Goal: Task Accomplishment & Management: Use online tool/utility

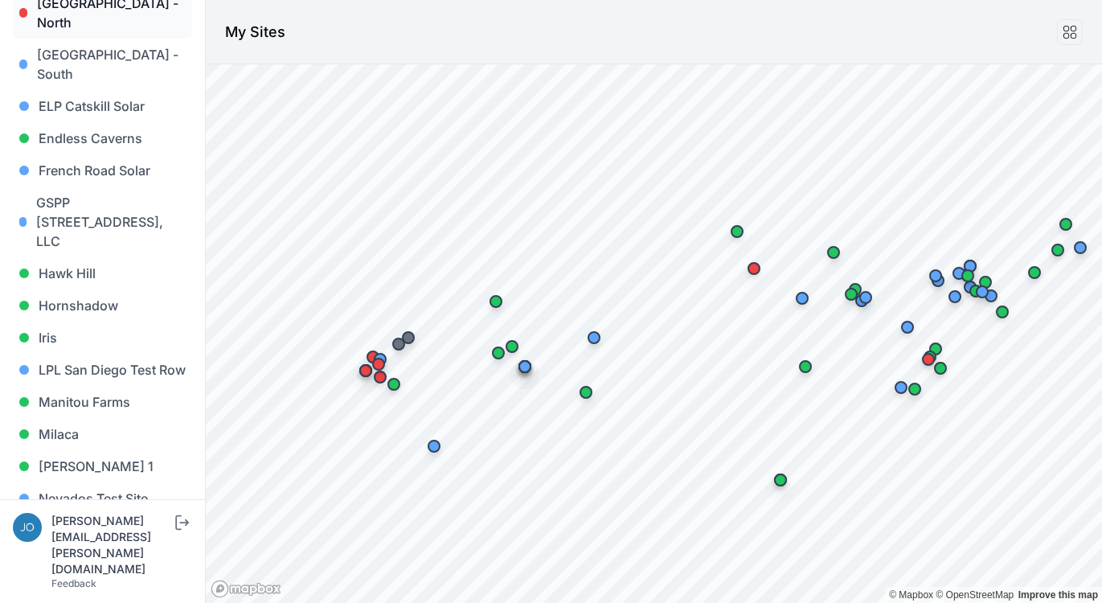
scroll to position [1304, 0]
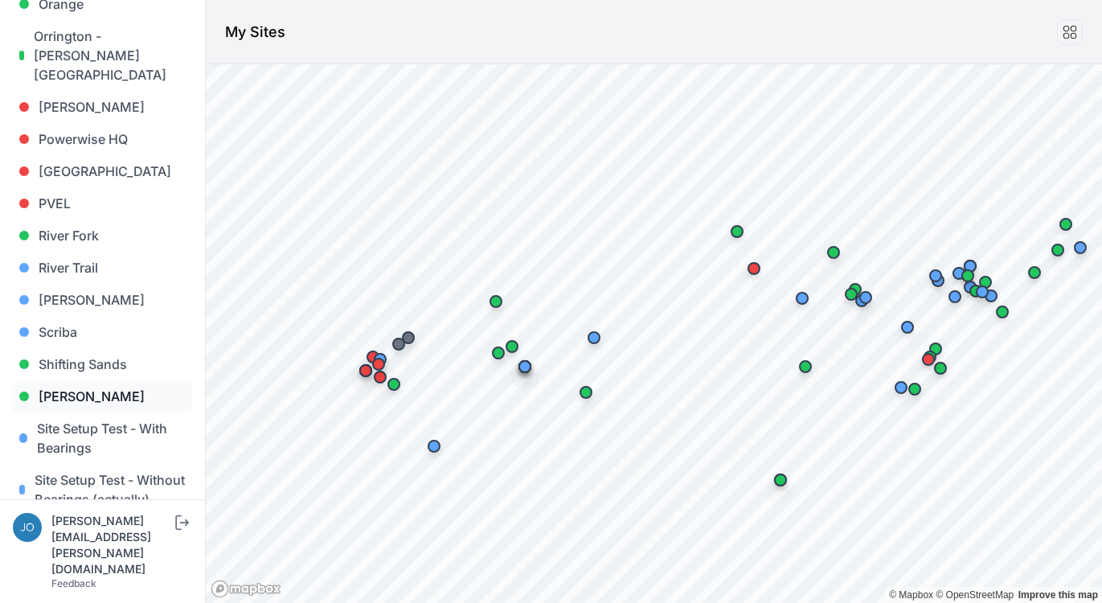
click at [64, 380] on link "Sigurd Solar" at bounding box center [102, 396] width 179 height 32
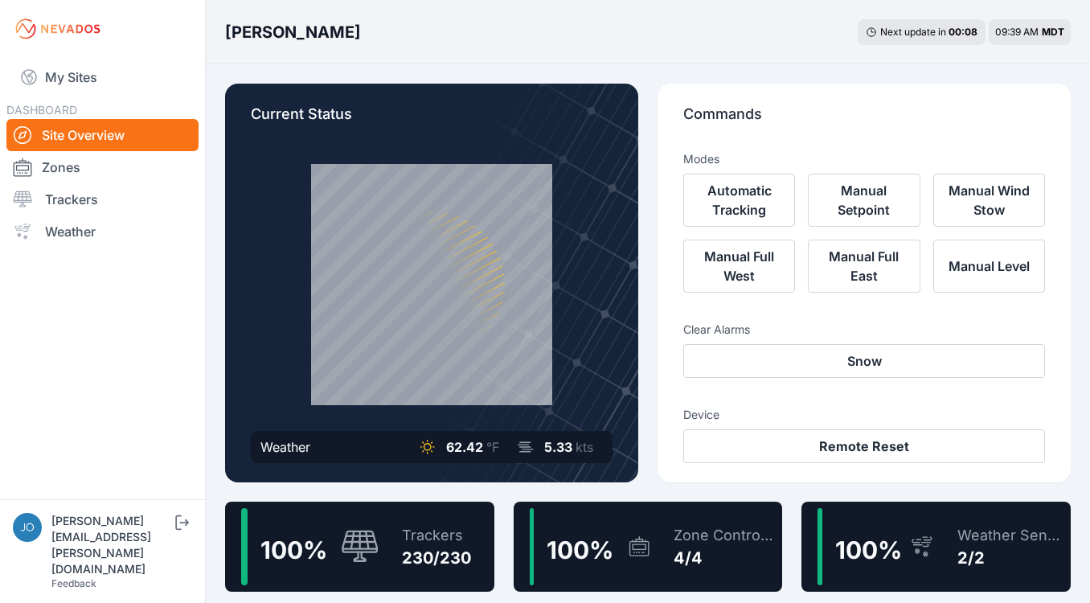
click at [350, 532] on icon at bounding box center [360, 547] width 39 height 35
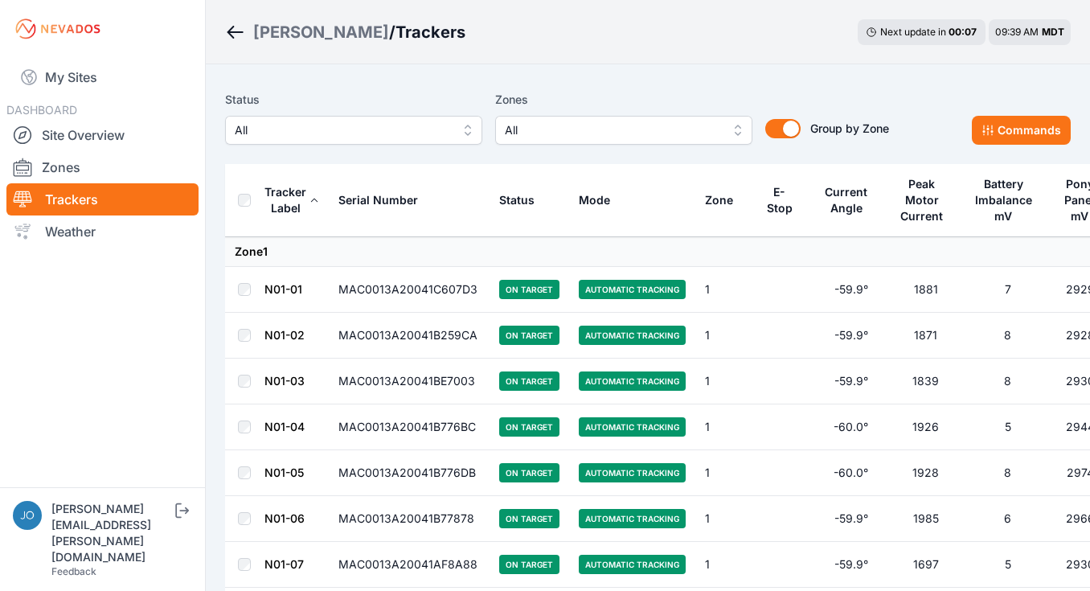
click at [311, 128] on span "All" at bounding box center [342, 130] width 215 height 19
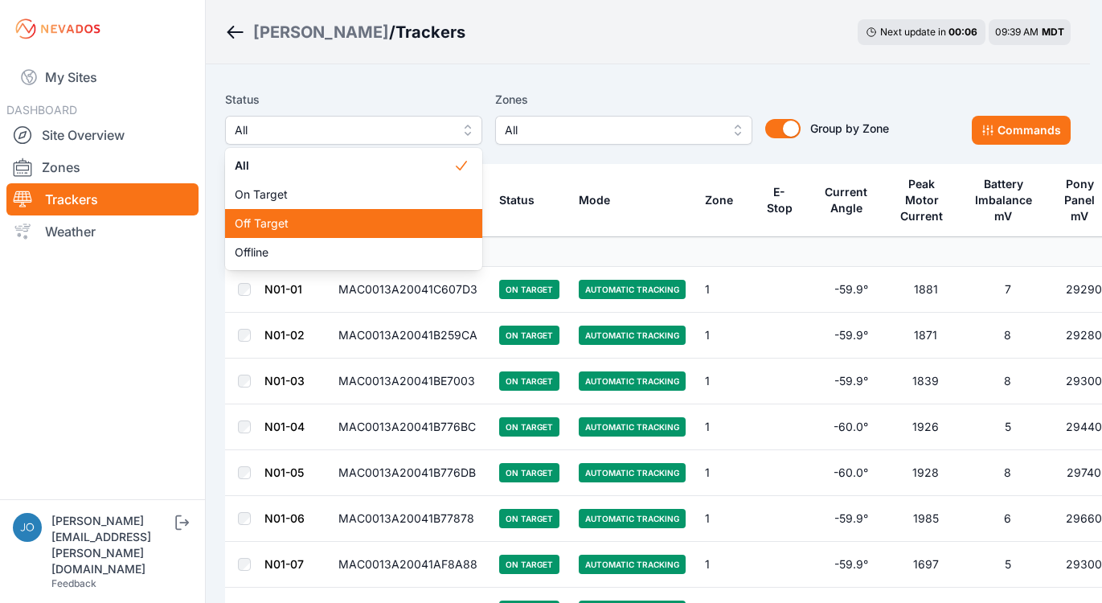
click at [297, 217] on span "Off Target" at bounding box center [344, 223] width 219 height 16
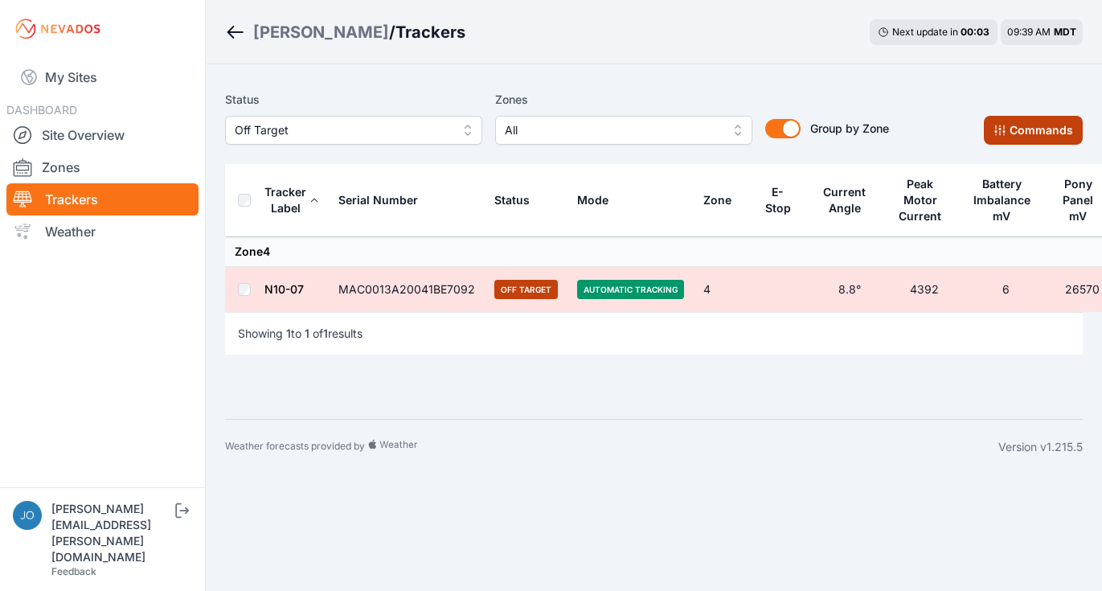
click at [1026, 136] on button "Commands" at bounding box center [1033, 130] width 99 height 29
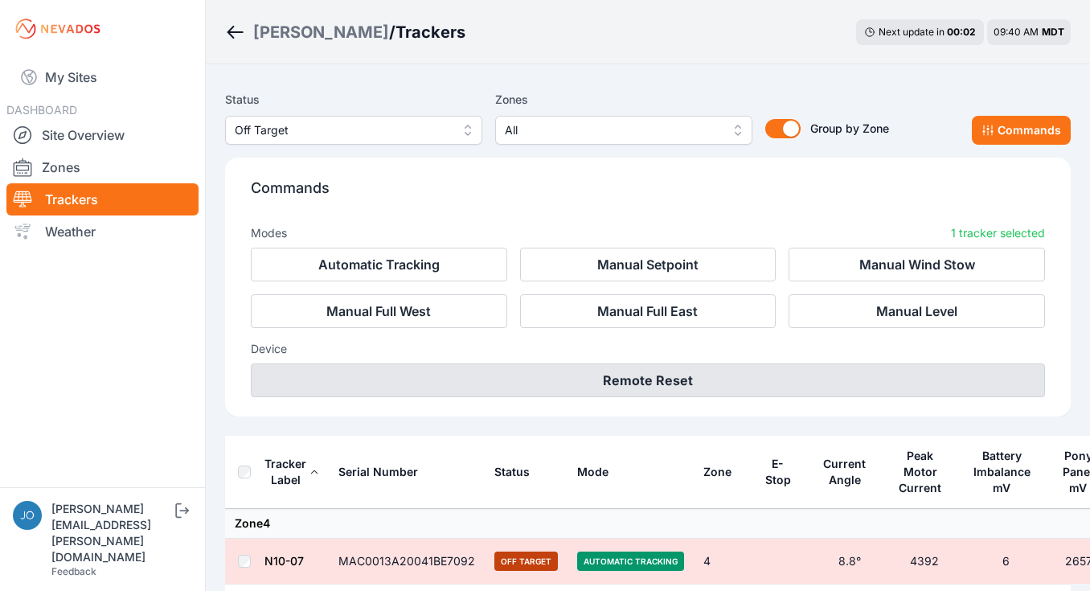
click at [755, 379] on button "Remote Reset" at bounding box center [648, 380] width 794 height 34
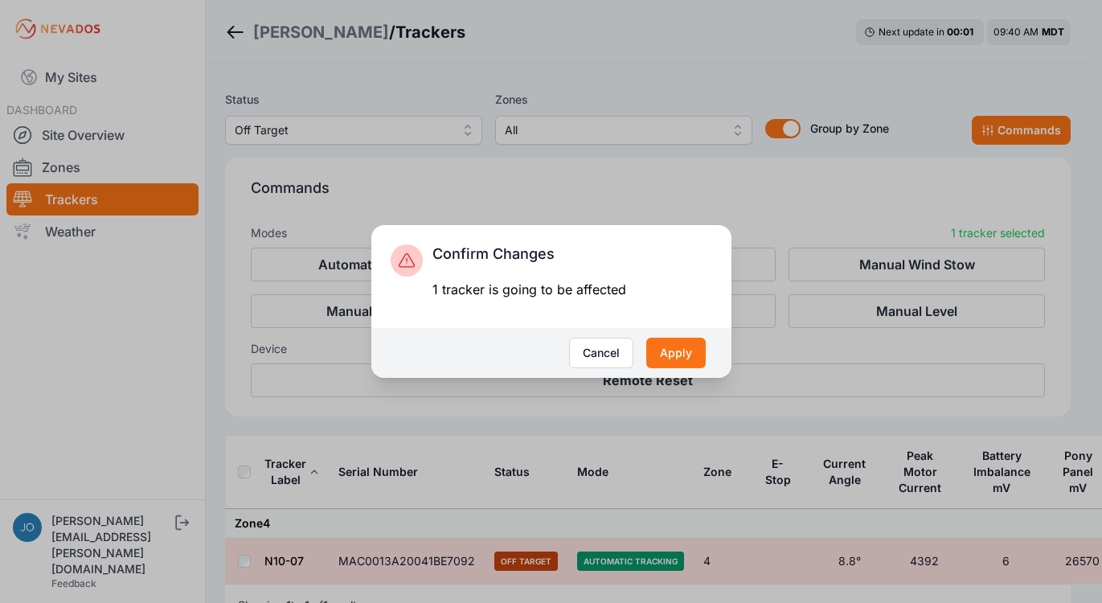
click at [674, 365] on button "Apply" at bounding box center [675, 353] width 59 height 31
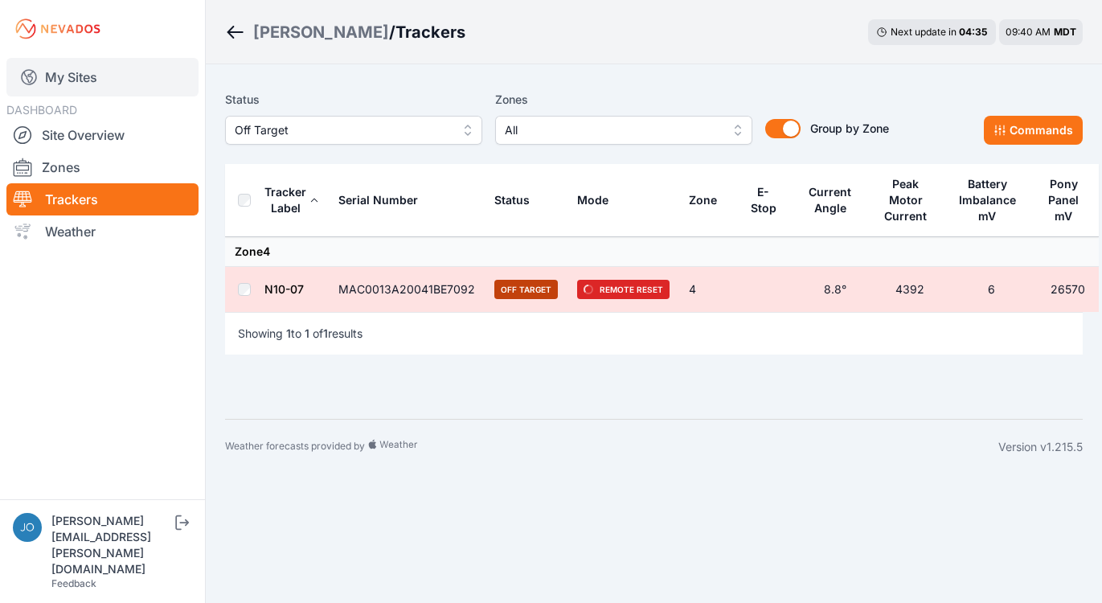
click at [57, 86] on link "My Sites" at bounding box center [102, 77] width 192 height 39
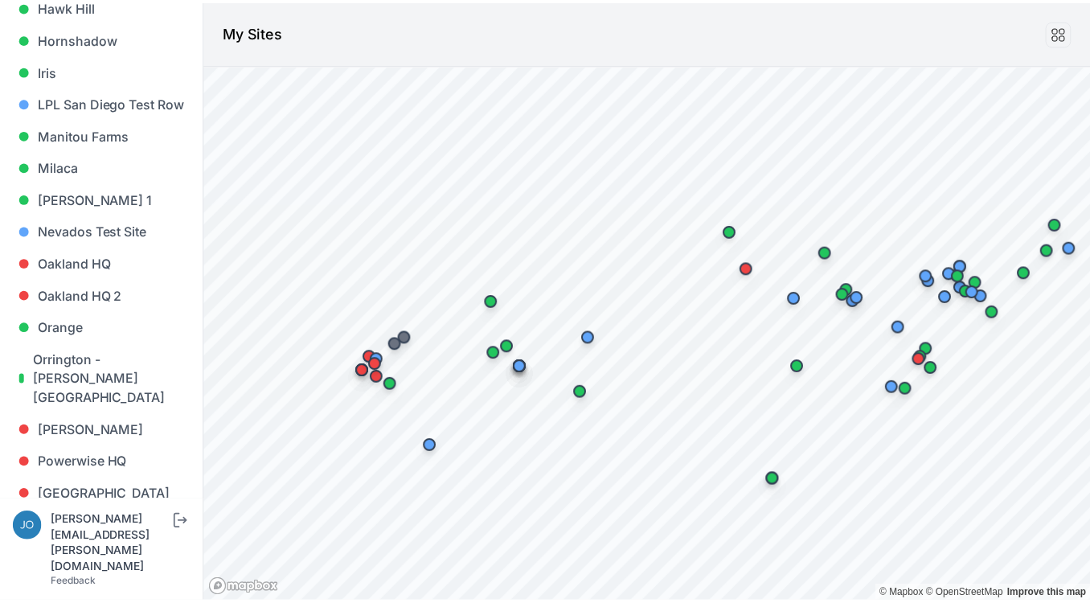
scroll to position [1684, 0]
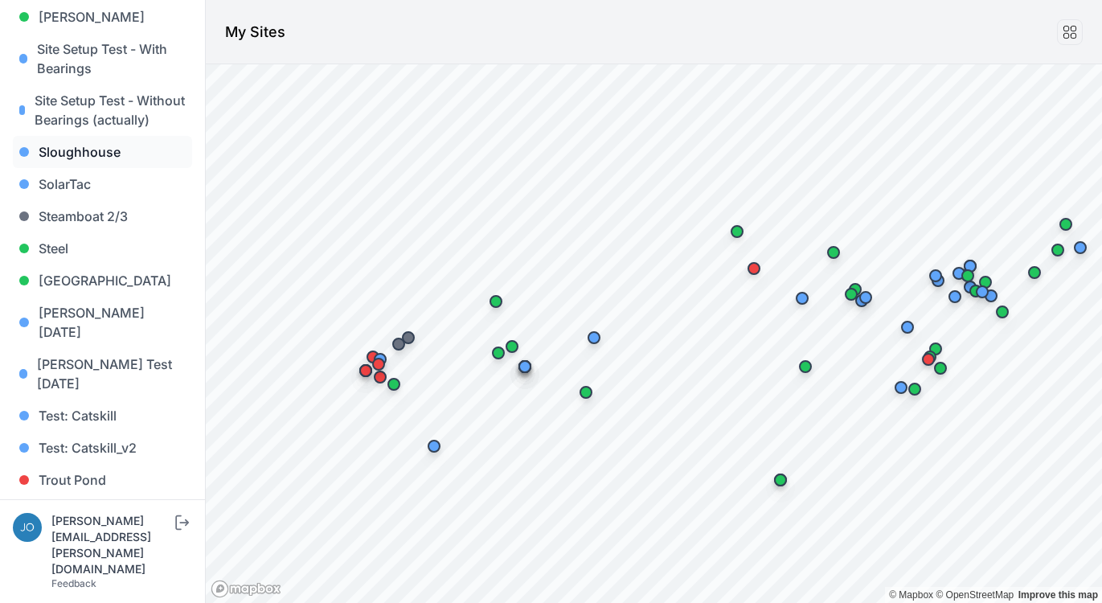
click at [75, 136] on link "Sloughhouse" at bounding box center [102, 152] width 179 height 32
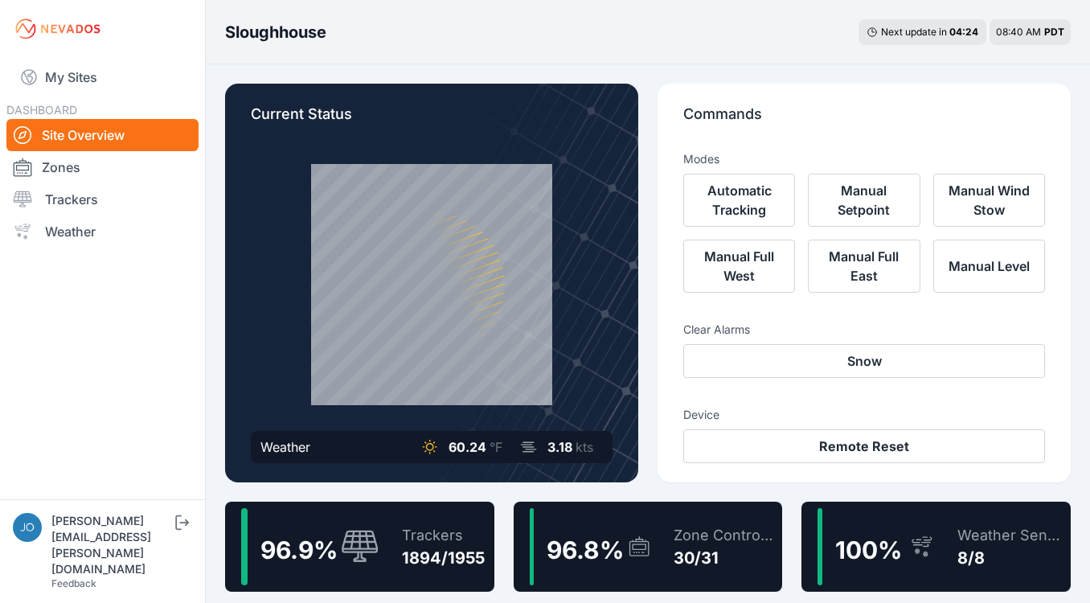
scroll to position [3, 0]
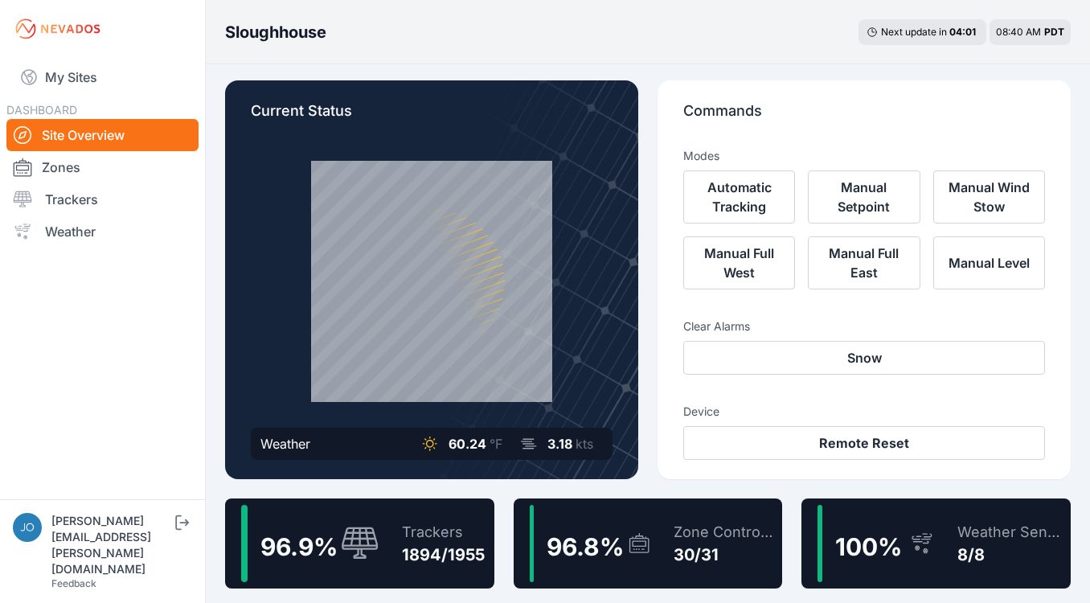
click at [450, 533] on div "Trackers" at bounding box center [443, 532] width 83 height 23
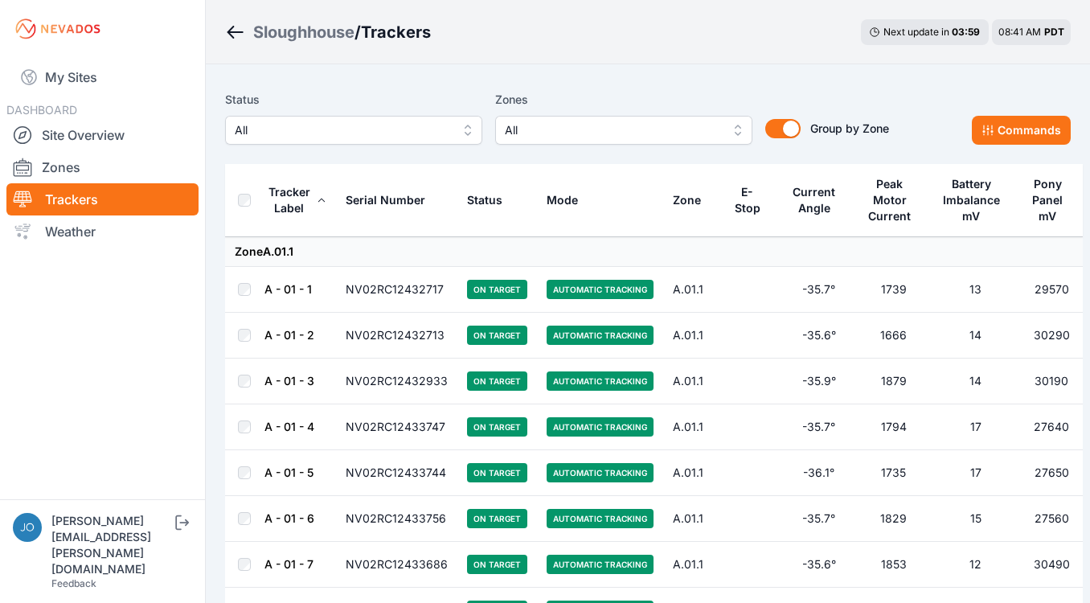
click at [325, 138] on span "All" at bounding box center [342, 130] width 215 height 19
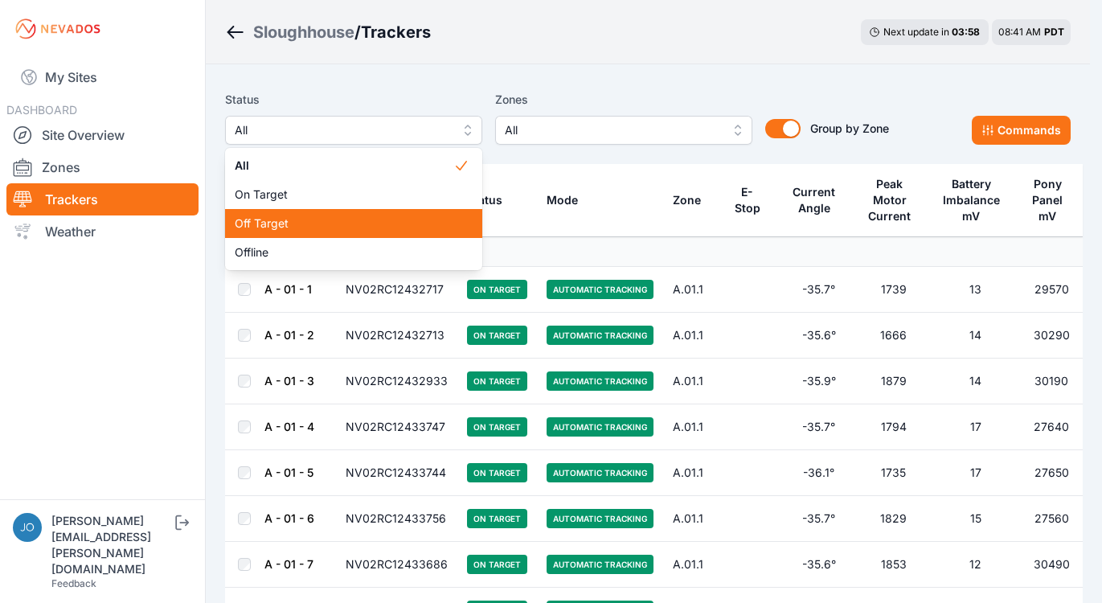
click at [309, 231] on div "Off Target" at bounding box center [353, 223] width 257 height 29
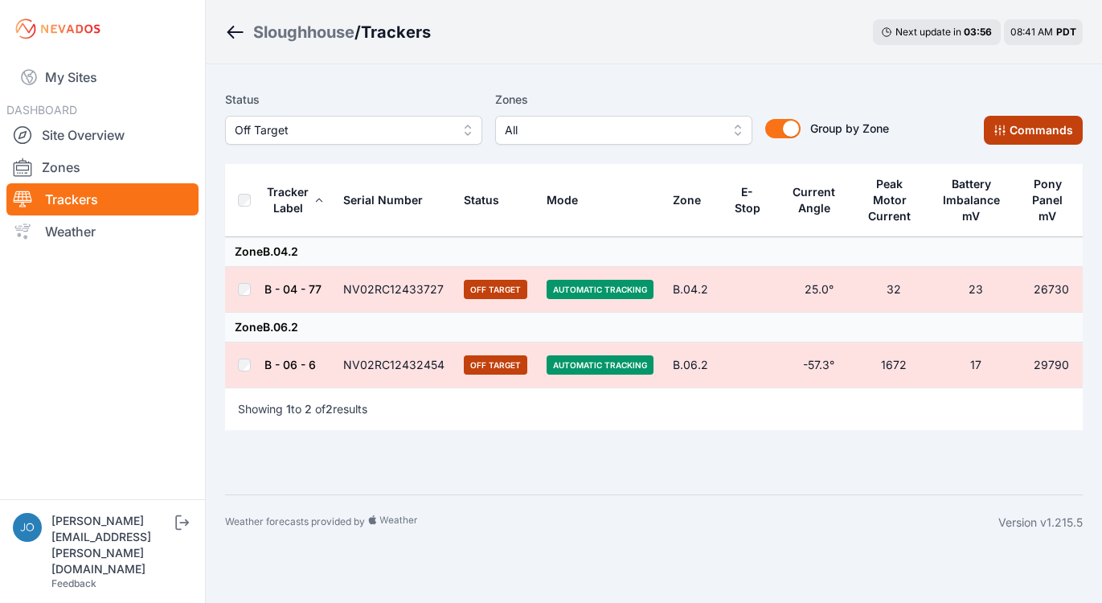
click at [1005, 132] on icon at bounding box center [999, 130] width 10 height 10
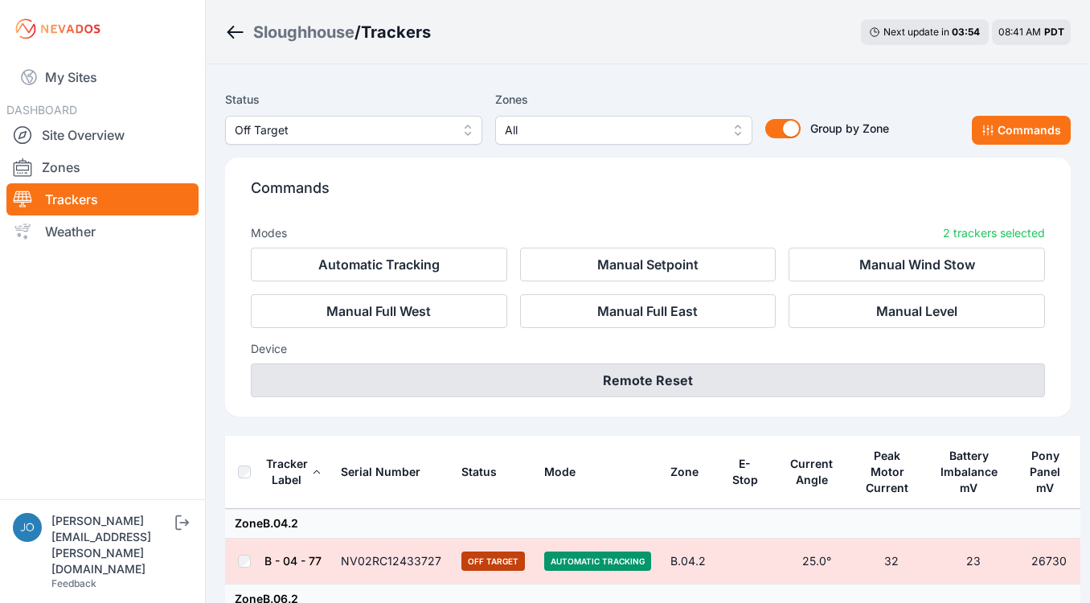
click at [681, 374] on button "Remote Reset" at bounding box center [648, 380] width 794 height 34
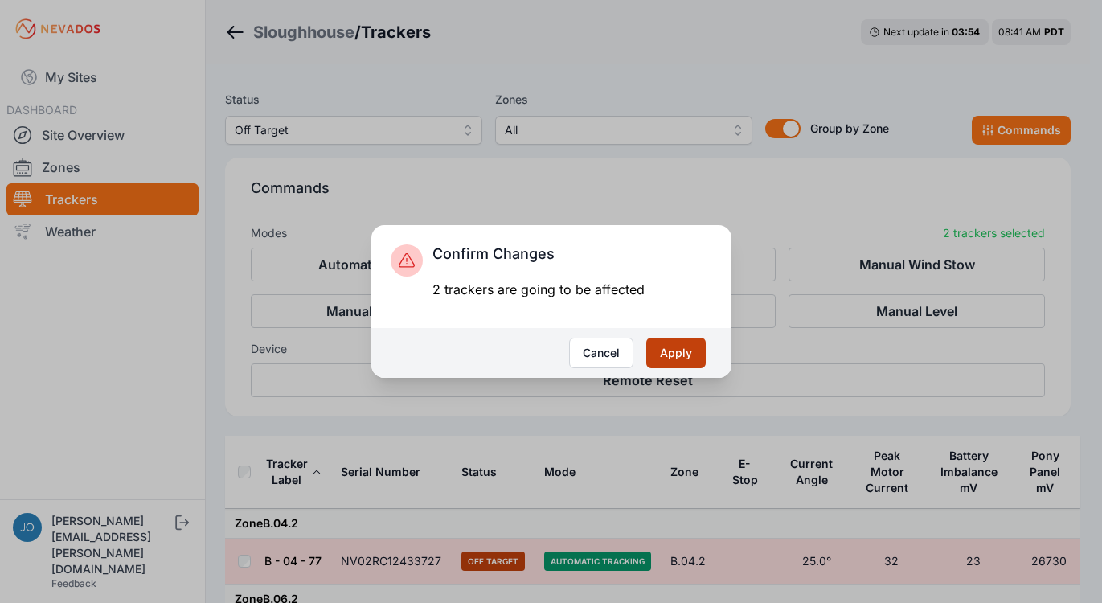
click at [677, 358] on button "Apply" at bounding box center [675, 353] width 59 height 31
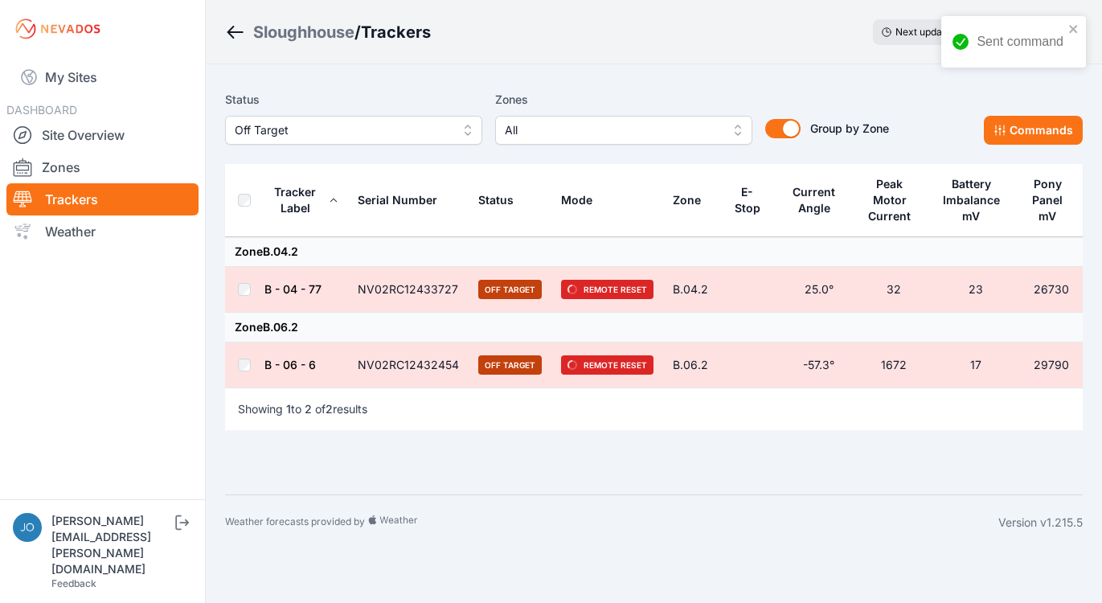
click at [395, 141] on button "Off Target" at bounding box center [353, 130] width 257 height 29
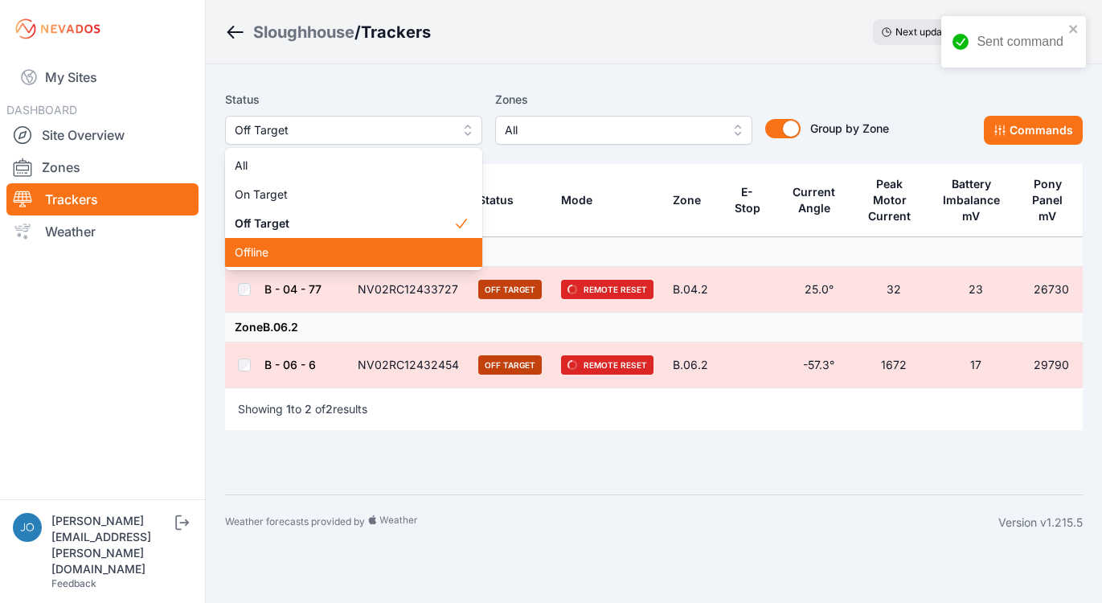
click at [340, 240] on div "Offline" at bounding box center [353, 252] width 257 height 29
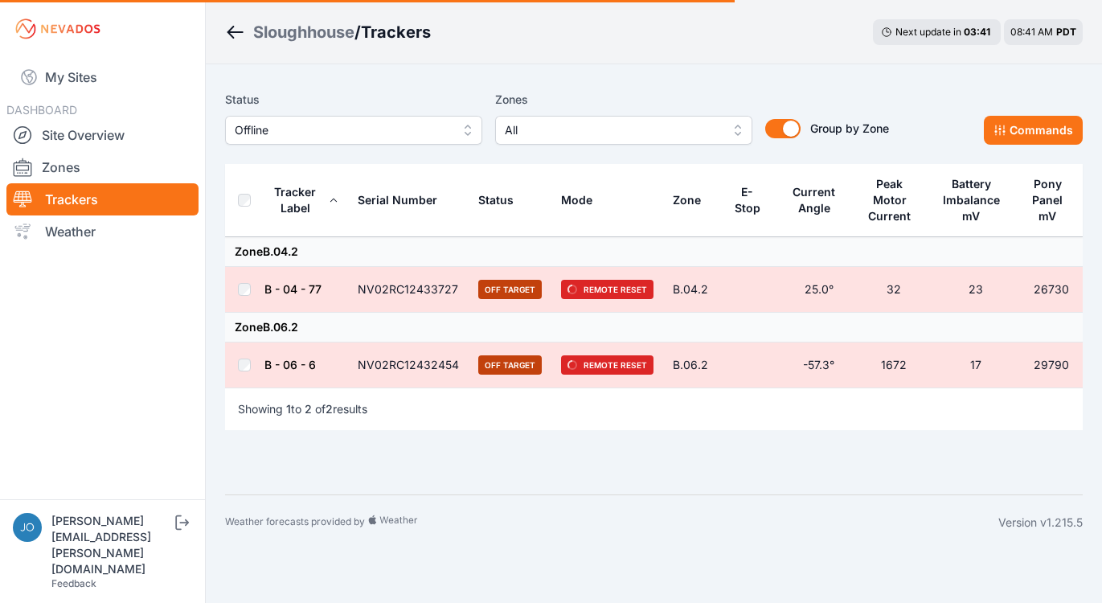
click at [316, 131] on span "Offline" at bounding box center [342, 130] width 215 height 19
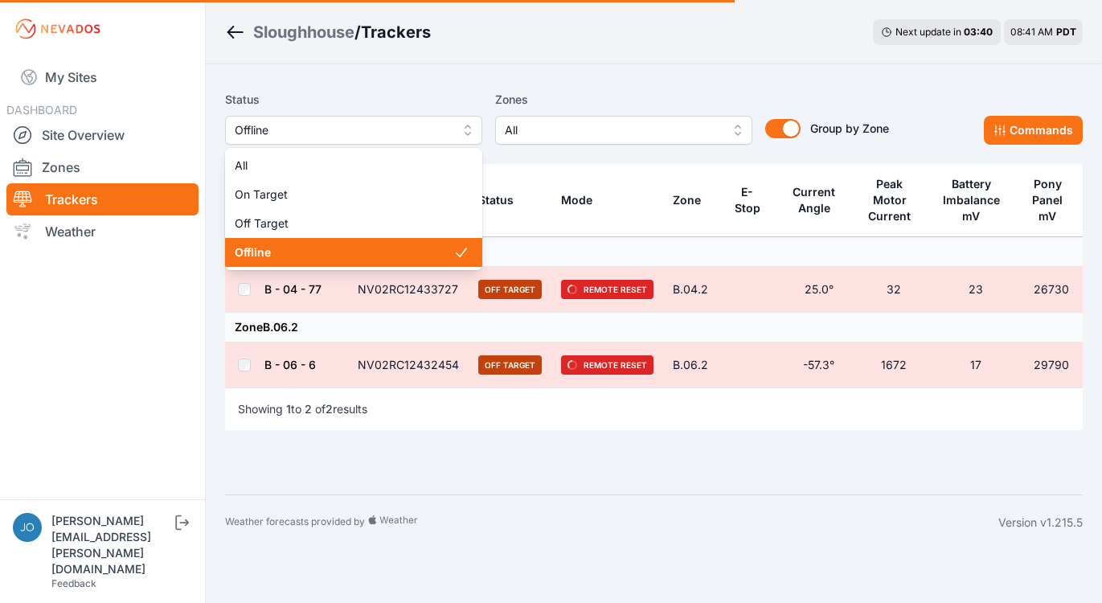
click at [281, 257] on span "Offline" at bounding box center [344, 252] width 219 height 16
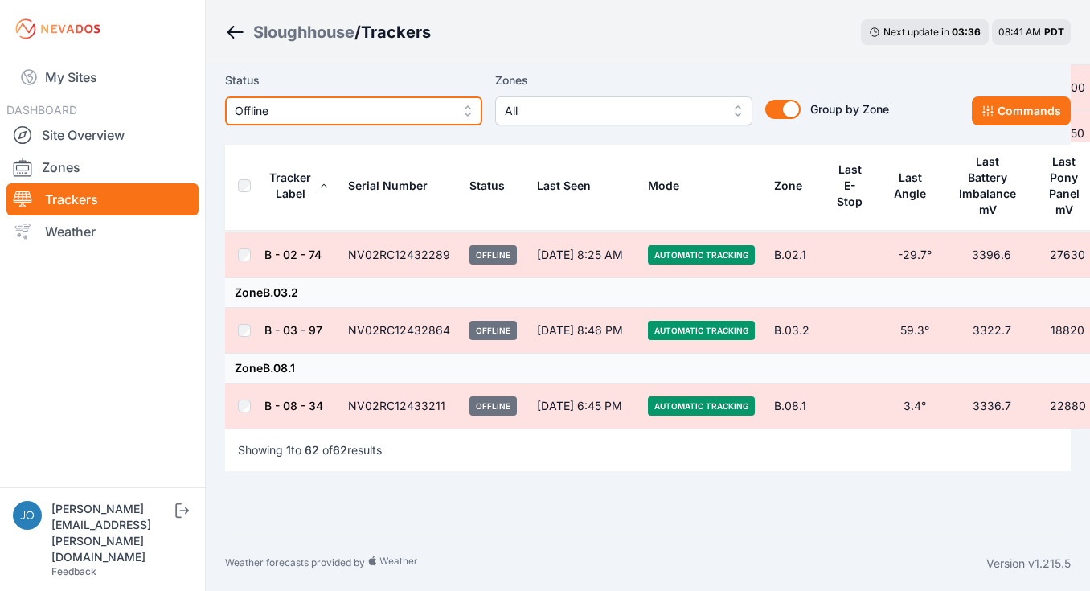
scroll to position [2753, 0]
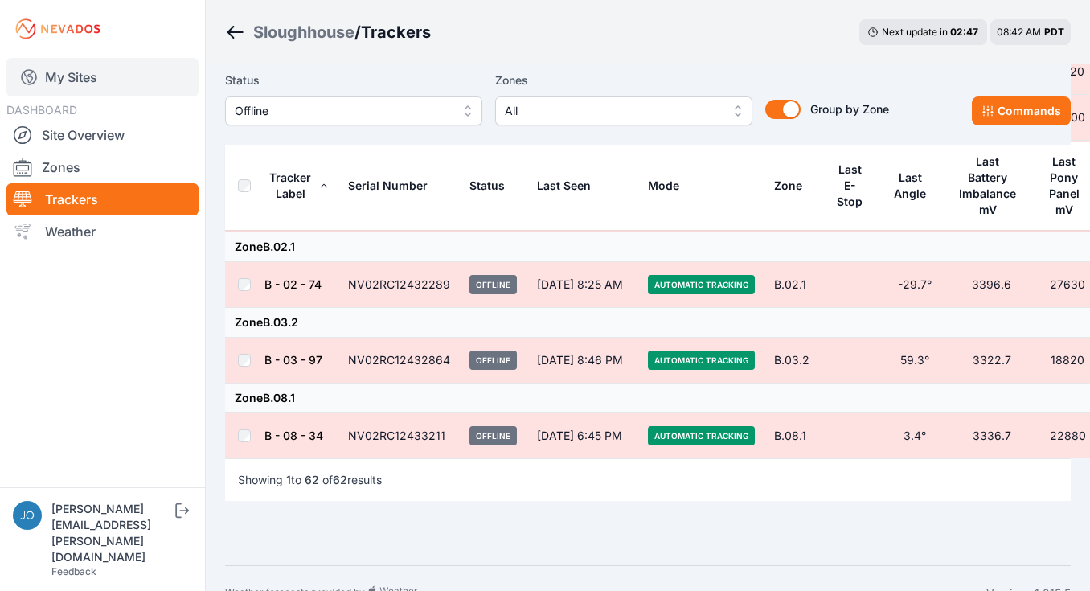
click at [84, 81] on link "My Sites" at bounding box center [102, 77] width 192 height 39
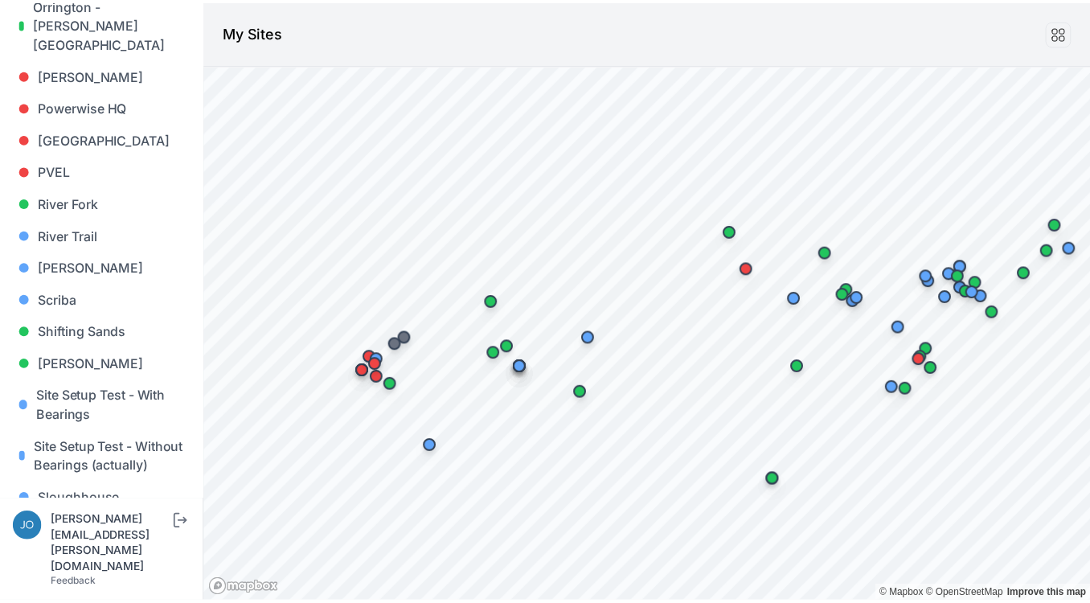
scroll to position [1684, 0]
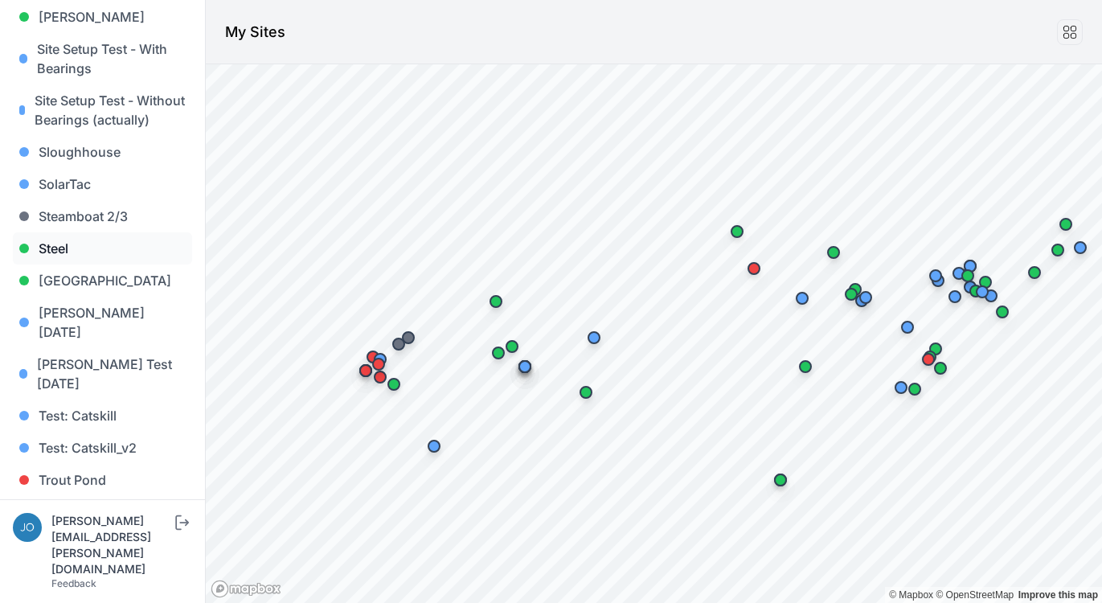
click at [54, 232] on link "Steel" at bounding box center [102, 248] width 179 height 32
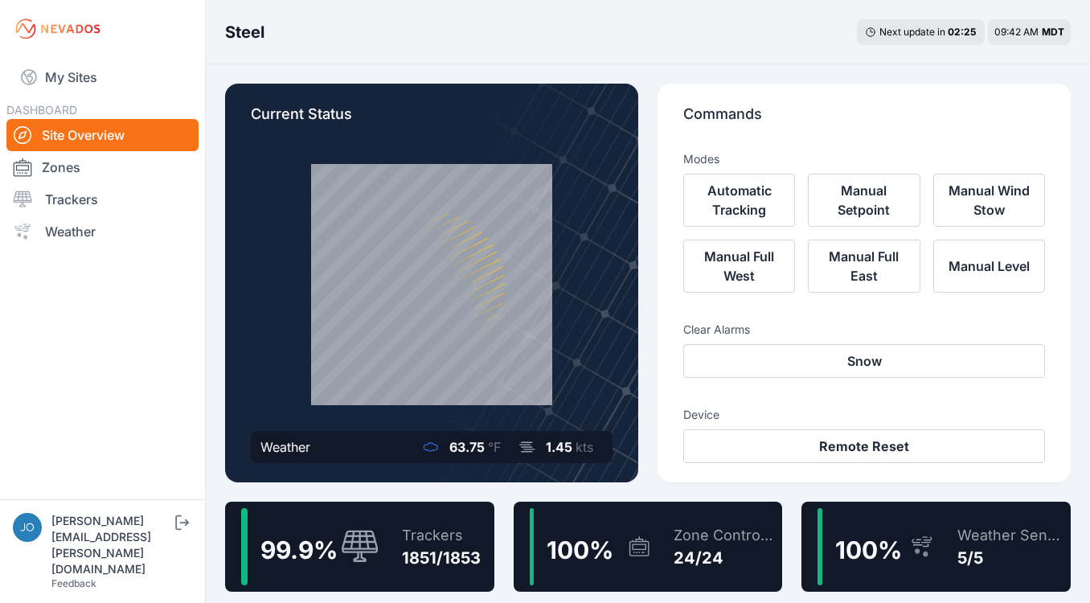
scroll to position [26, 0]
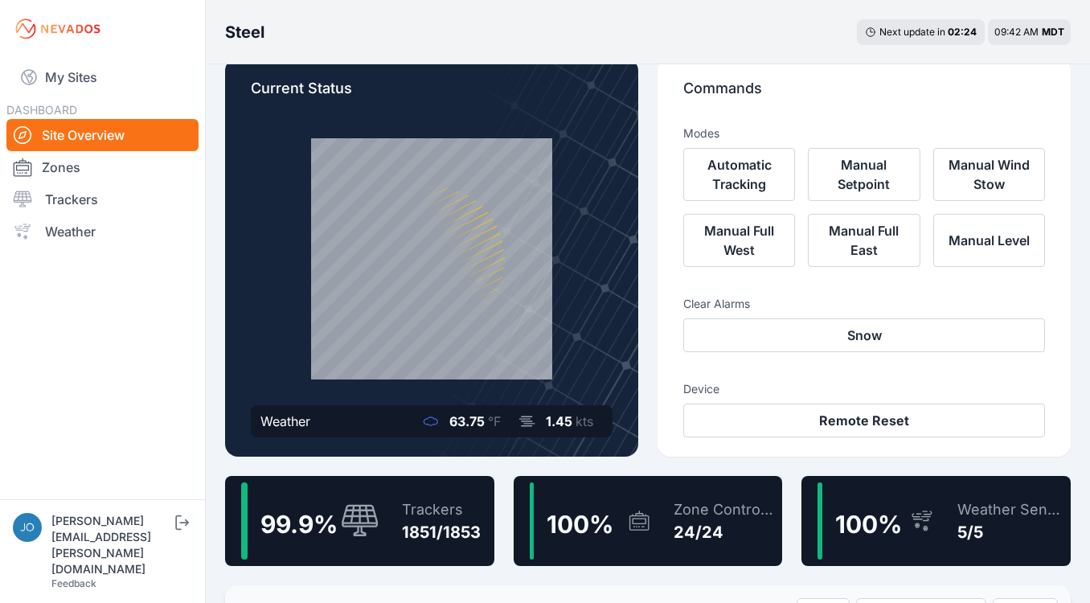
click at [439, 542] on div "1851/1853" at bounding box center [441, 532] width 79 height 23
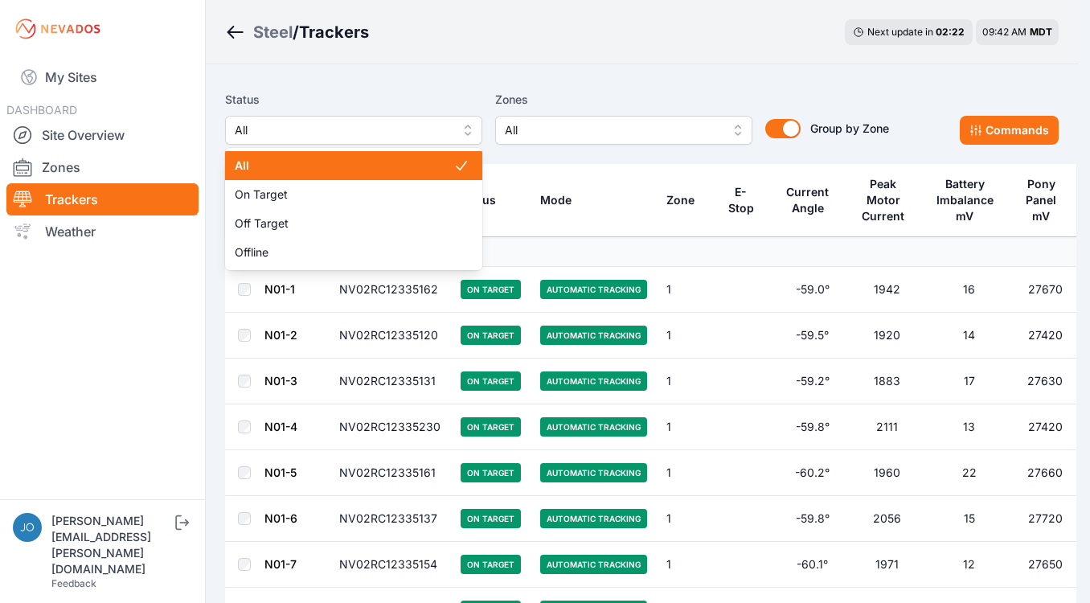
click at [271, 135] on span "All" at bounding box center [342, 130] width 215 height 19
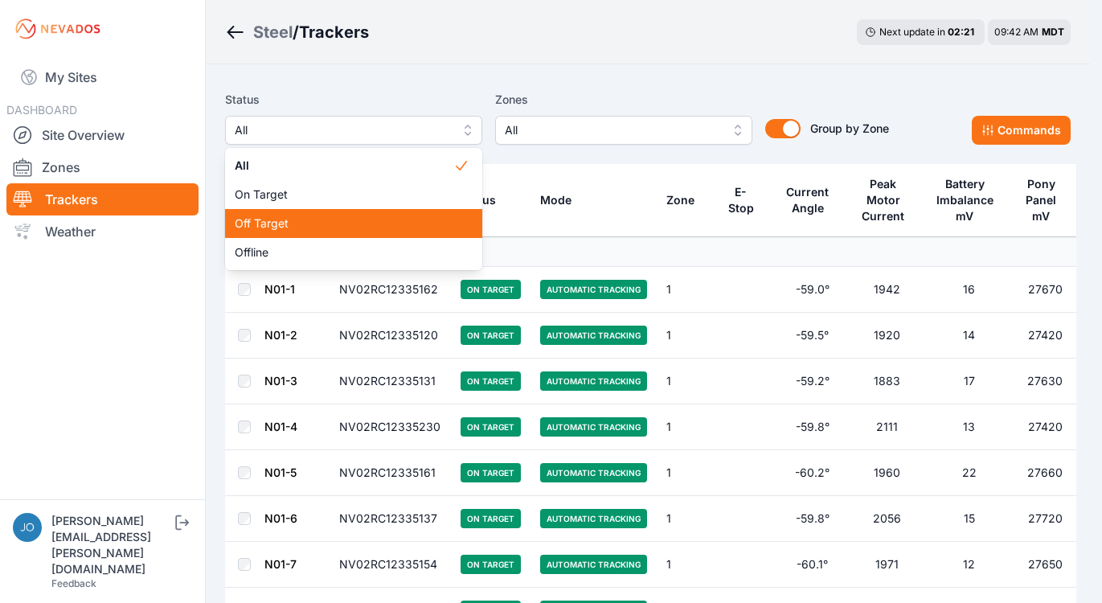
click at [269, 231] on span "Off Target" at bounding box center [344, 223] width 219 height 16
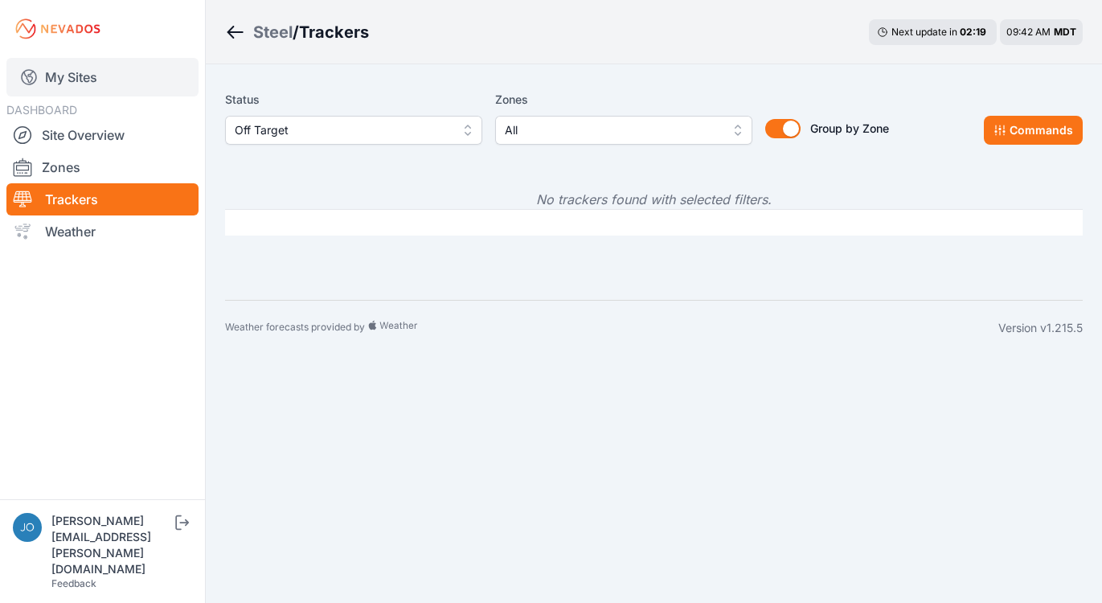
click at [89, 60] on link "My Sites" at bounding box center [102, 77] width 192 height 39
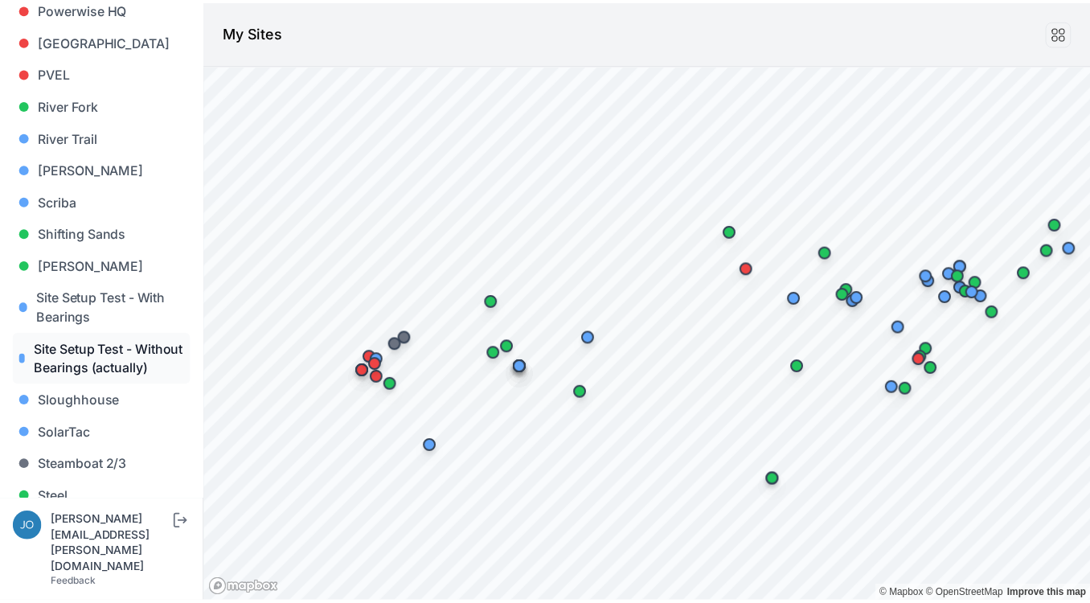
scroll to position [1585, 0]
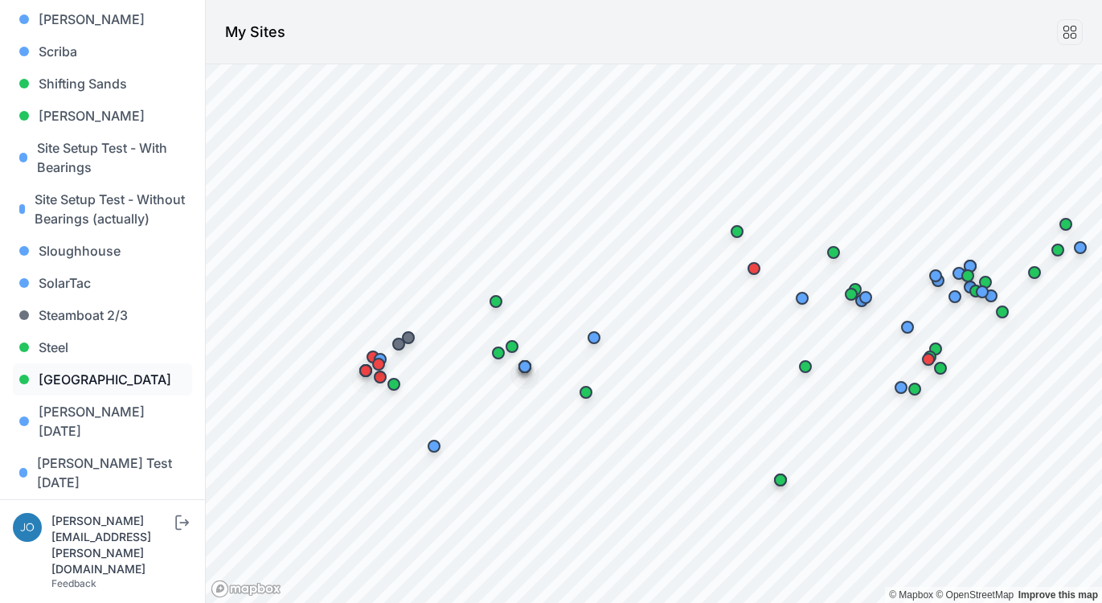
click at [70, 363] on link "[GEOGRAPHIC_DATA]" at bounding box center [102, 379] width 179 height 32
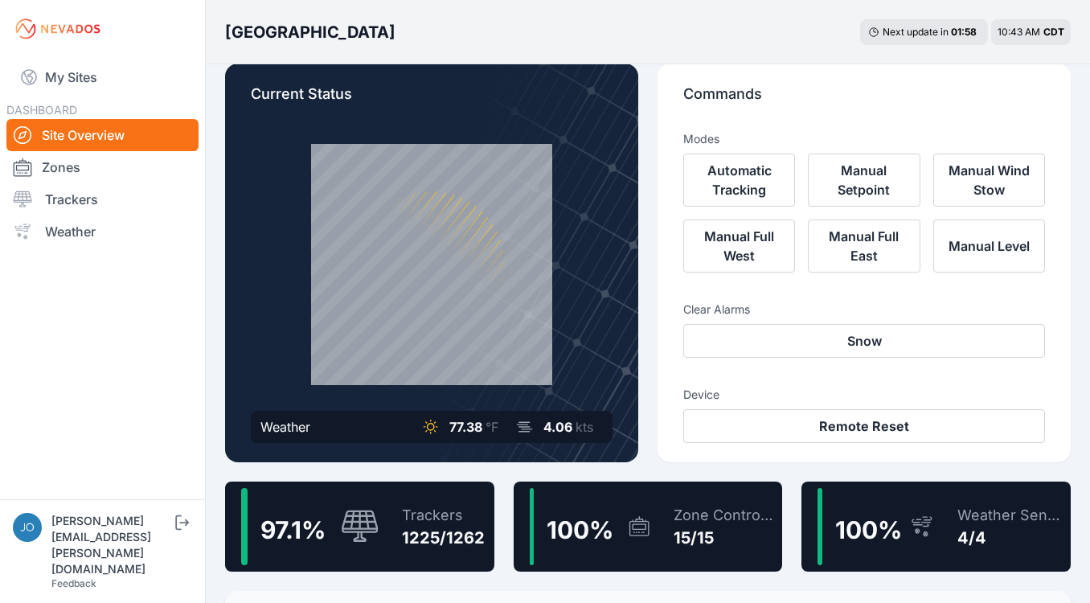
scroll to position [79, 0]
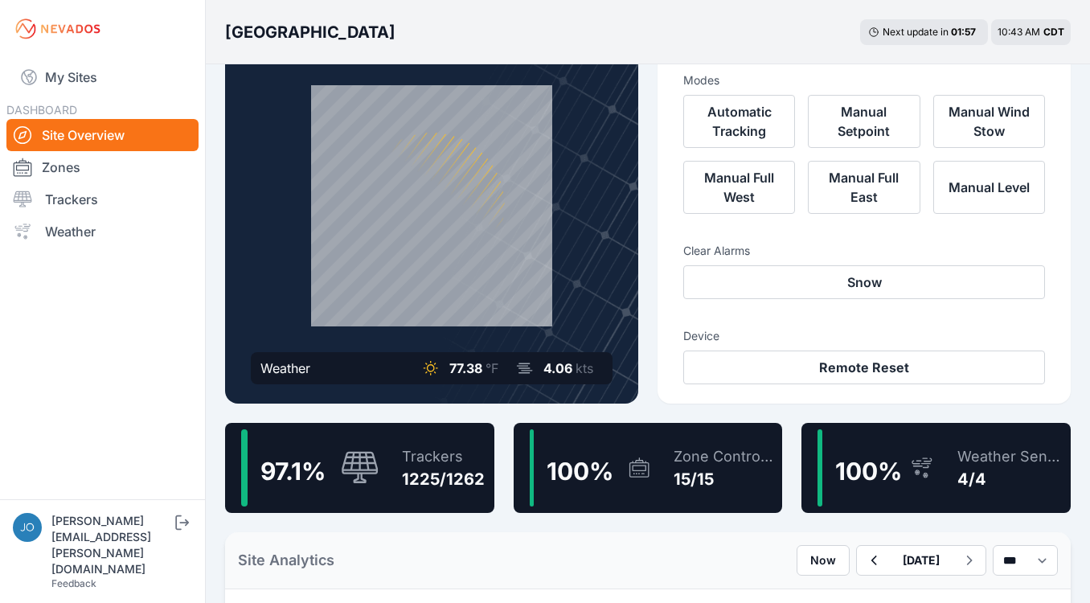
click at [397, 445] on div "Trackers 1225/1262" at bounding box center [435, 467] width 99 height 77
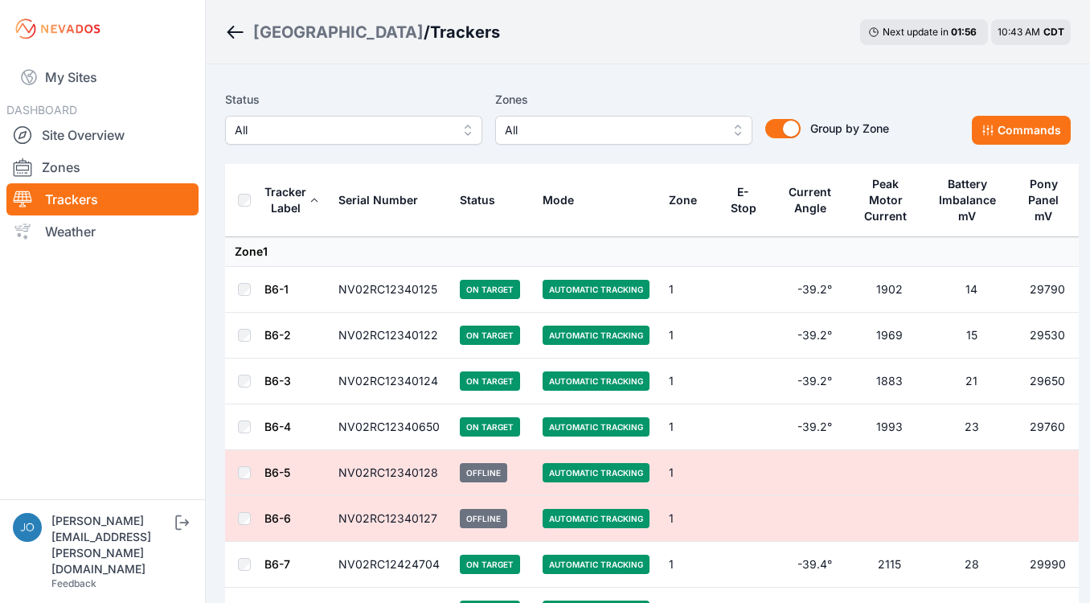
click at [273, 141] on button "All" at bounding box center [353, 130] width 257 height 29
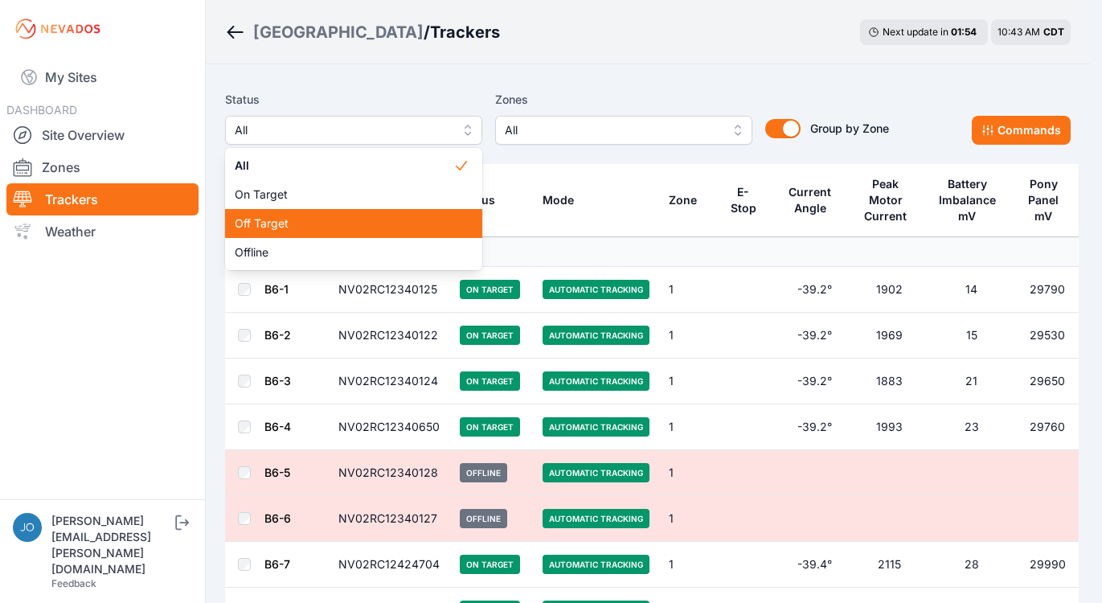
click at [301, 218] on span "Off Target" at bounding box center [344, 223] width 219 height 16
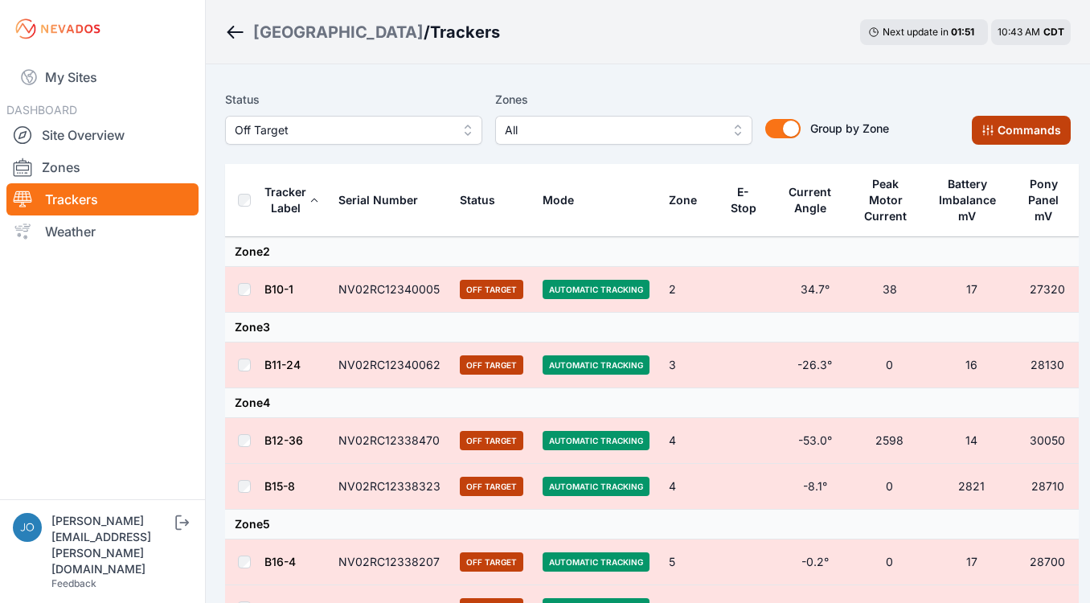
click at [989, 121] on button "Commands" at bounding box center [1021, 130] width 99 height 29
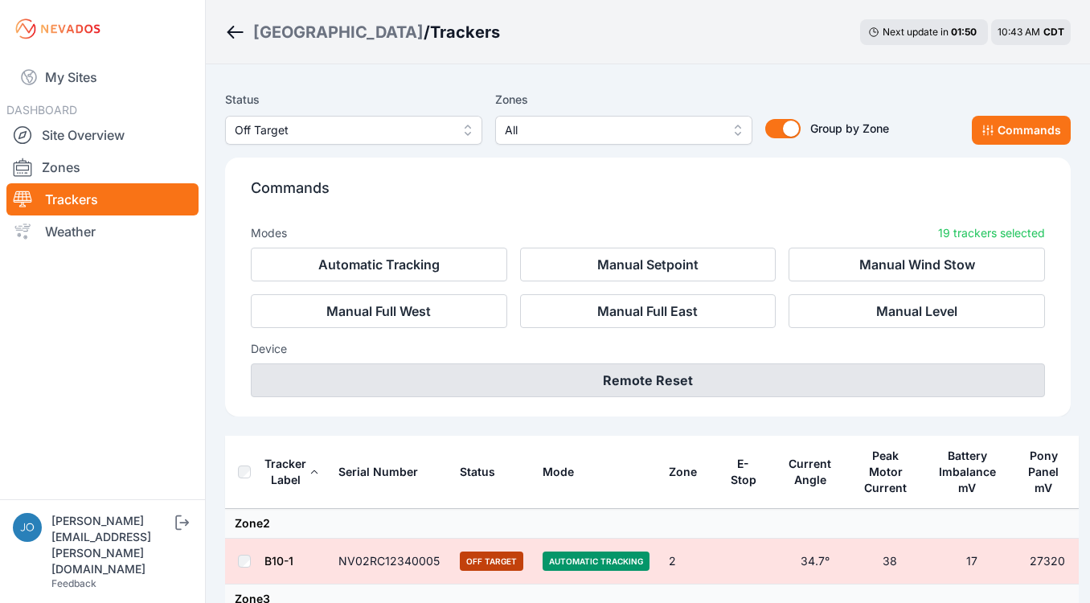
click at [636, 391] on button "Remote Reset" at bounding box center [648, 380] width 794 height 34
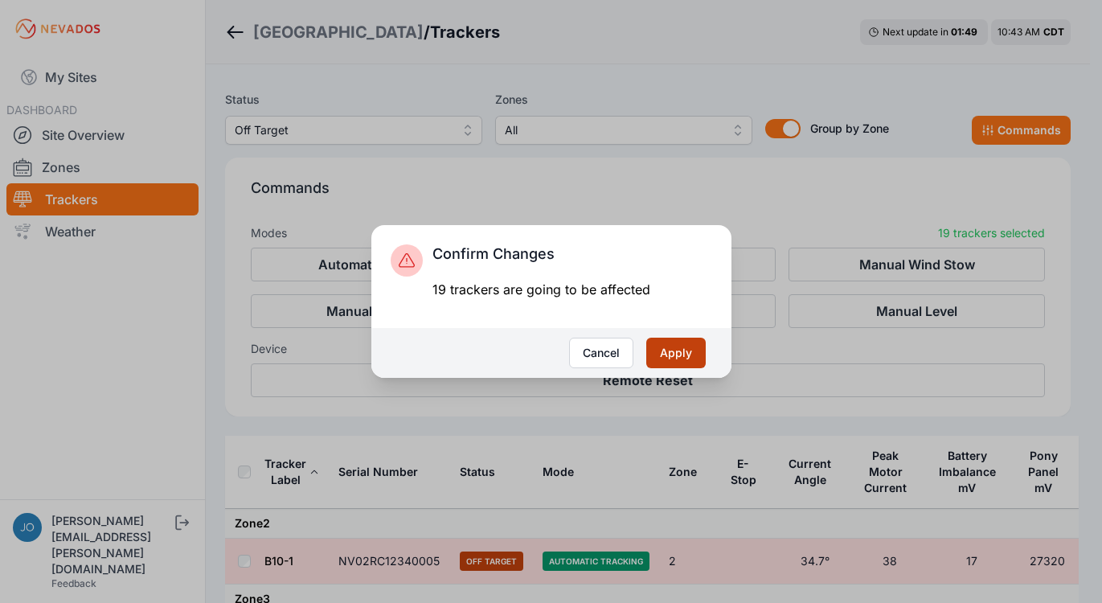
click at [696, 354] on button "Apply" at bounding box center [675, 353] width 59 height 31
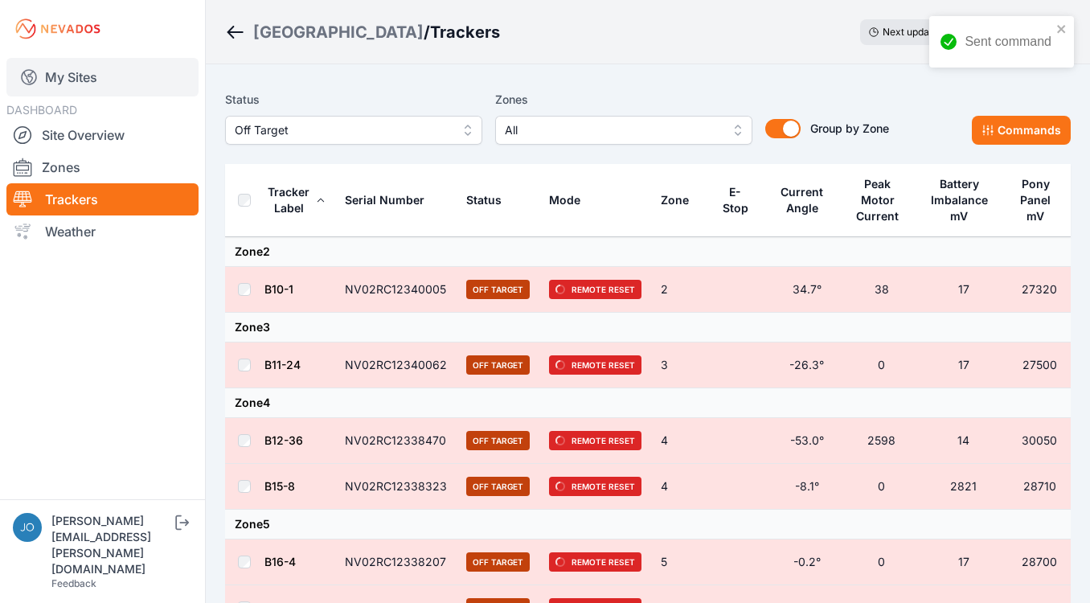
click at [76, 88] on link "My Sites" at bounding box center [102, 77] width 192 height 39
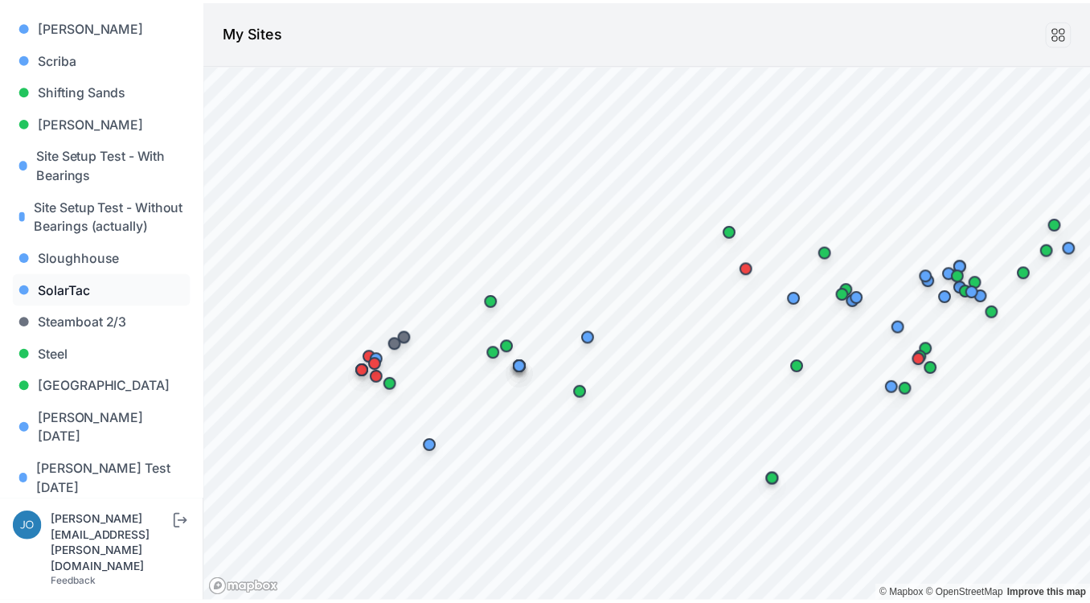
scroll to position [1512, 0]
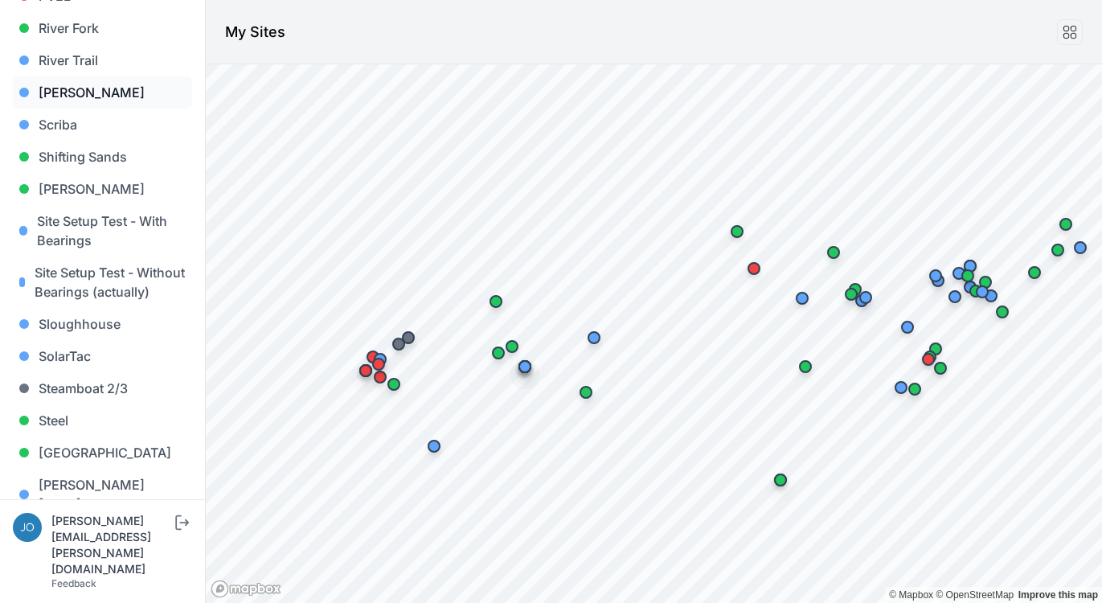
click at [52, 76] on link "[PERSON_NAME]" at bounding box center [102, 92] width 179 height 32
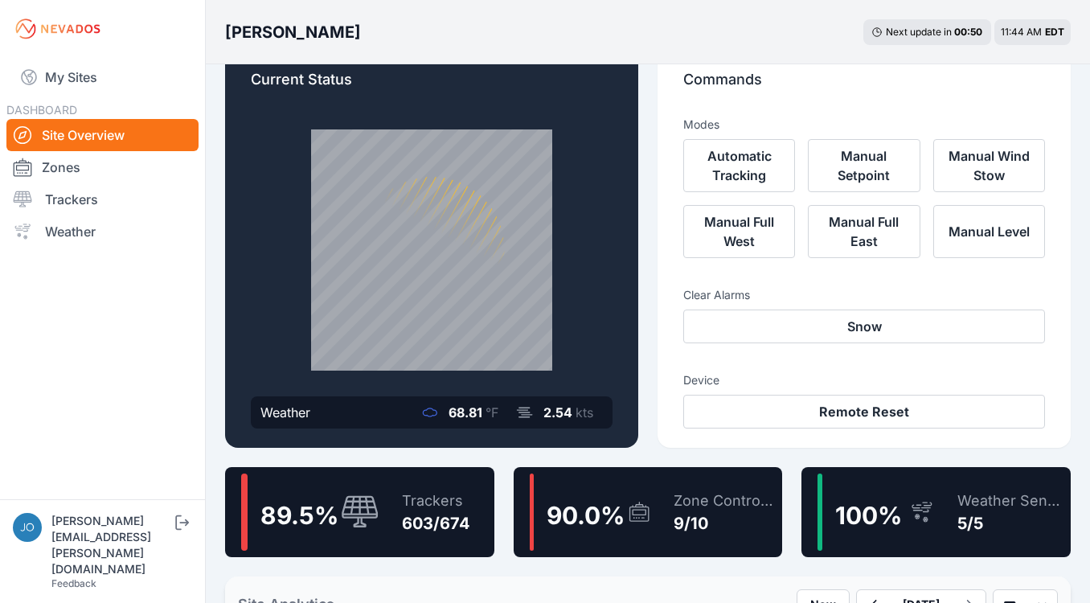
scroll to position [48, 0]
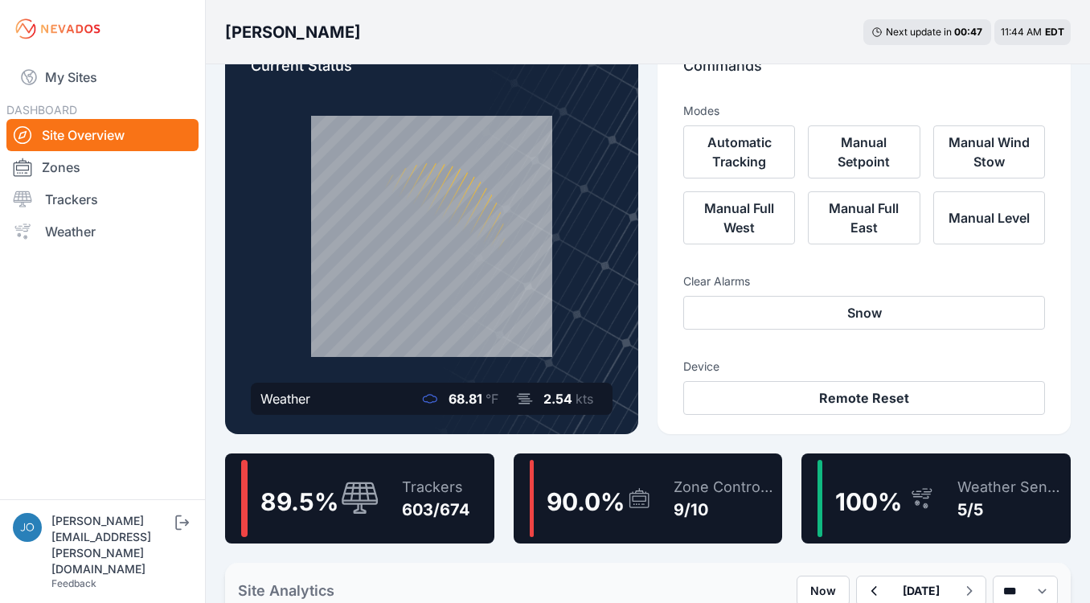
click at [379, 495] on div "89.5 % Trackers 603/674" at bounding box center [359, 498] width 269 height 90
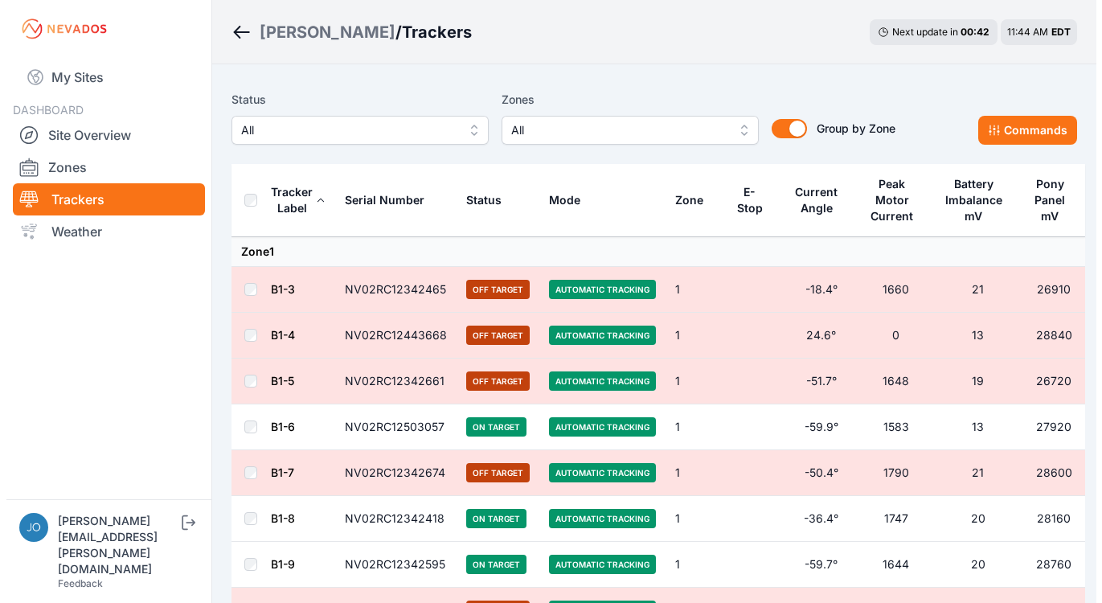
scroll to position [3, 0]
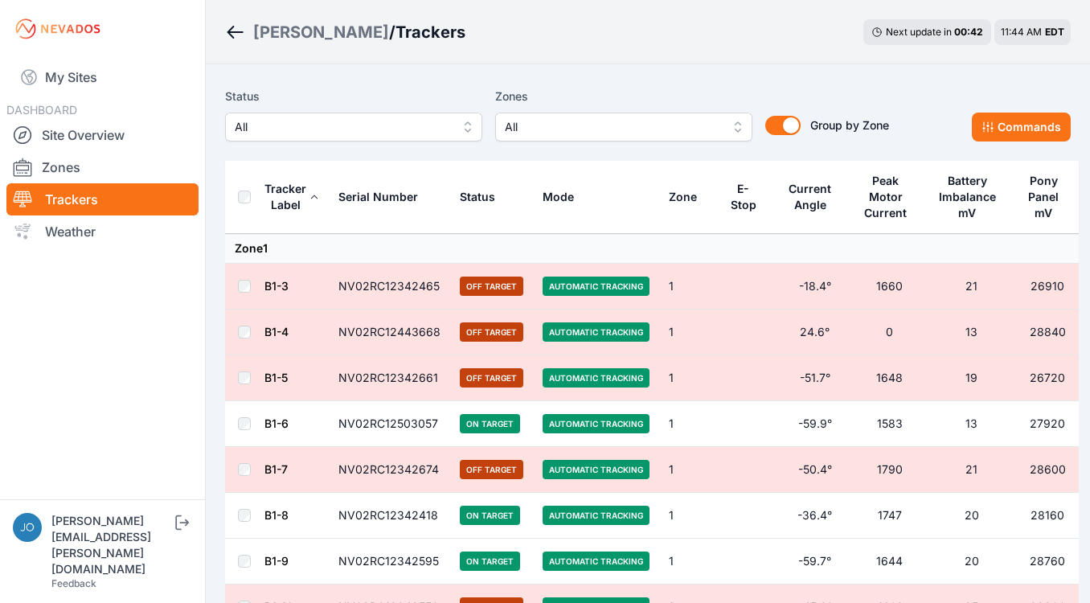
click at [310, 133] on span "All" at bounding box center [342, 126] width 215 height 19
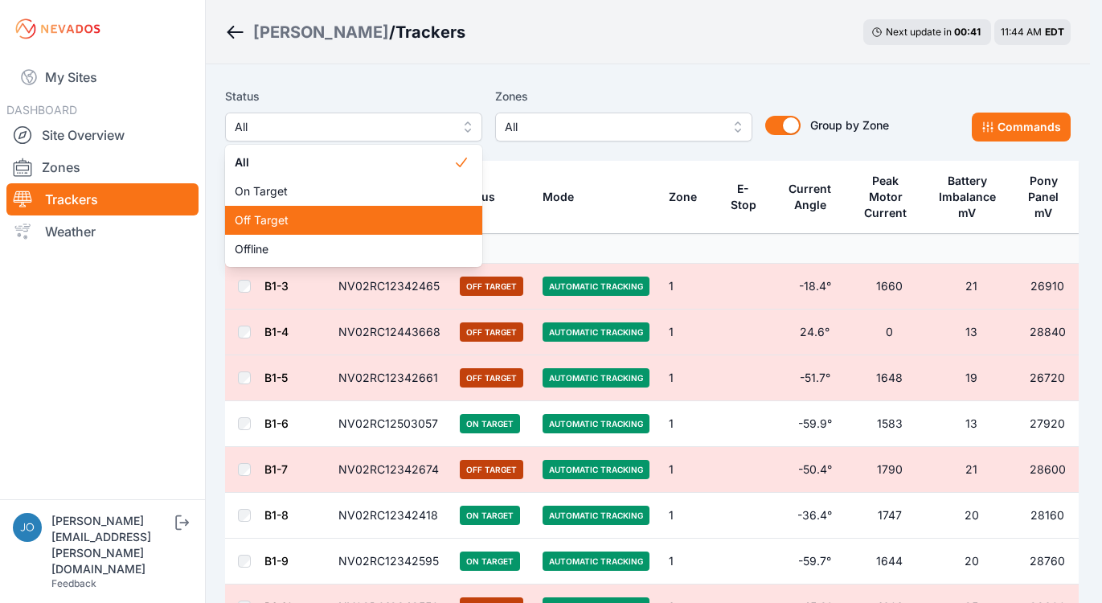
click at [293, 213] on span "Off Target" at bounding box center [344, 220] width 219 height 16
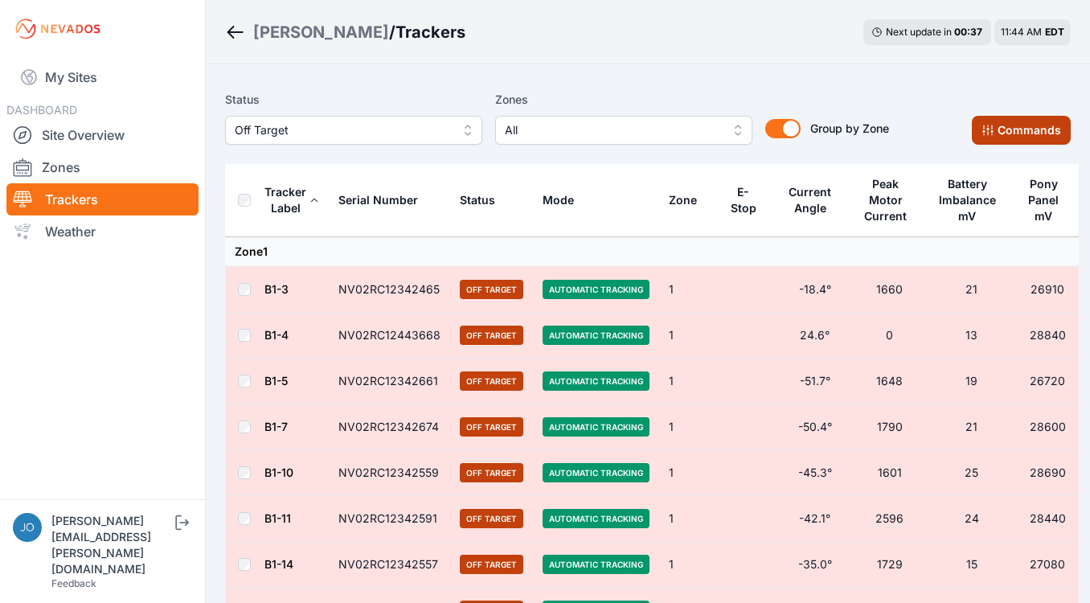
click at [1006, 131] on button "Commands" at bounding box center [1021, 130] width 99 height 29
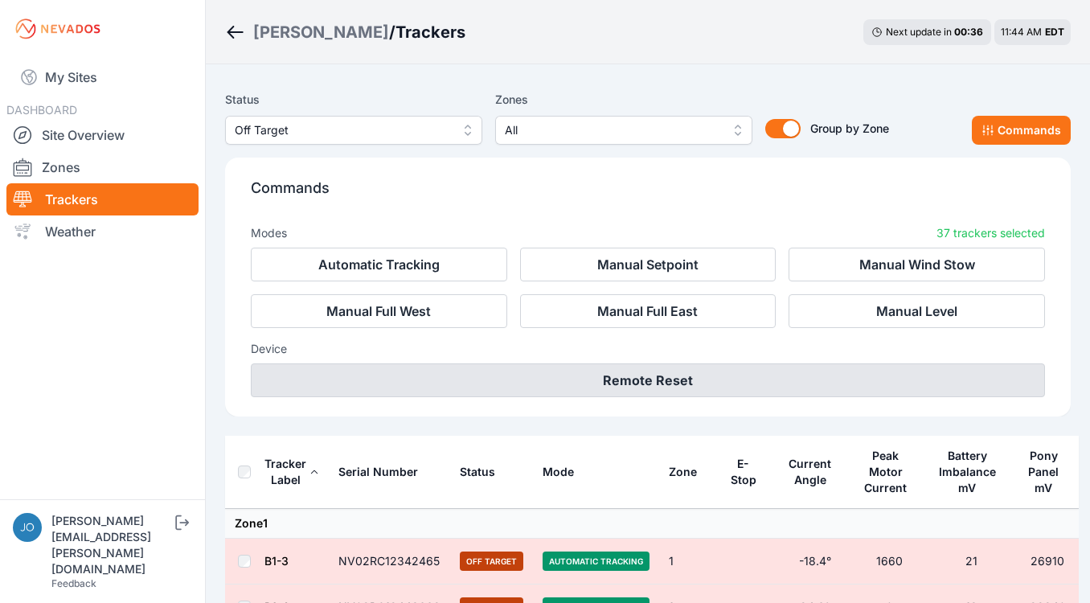
click at [657, 379] on button "Remote Reset" at bounding box center [648, 380] width 794 height 34
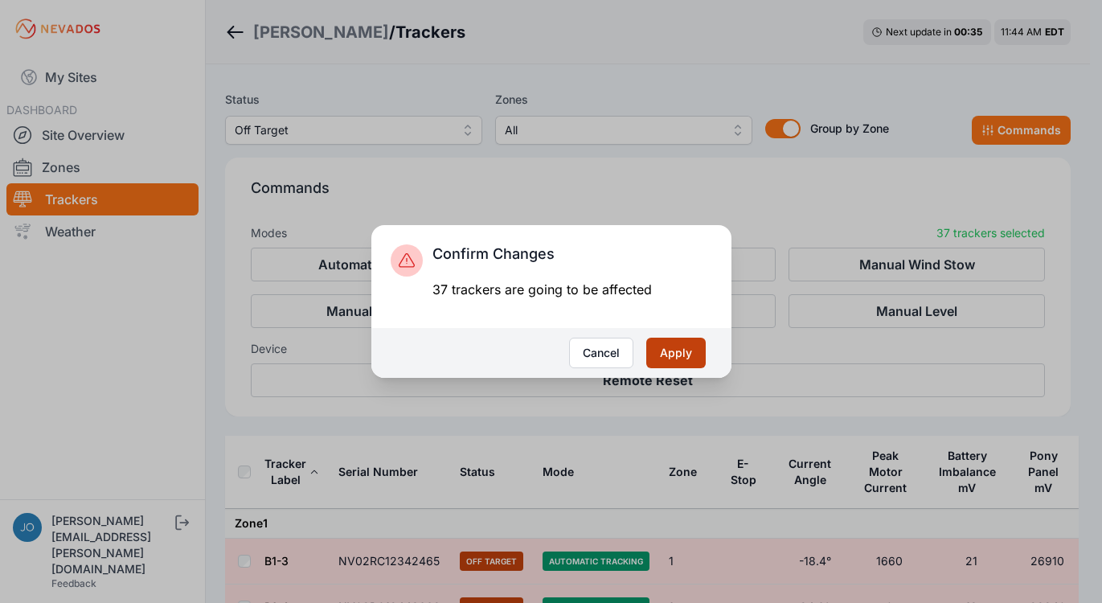
click at [698, 358] on button "Apply" at bounding box center [675, 353] width 59 height 31
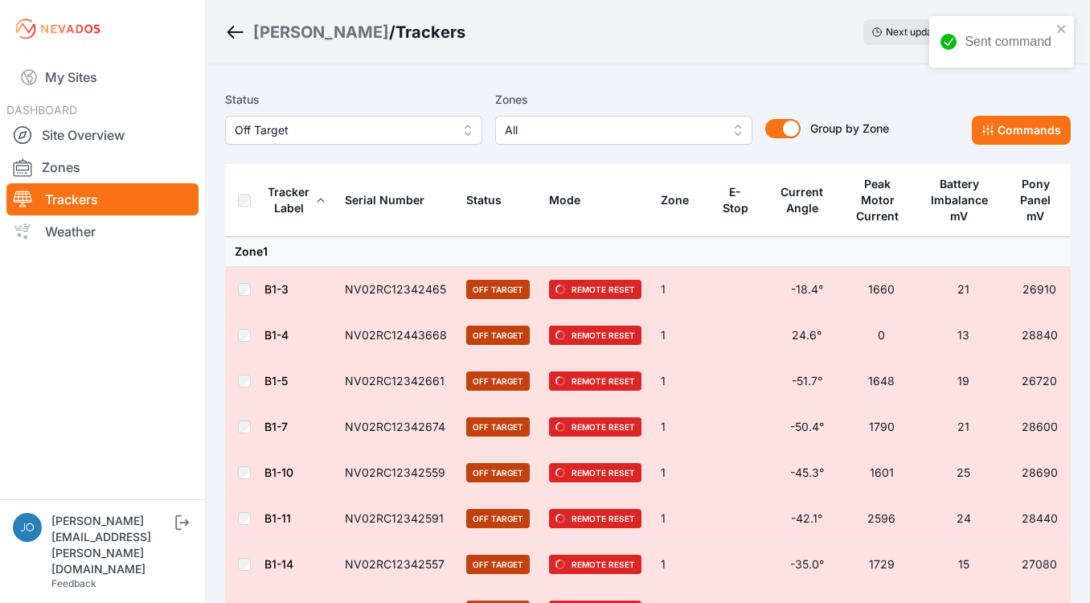
click at [297, 129] on span "Off Target" at bounding box center [342, 130] width 215 height 19
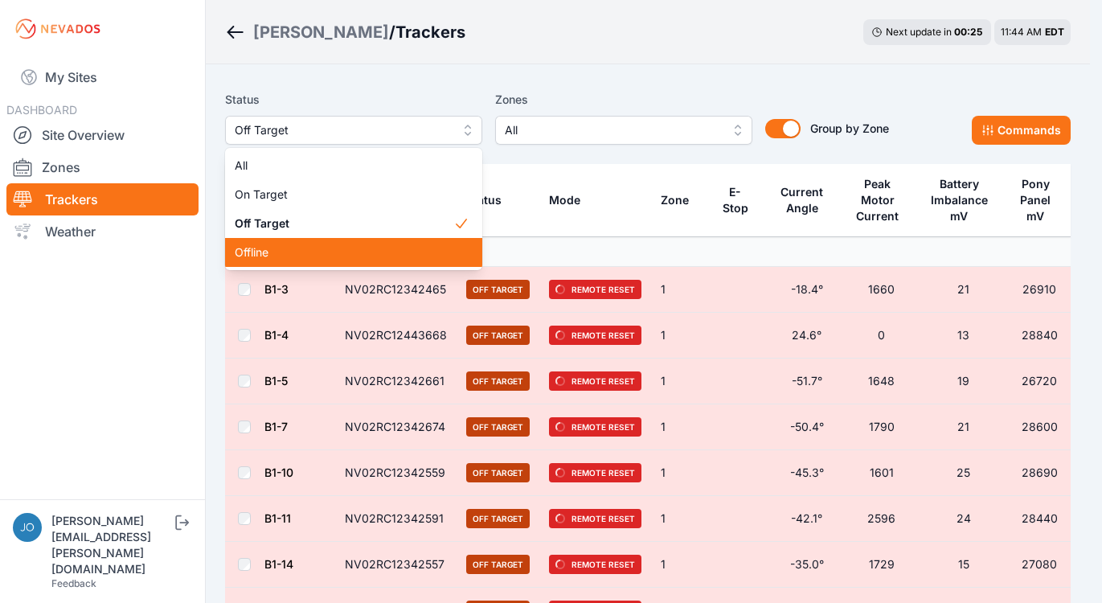
click at [264, 251] on span "Offline" at bounding box center [344, 252] width 219 height 16
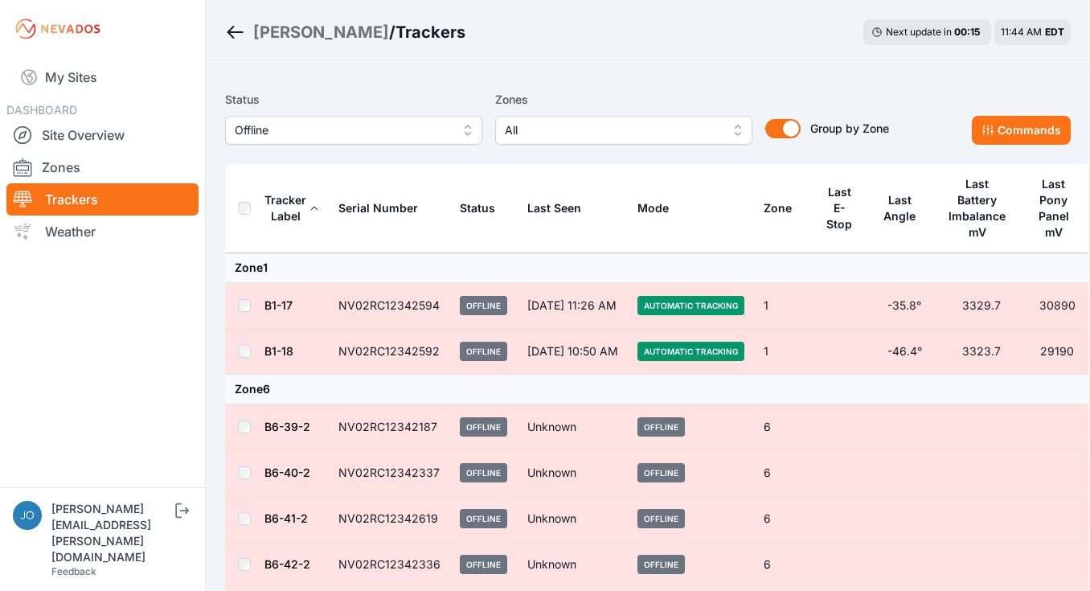
click at [278, 351] on link "B1-18" at bounding box center [278, 351] width 29 height 14
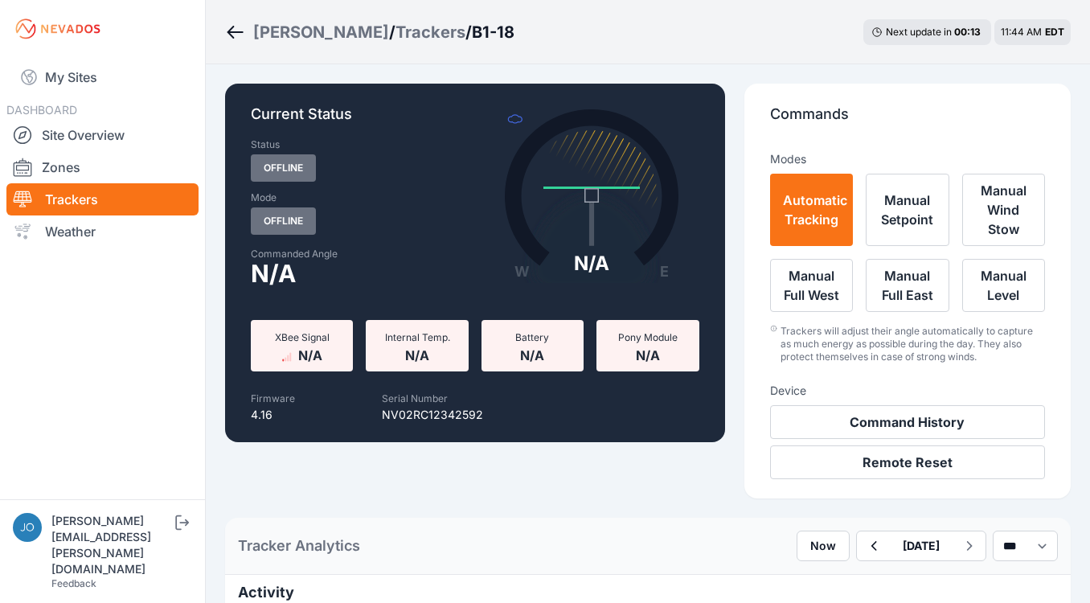
scroll to position [118, 0]
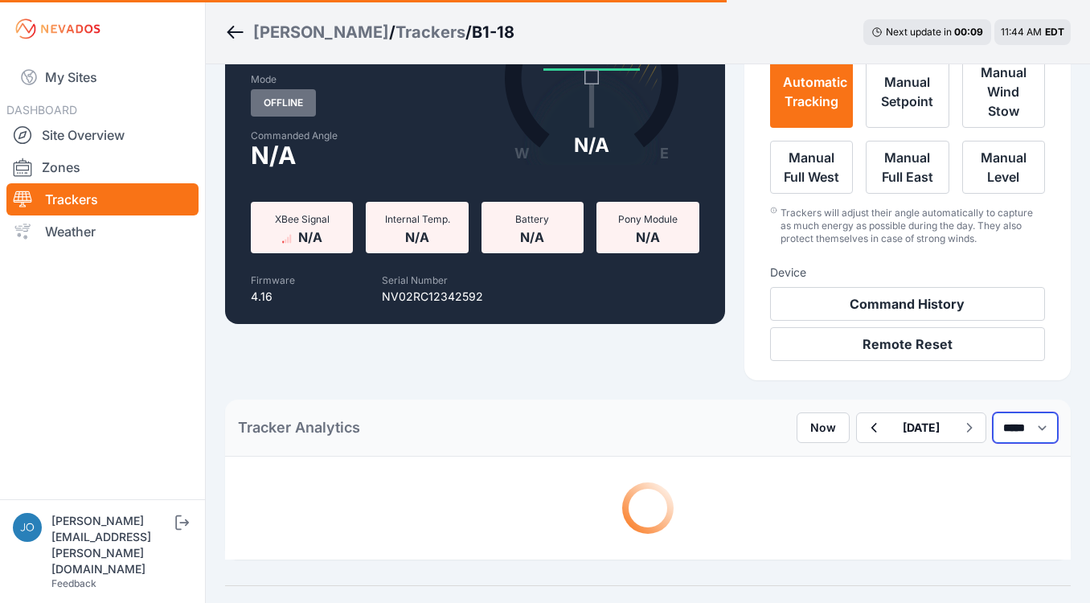
select select "******"
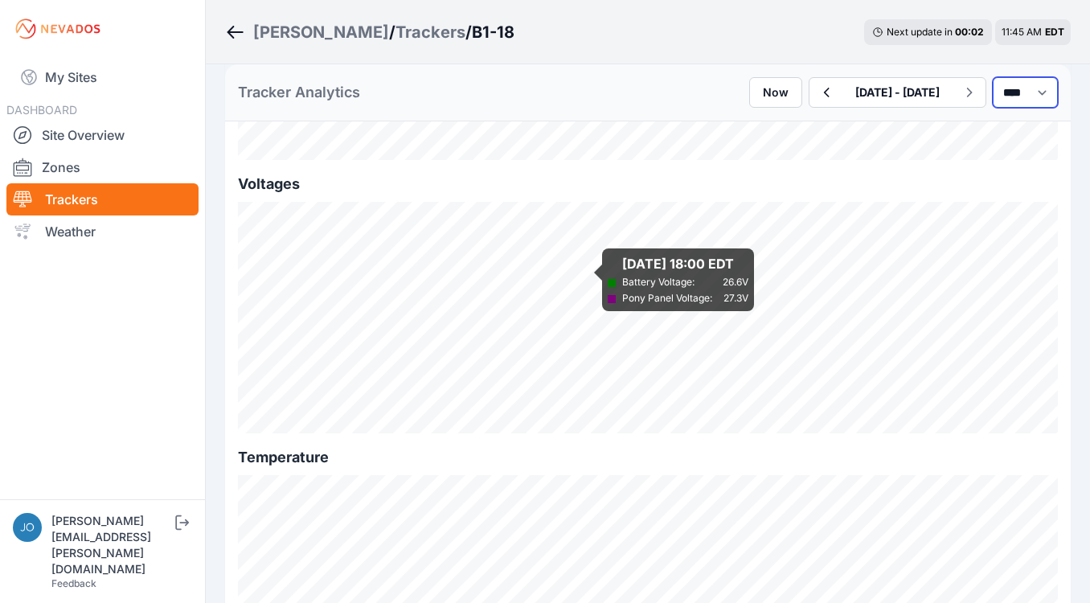
scroll to position [1992, 0]
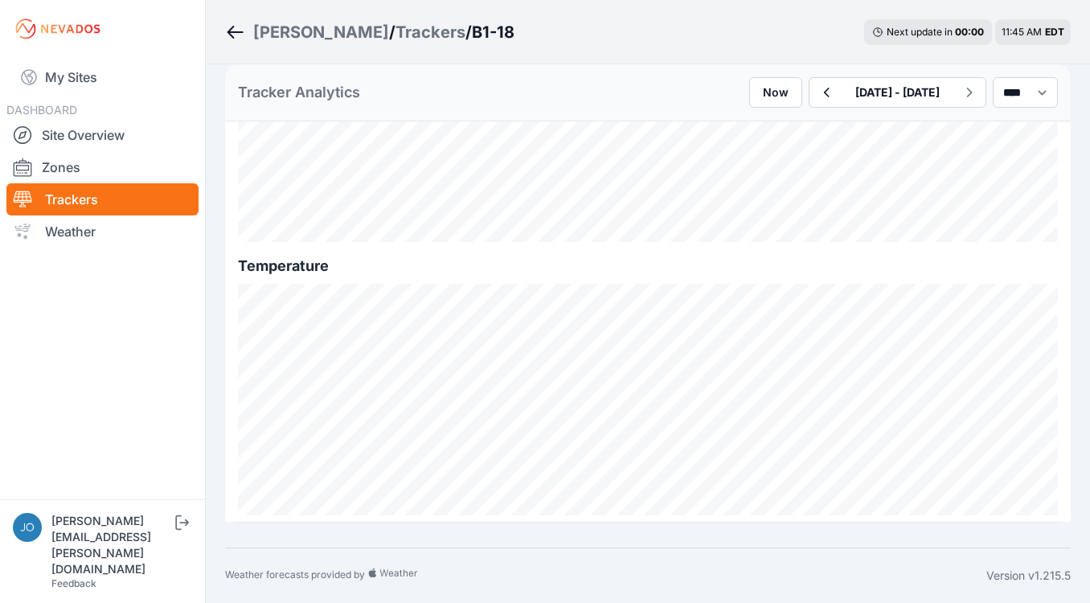
click at [276, 29] on div "[PERSON_NAME]" at bounding box center [321, 32] width 136 height 23
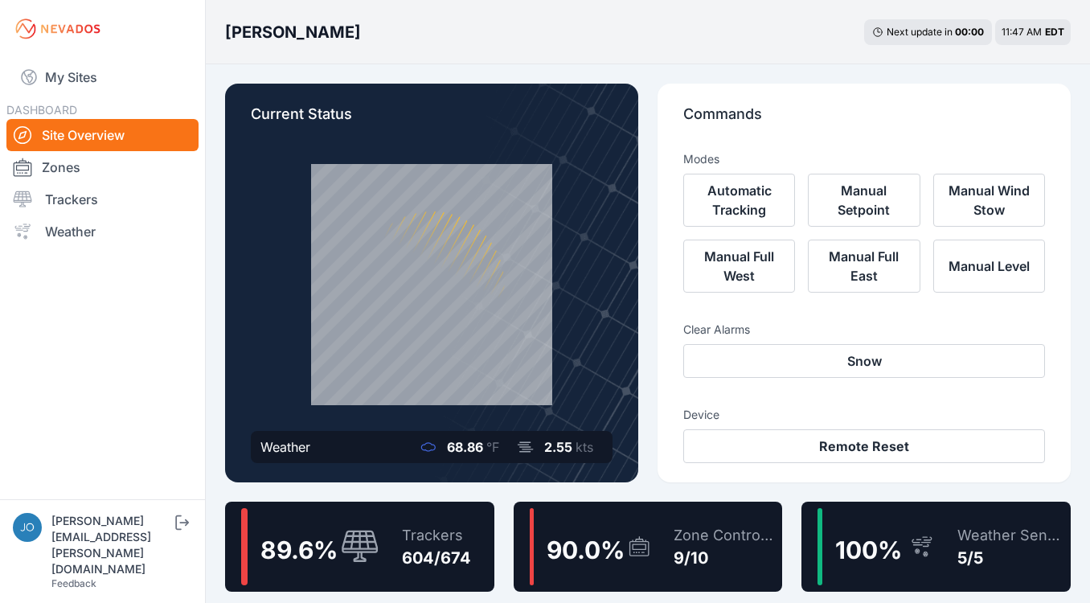
click at [473, 539] on div "89.6 % Trackers 604/674" at bounding box center [359, 547] width 269 height 90
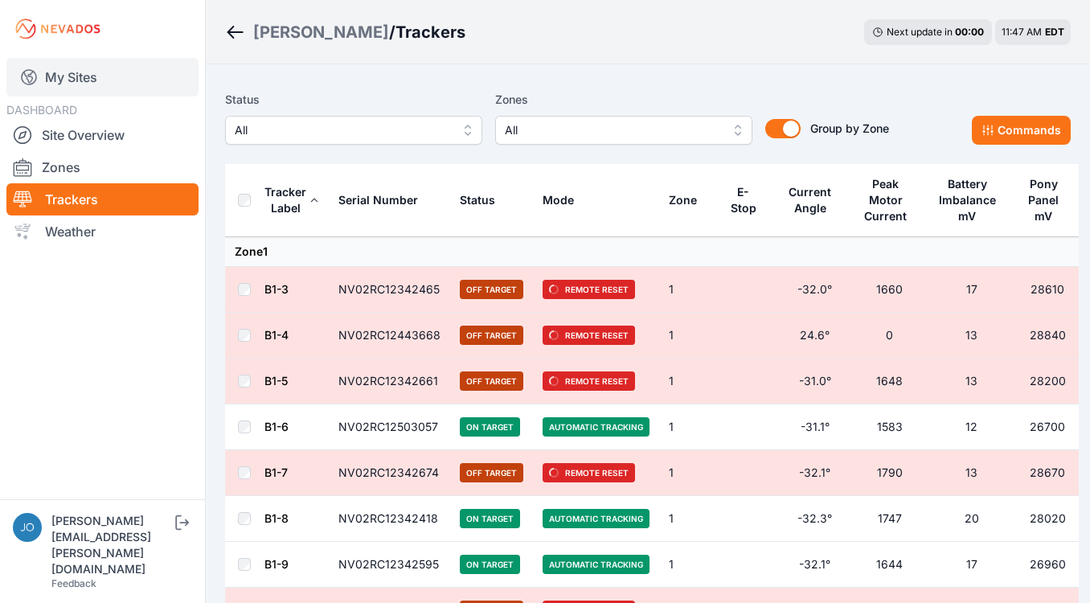
click at [84, 72] on link "My Sites" at bounding box center [102, 77] width 192 height 39
click at [102, 75] on link "My Sites" at bounding box center [102, 77] width 192 height 39
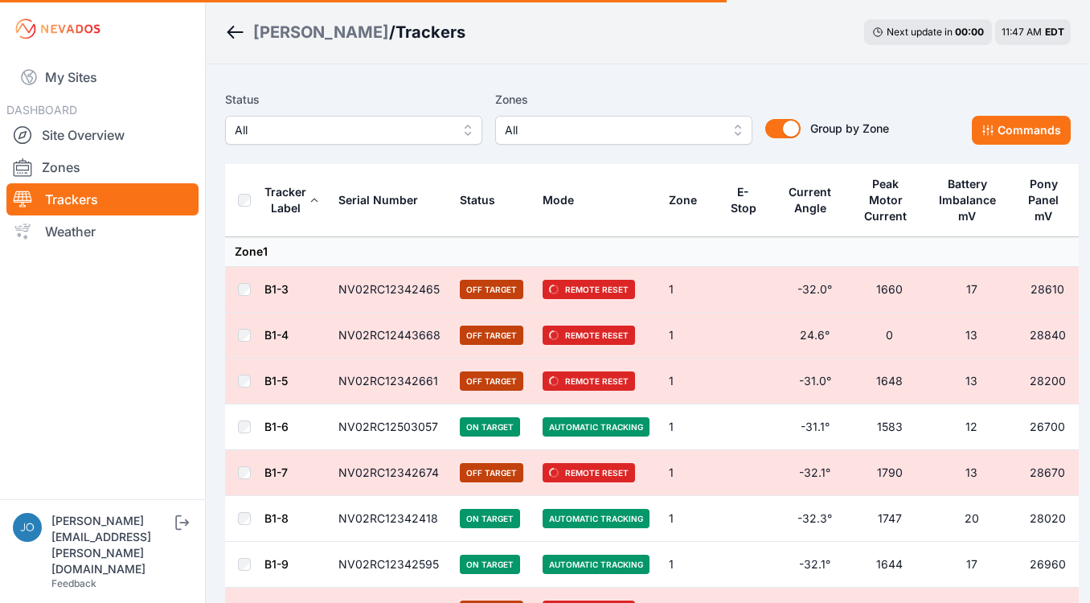
drag, startPoint x: 76, startPoint y: 91, endPoint x: 149, endPoint y: 506, distance: 421.1
click at [75, 92] on link "My Sites" at bounding box center [102, 77] width 192 height 39
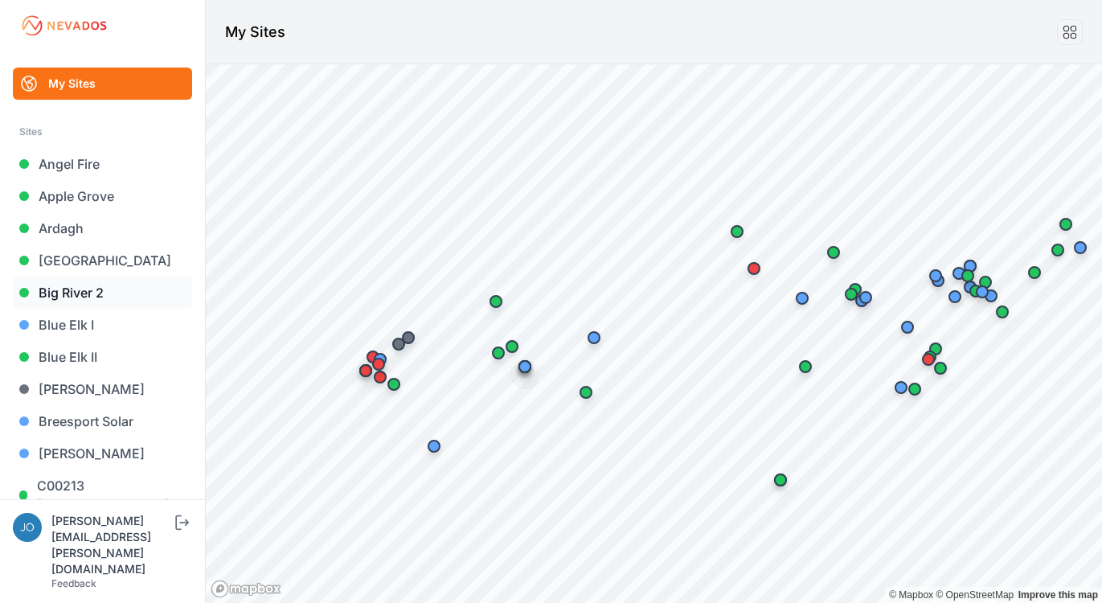
click at [68, 290] on link "Big River 2" at bounding box center [102, 292] width 179 height 32
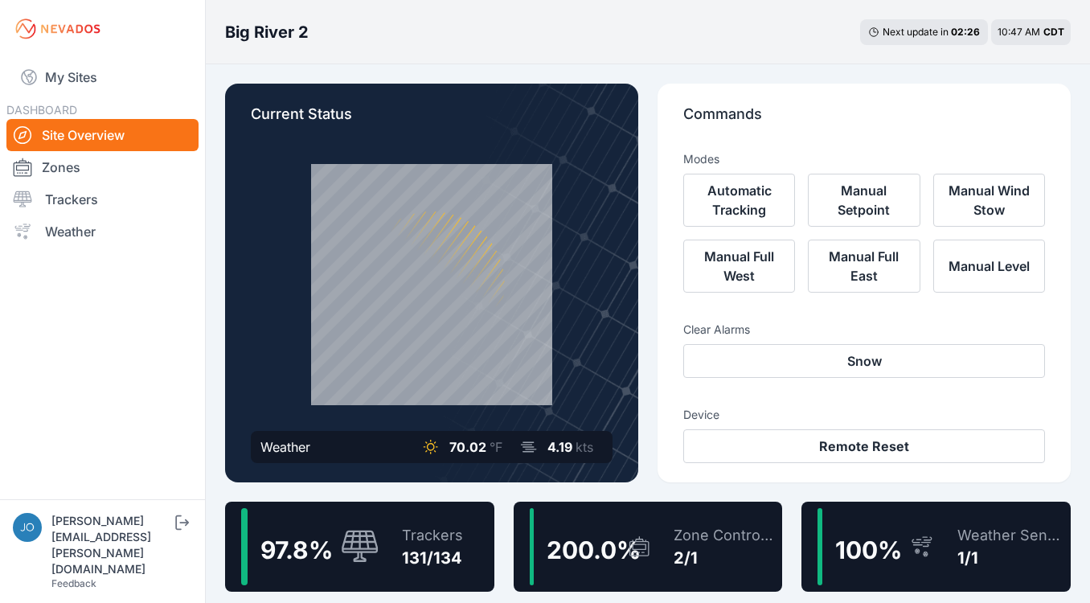
click at [428, 520] on div "Trackers 131/134" at bounding box center [424, 546] width 77 height 77
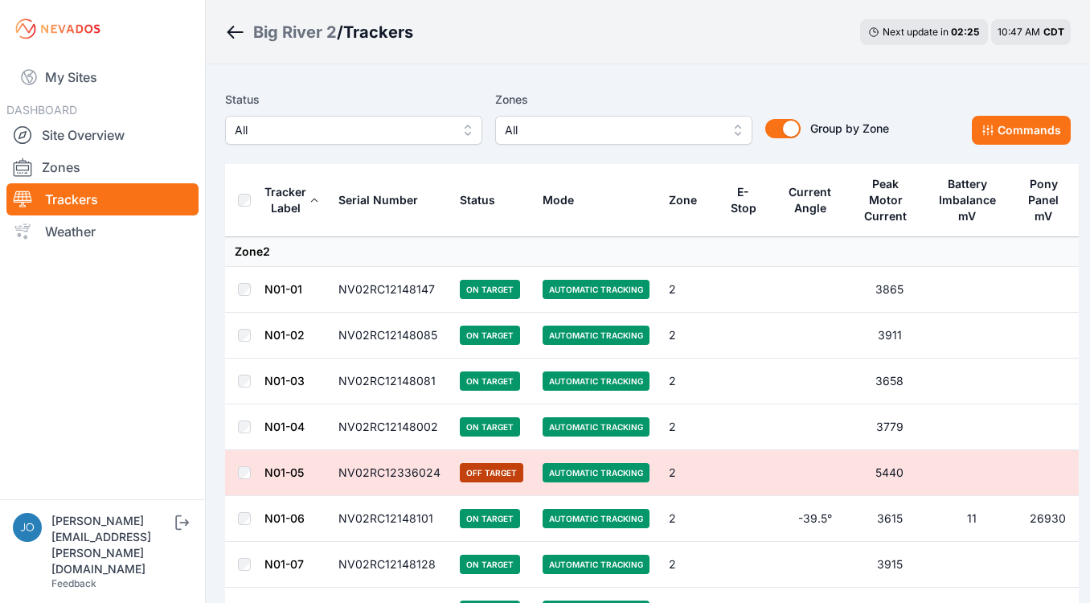
click at [354, 126] on span "All" at bounding box center [342, 130] width 215 height 19
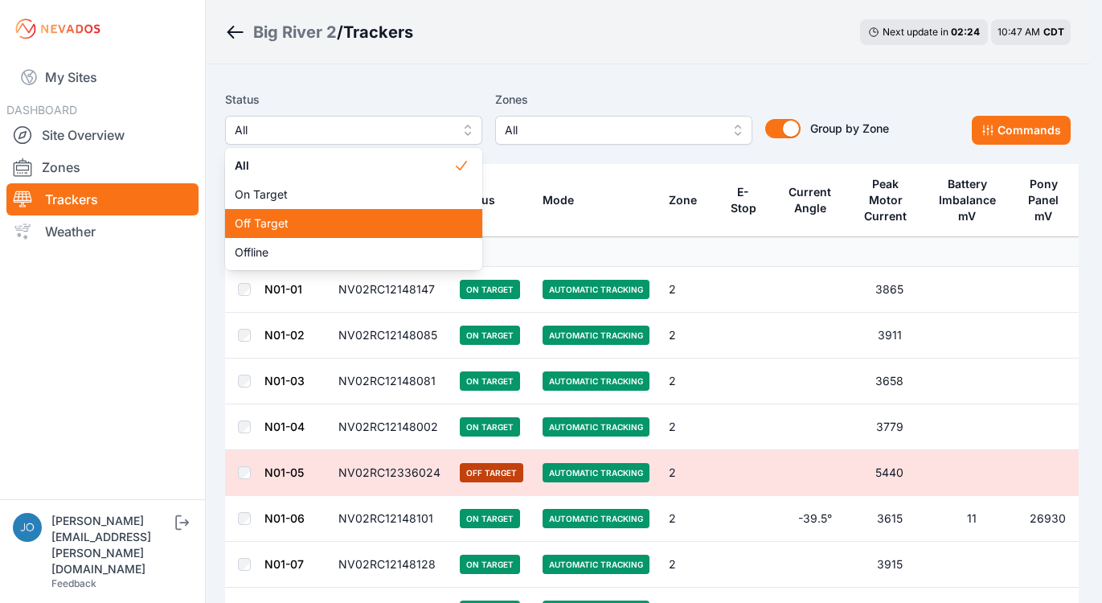
click at [334, 231] on span "Off Target" at bounding box center [344, 223] width 219 height 16
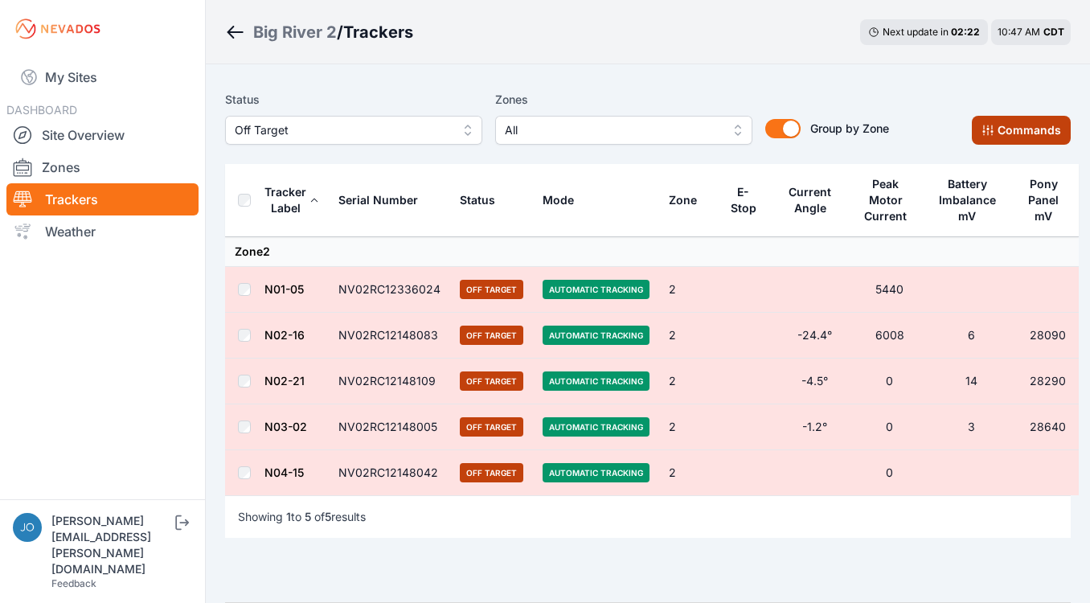
click at [993, 125] on icon at bounding box center [987, 130] width 13 height 13
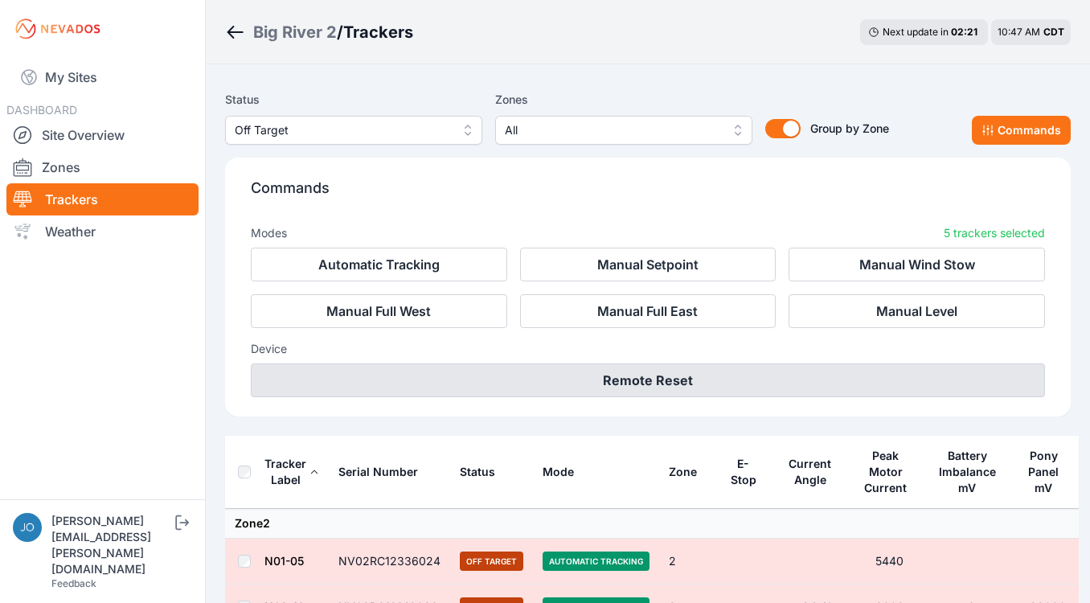
click at [644, 389] on button "Remote Reset" at bounding box center [648, 380] width 794 height 34
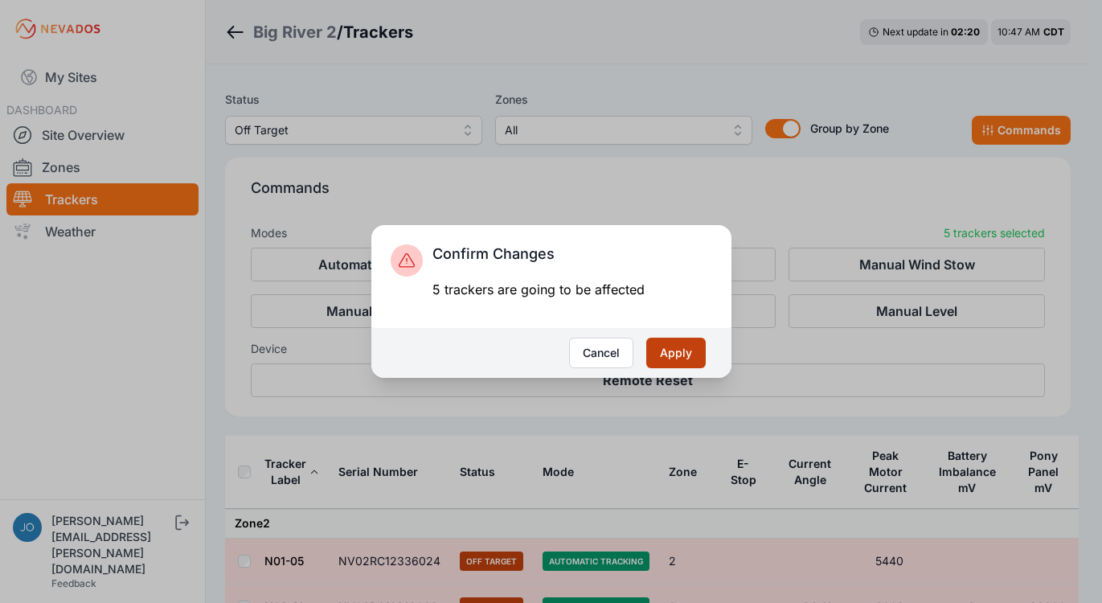
click at [667, 345] on button "Apply" at bounding box center [675, 353] width 59 height 31
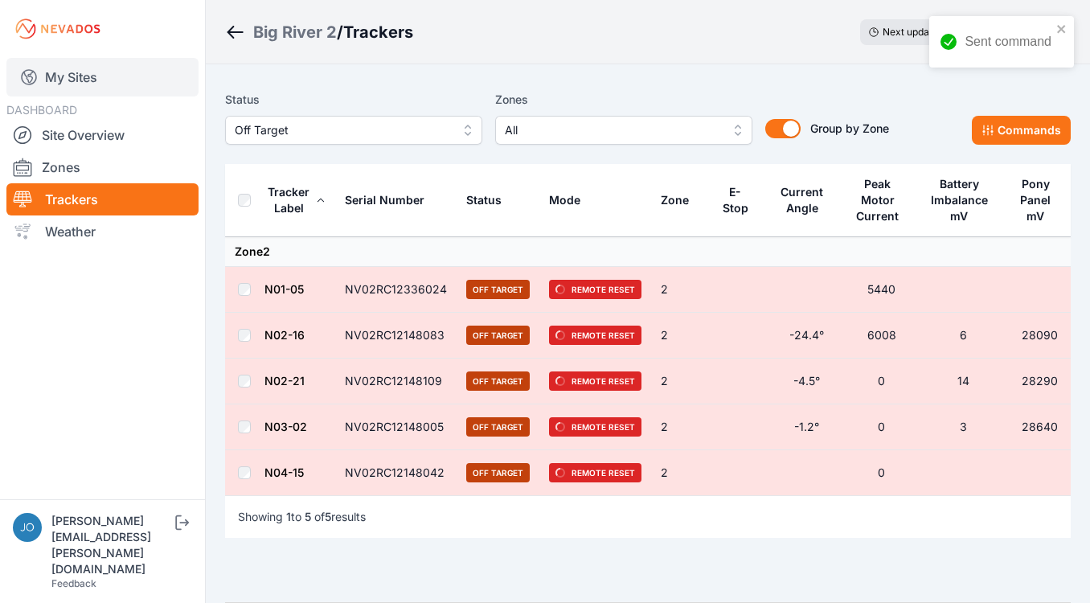
click at [68, 81] on link "My Sites" at bounding box center [102, 77] width 192 height 39
click at [100, 77] on link "My Sites" at bounding box center [102, 77] width 192 height 39
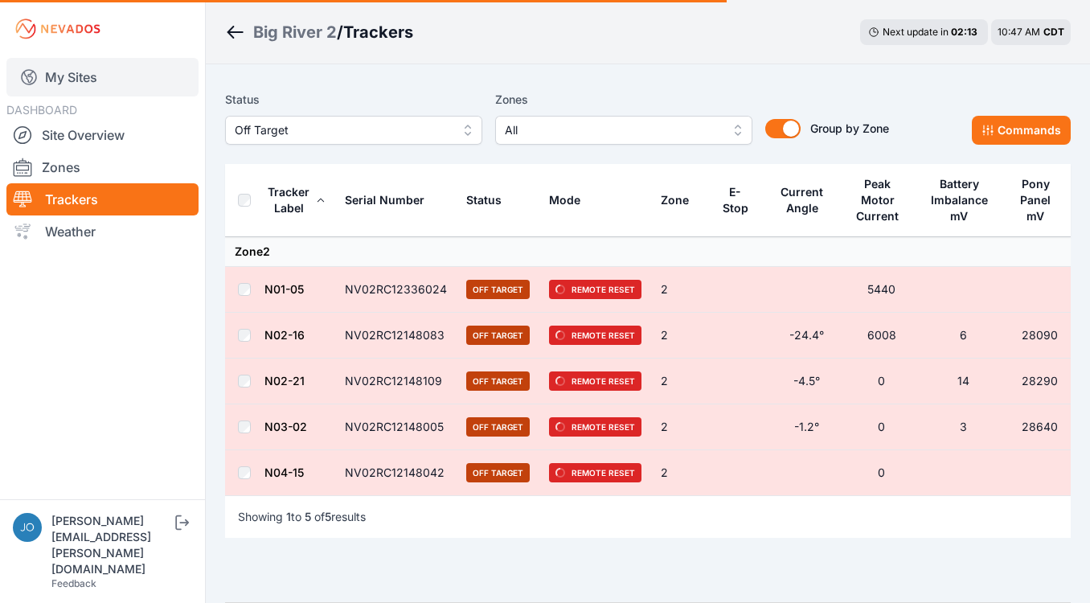
click at [67, 87] on link "My Sites" at bounding box center [102, 77] width 192 height 39
click at [68, 84] on link "My Sites" at bounding box center [102, 77] width 192 height 39
click at [62, 79] on link "My Sites" at bounding box center [102, 77] width 192 height 39
click at [86, 79] on link "My Sites" at bounding box center [102, 77] width 192 height 39
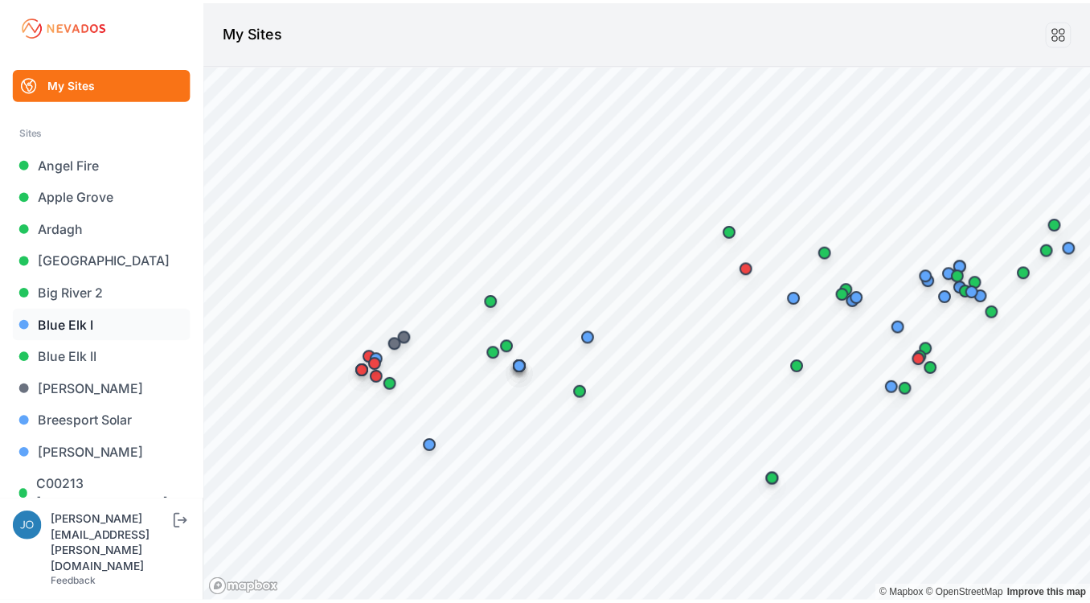
scroll to position [1684, 0]
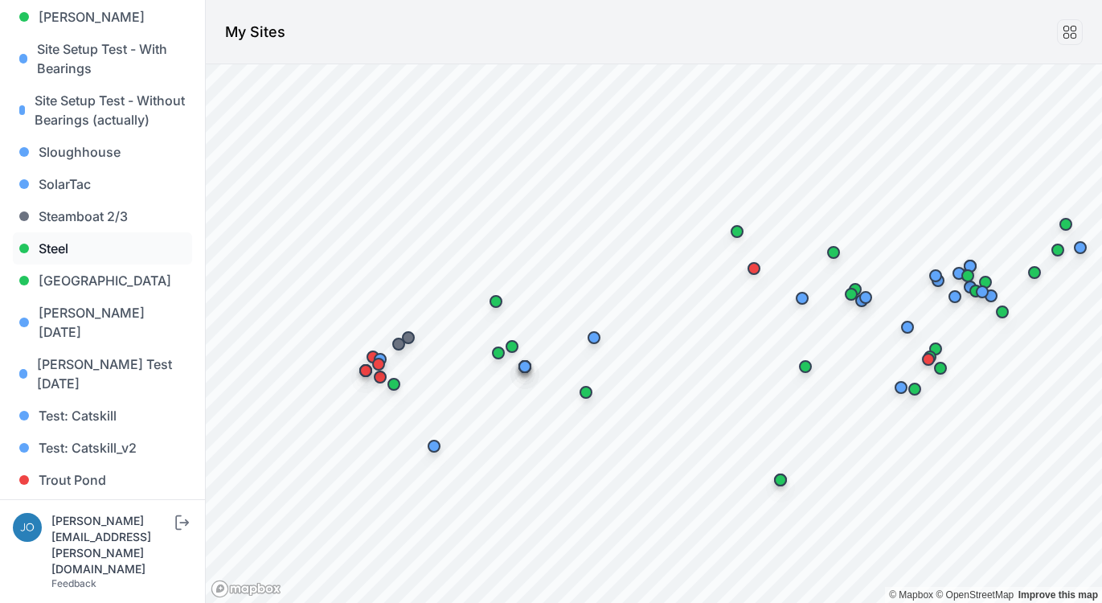
click at [58, 232] on link "Steel" at bounding box center [102, 248] width 179 height 32
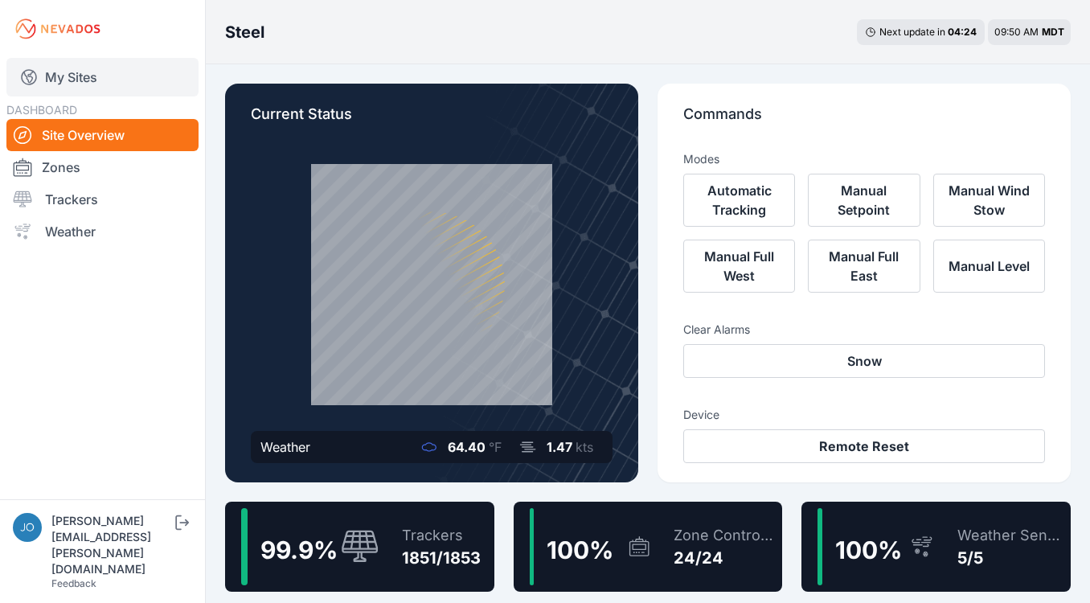
scroll to position [3, 0]
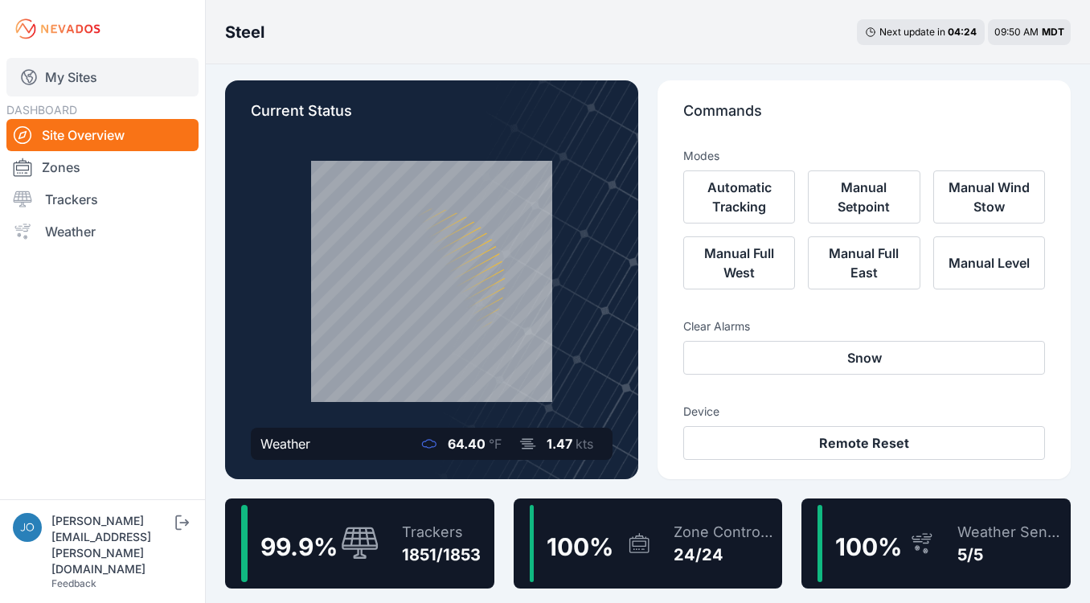
click at [58, 74] on link "My Sites" at bounding box center [102, 77] width 192 height 39
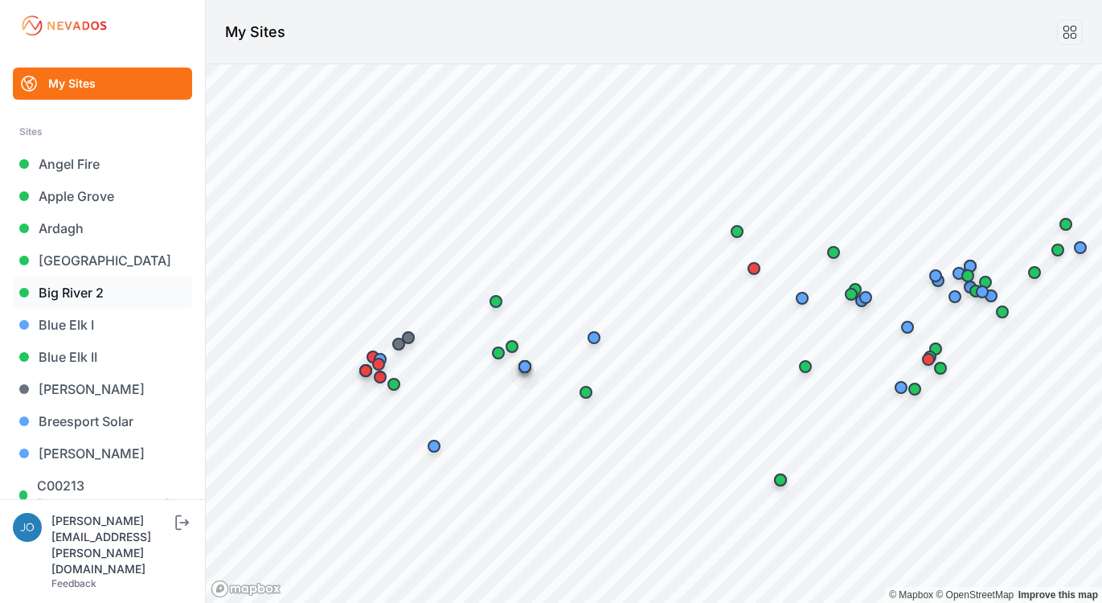
scroll to position [810, 0]
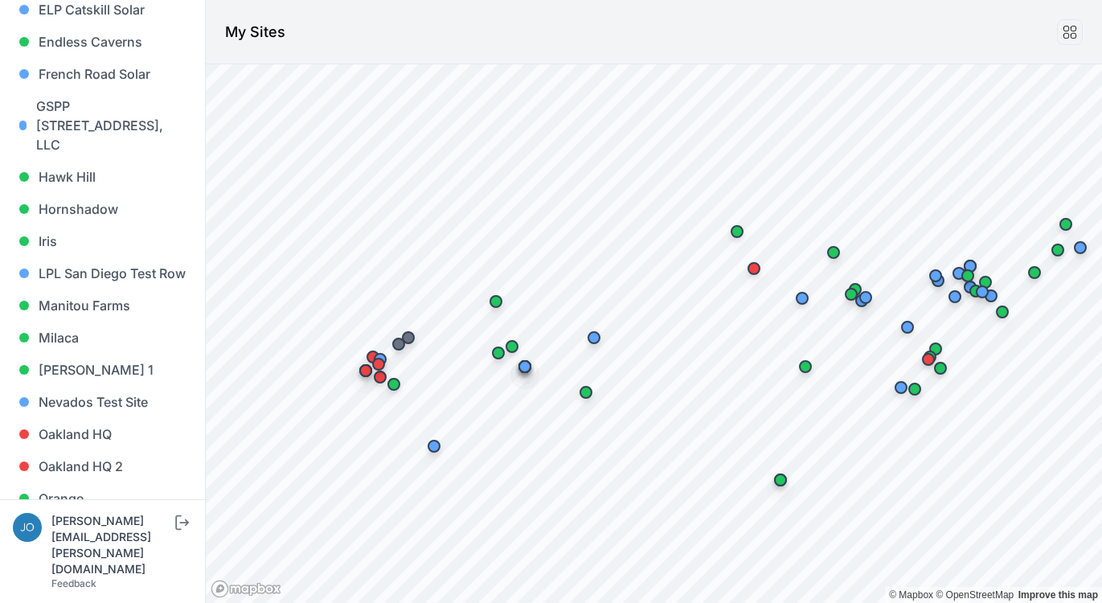
click at [168, 289] on link "Manitou Farms" at bounding box center [102, 305] width 179 height 32
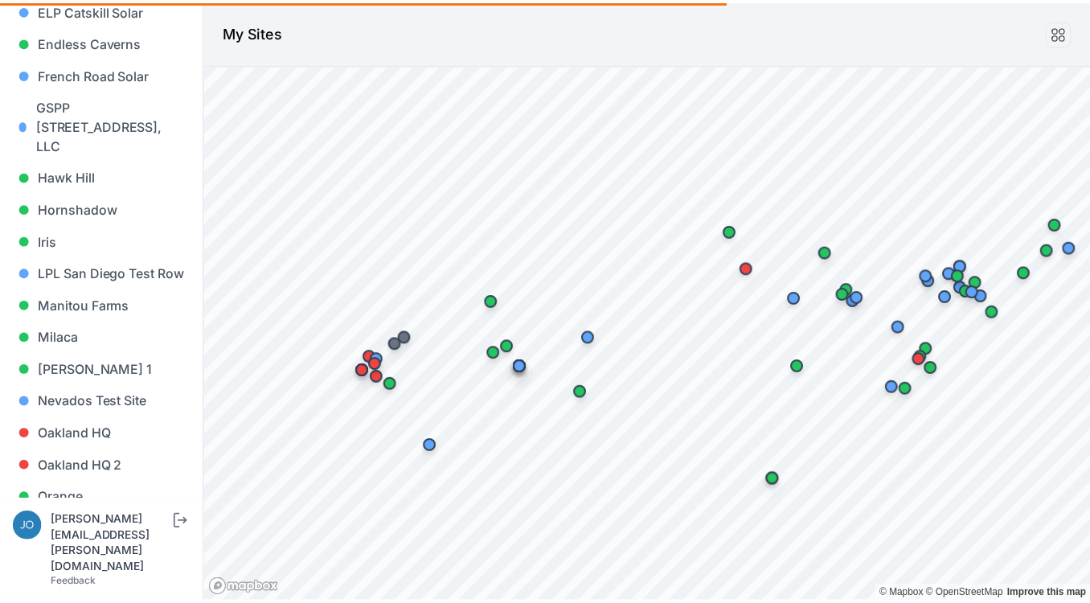
scroll to position [563, 0]
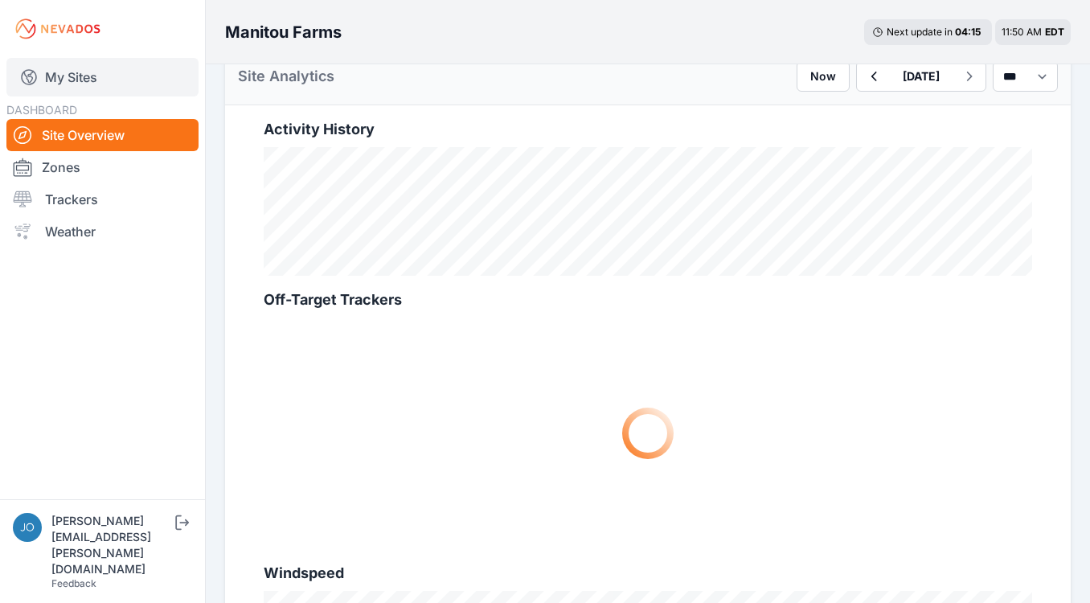
click at [70, 75] on link "My Sites" at bounding box center [102, 77] width 192 height 39
click at [64, 80] on link "My Sites" at bounding box center [102, 77] width 192 height 39
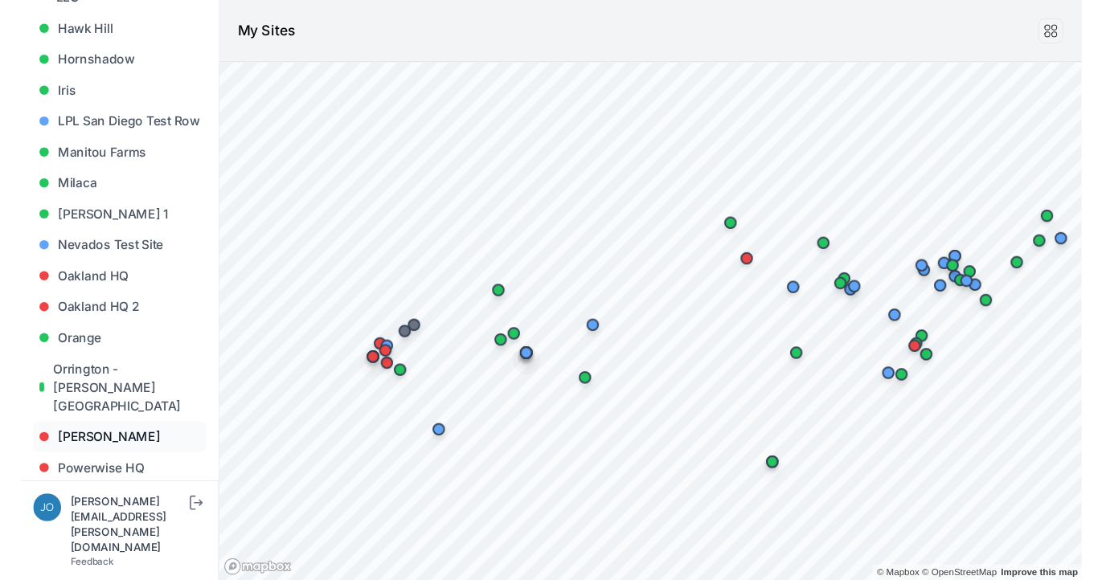
scroll to position [1684, 0]
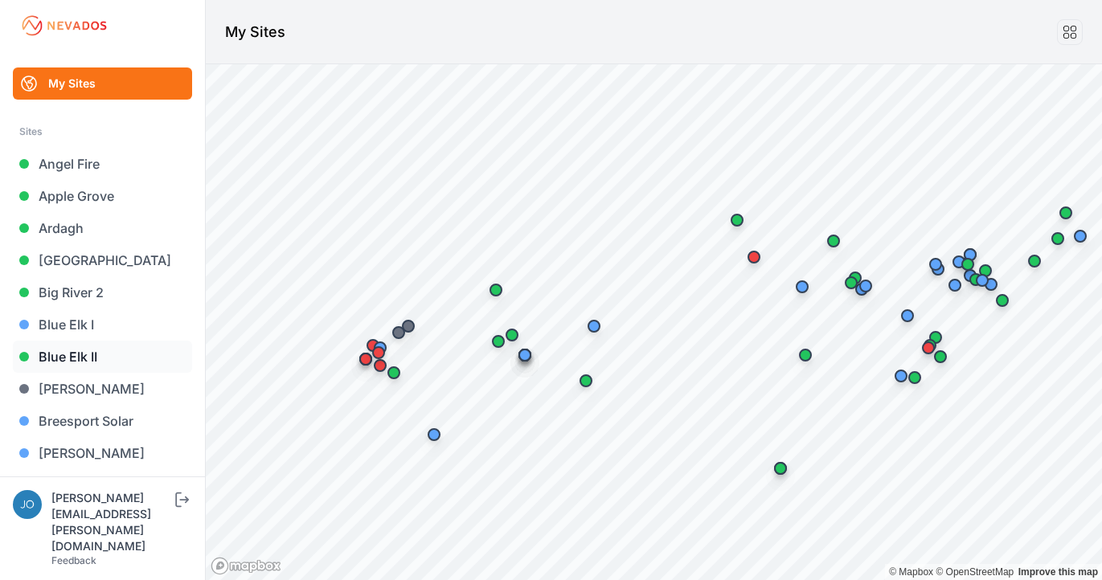
click at [105, 356] on link "Blue Elk II" at bounding box center [102, 357] width 179 height 32
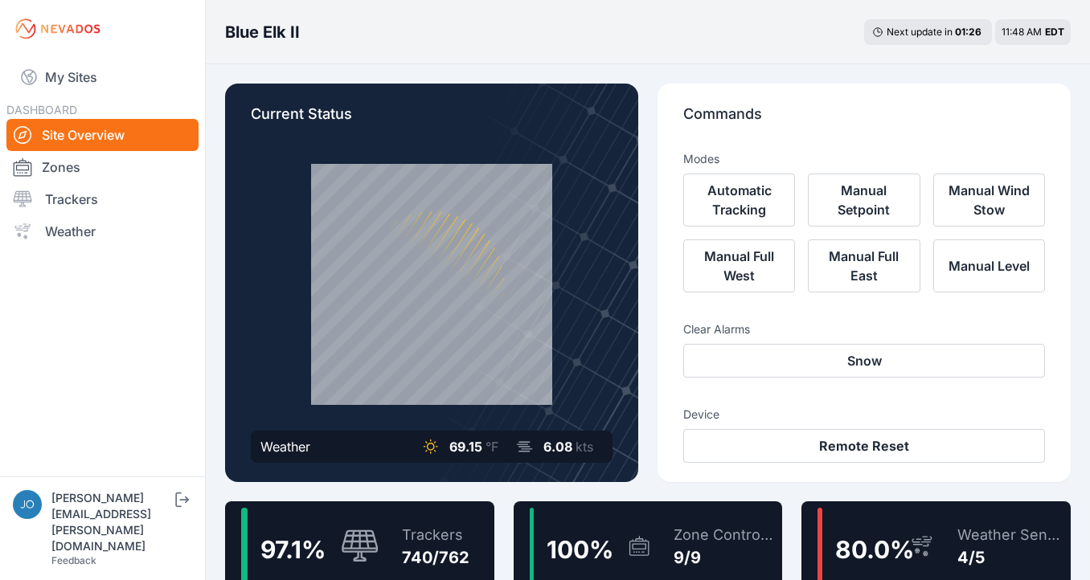
click at [462, 536] on div "Trackers" at bounding box center [436, 535] width 68 height 23
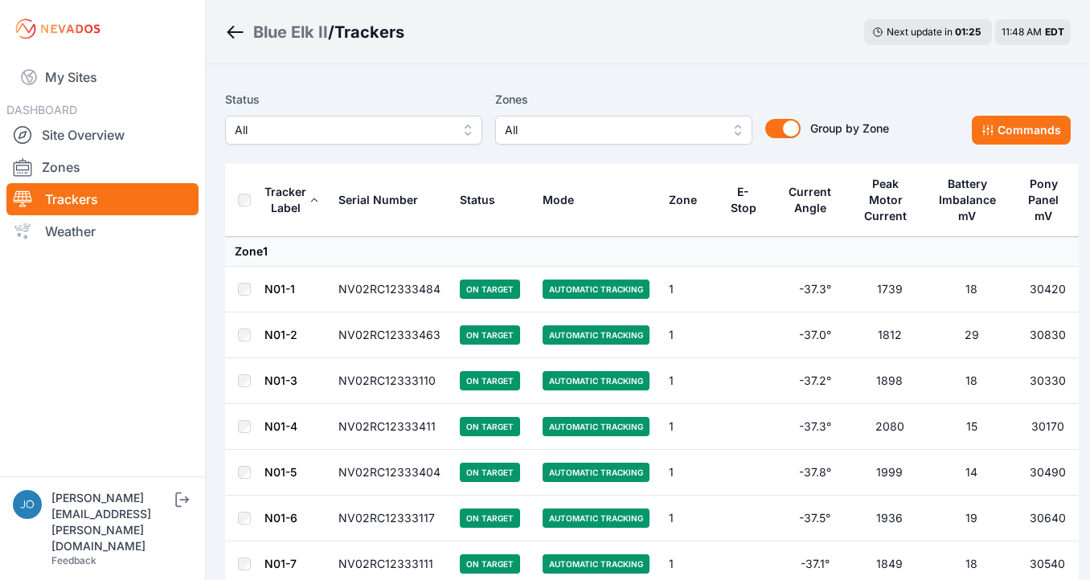
click at [354, 134] on span "All" at bounding box center [342, 130] width 215 height 19
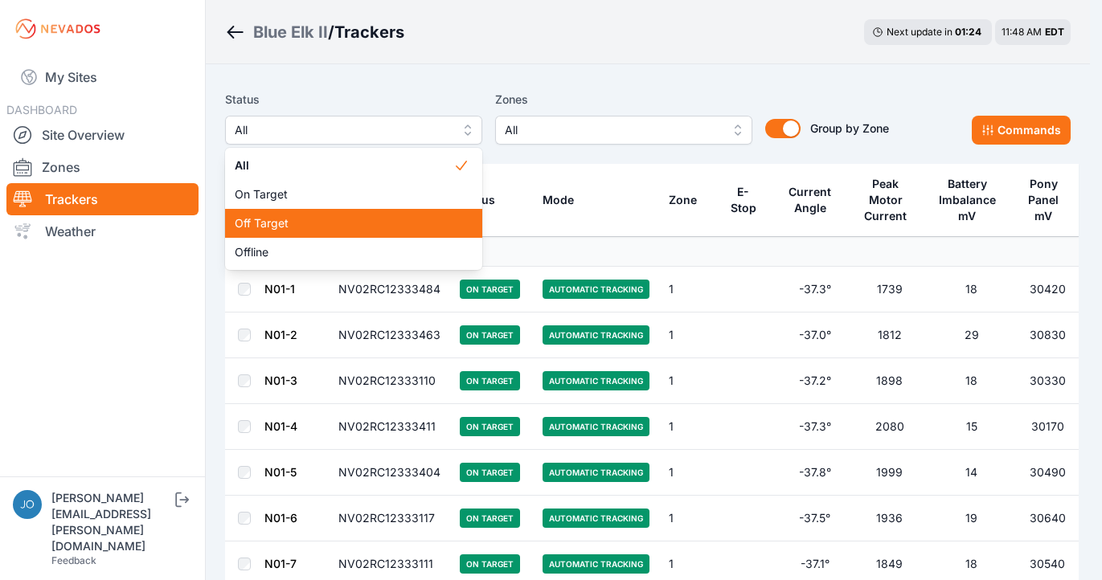
click at [339, 234] on div "Off Target" at bounding box center [353, 223] width 257 height 29
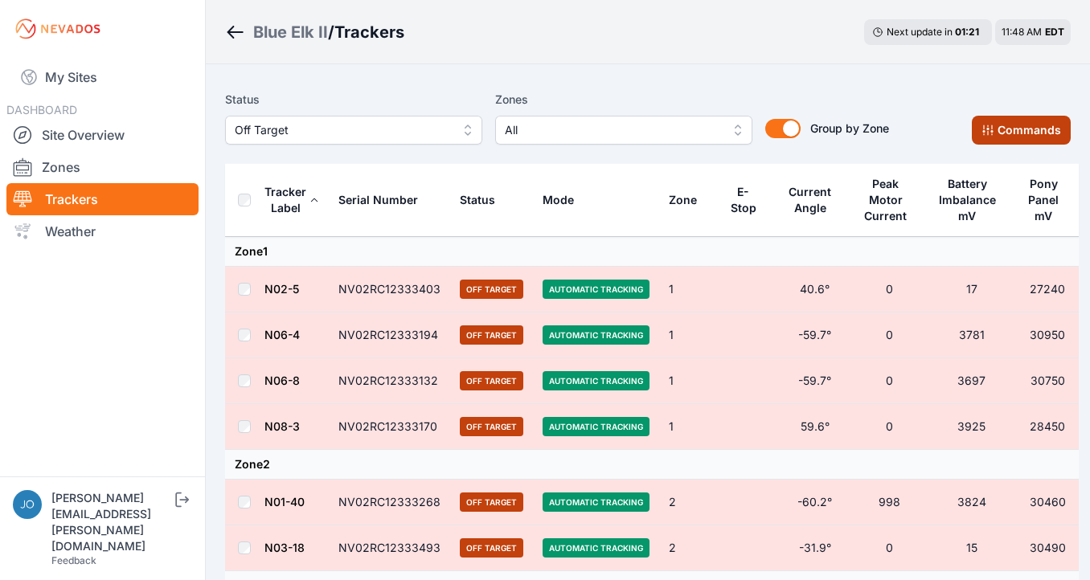
click at [996, 137] on button "Commands" at bounding box center [1021, 130] width 99 height 29
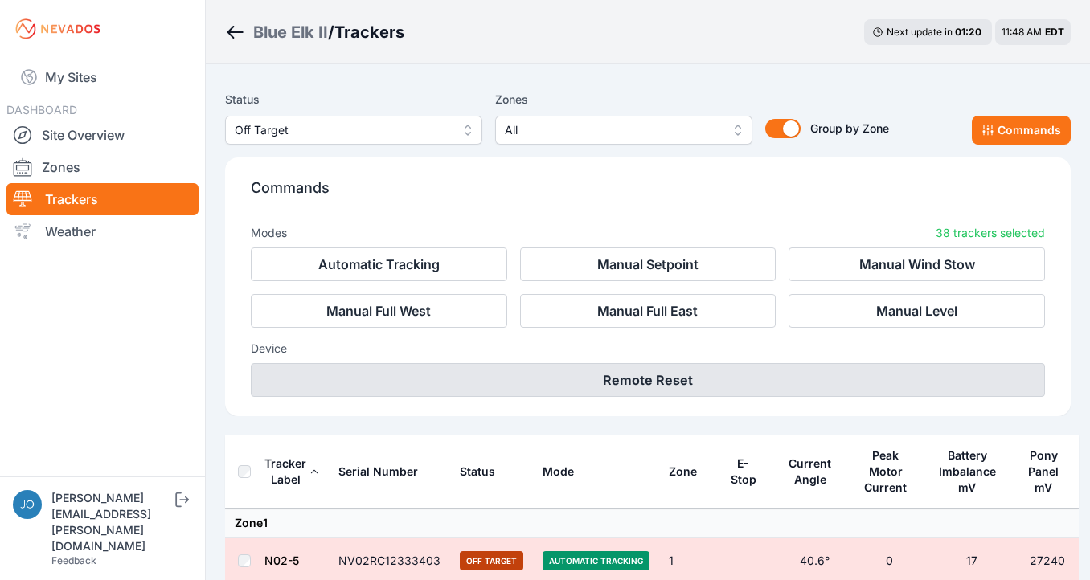
click at [657, 393] on button "Remote Reset" at bounding box center [648, 380] width 794 height 34
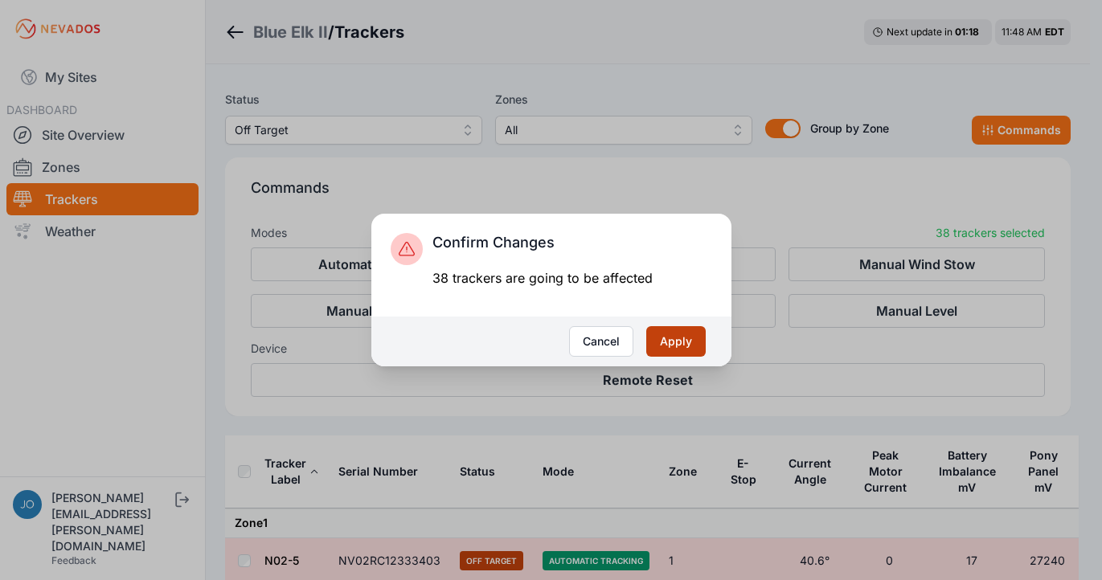
click at [678, 343] on button "Apply" at bounding box center [675, 341] width 59 height 31
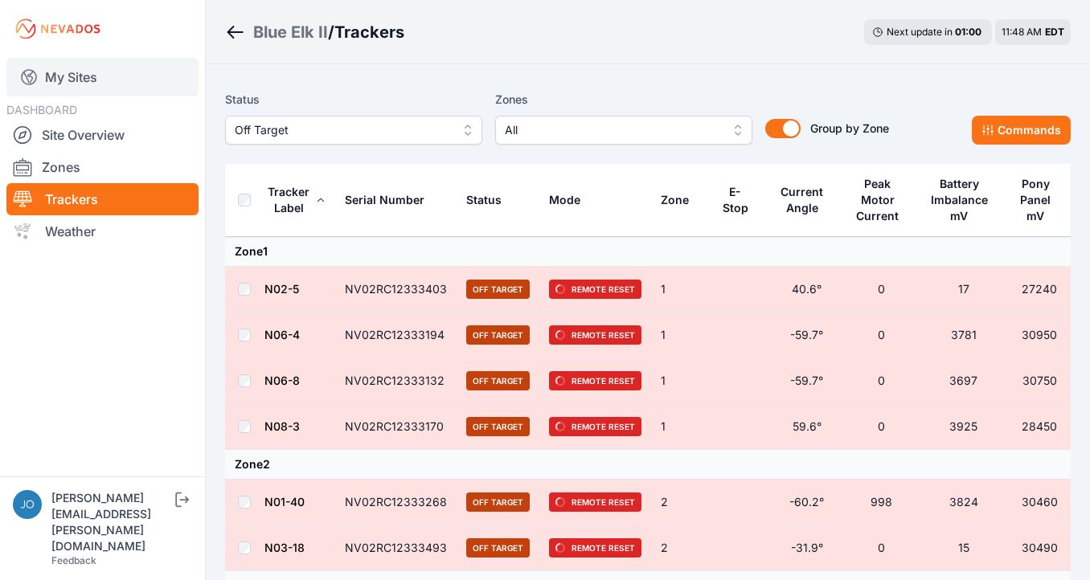
click at [48, 64] on link "My Sites" at bounding box center [102, 77] width 192 height 39
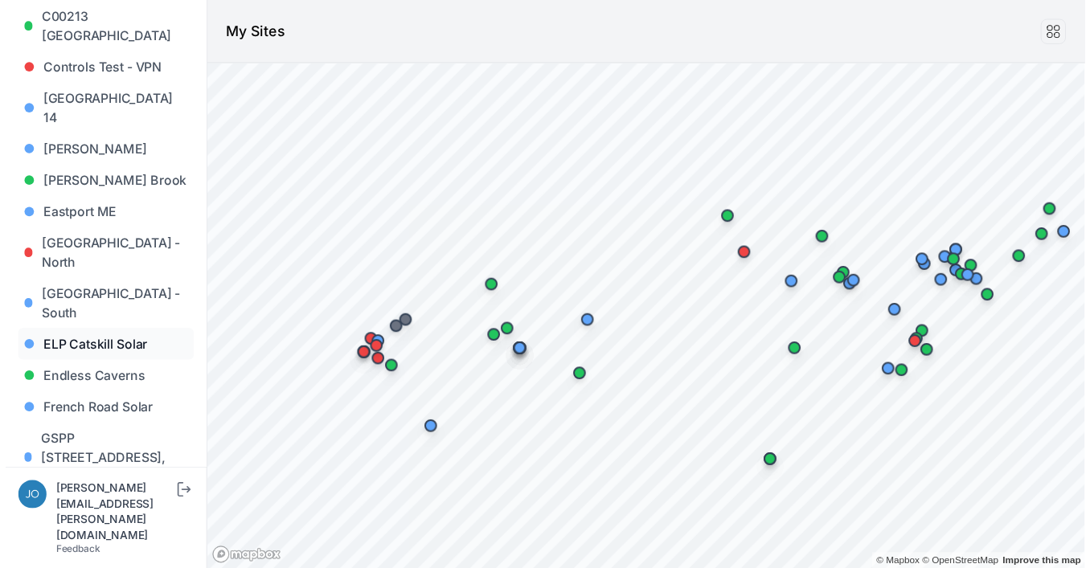
scroll to position [483, 0]
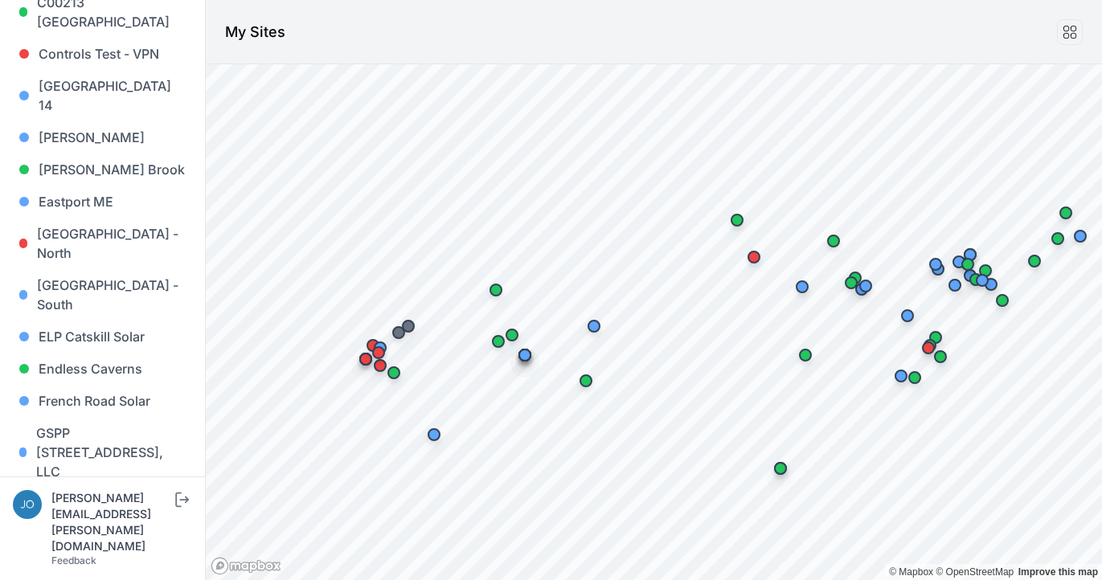
click at [74, 552] on link "Iris" at bounding box center [102, 568] width 179 height 32
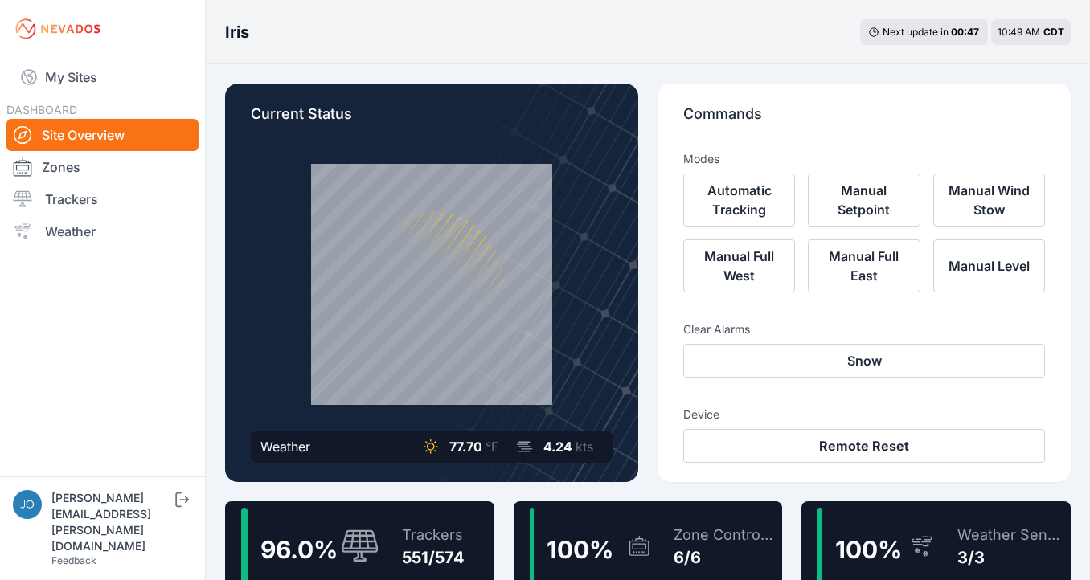
click at [422, 514] on div "Trackers 551/574" at bounding box center [425, 546] width 79 height 77
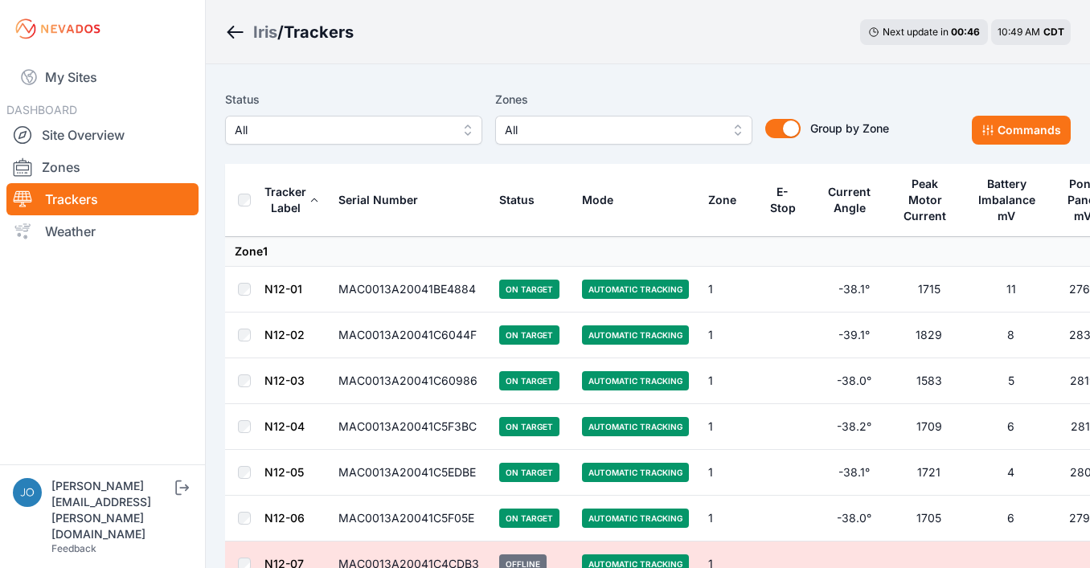
click at [403, 136] on span "All" at bounding box center [342, 130] width 215 height 19
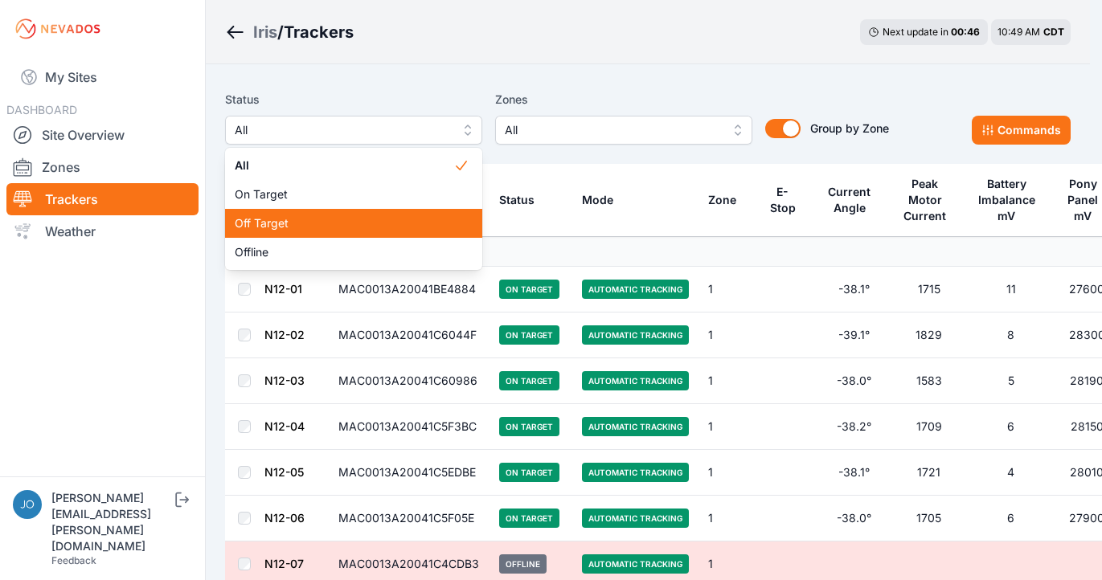
click at [314, 216] on span "Off Target" at bounding box center [344, 223] width 219 height 16
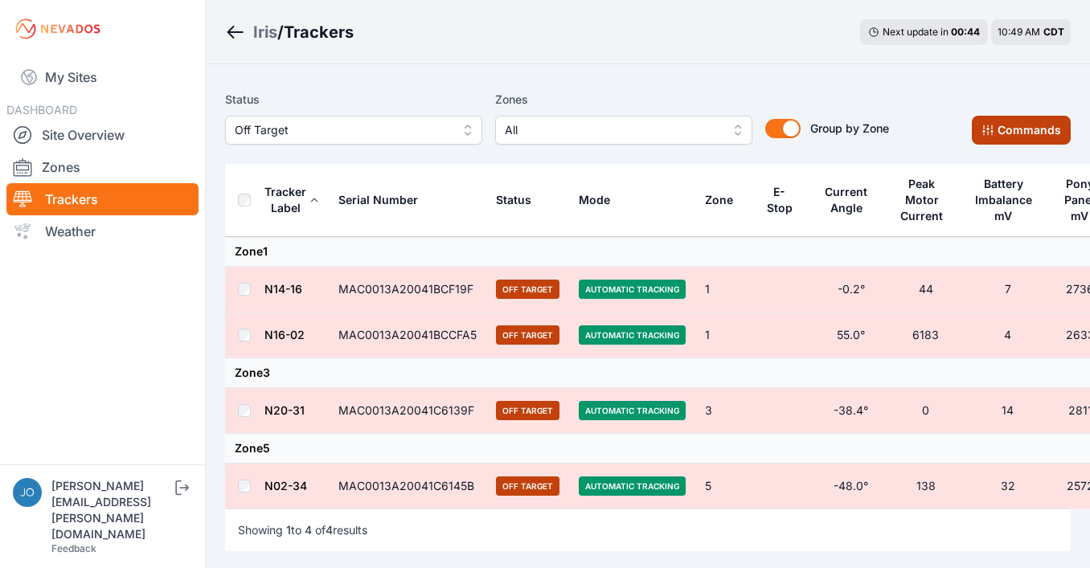
click at [1005, 129] on button "Commands" at bounding box center [1021, 130] width 99 height 29
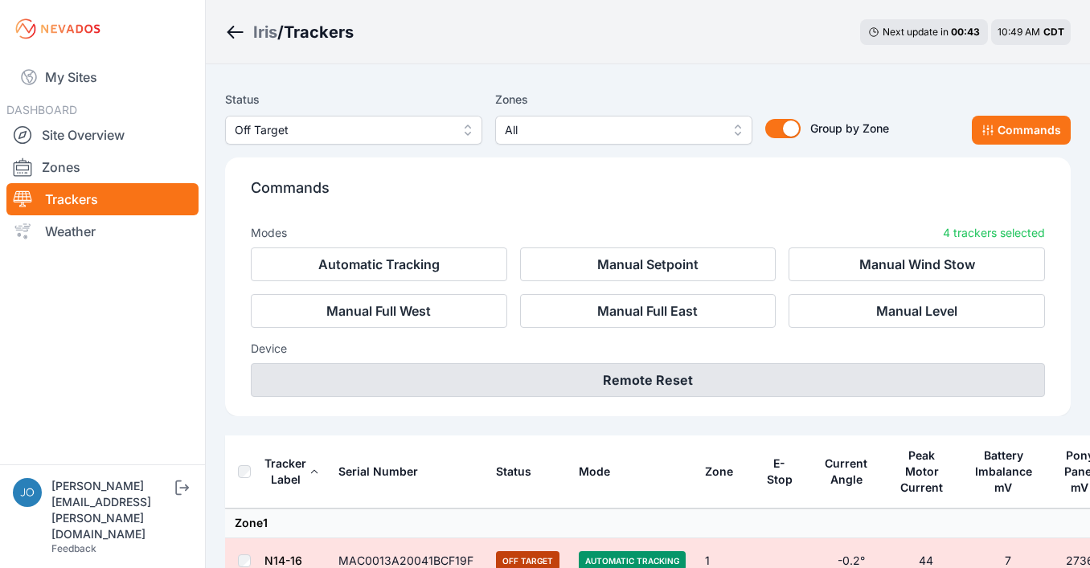
click at [680, 383] on button "Remote Reset" at bounding box center [648, 380] width 794 height 34
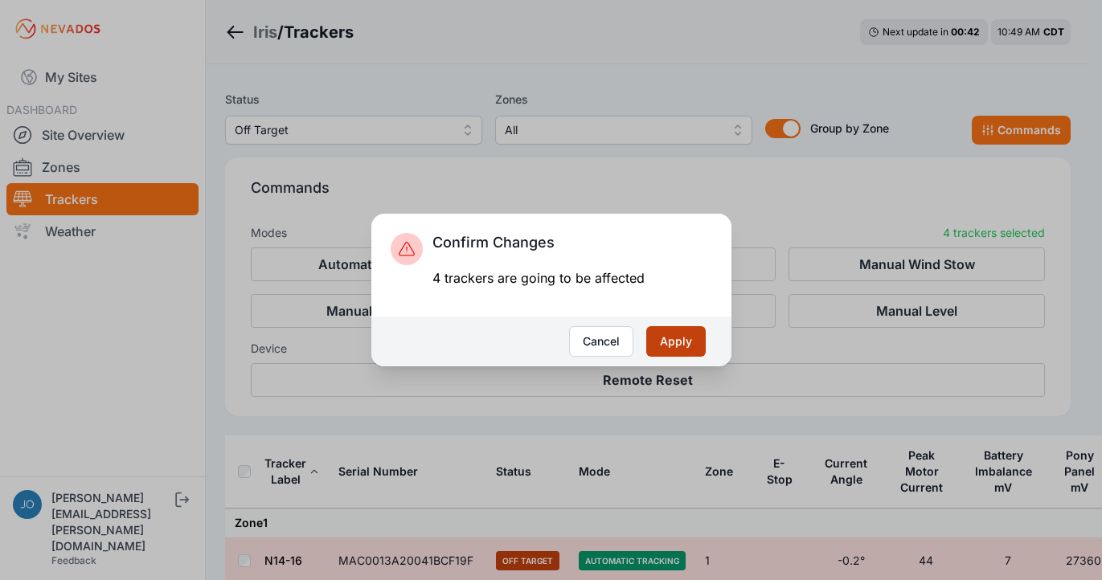
click at [683, 337] on button "Apply" at bounding box center [675, 341] width 59 height 31
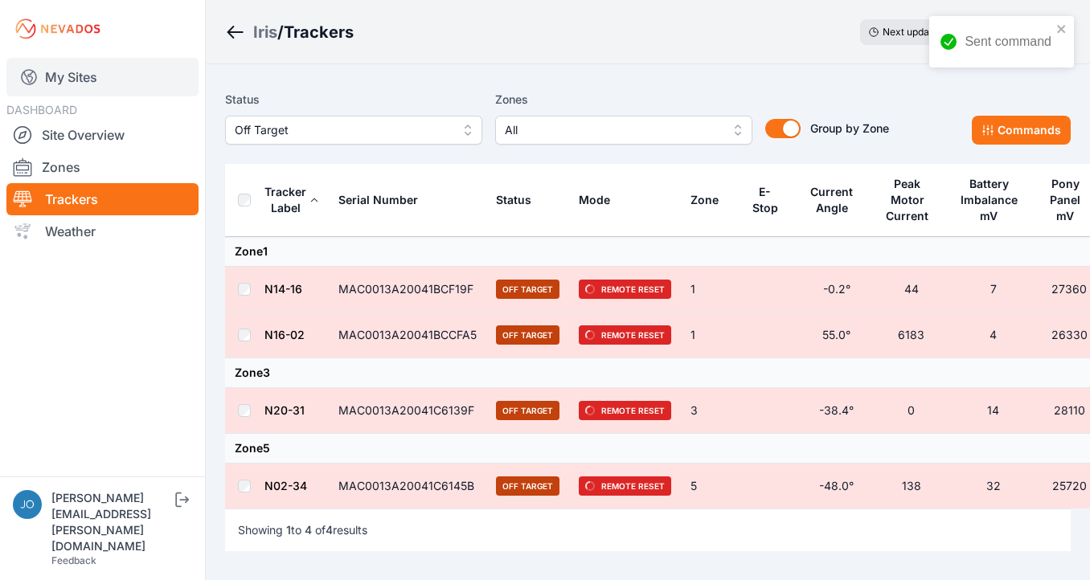
click at [72, 74] on link "My Sites" at bounding box center [102, 77] width 192 height 39
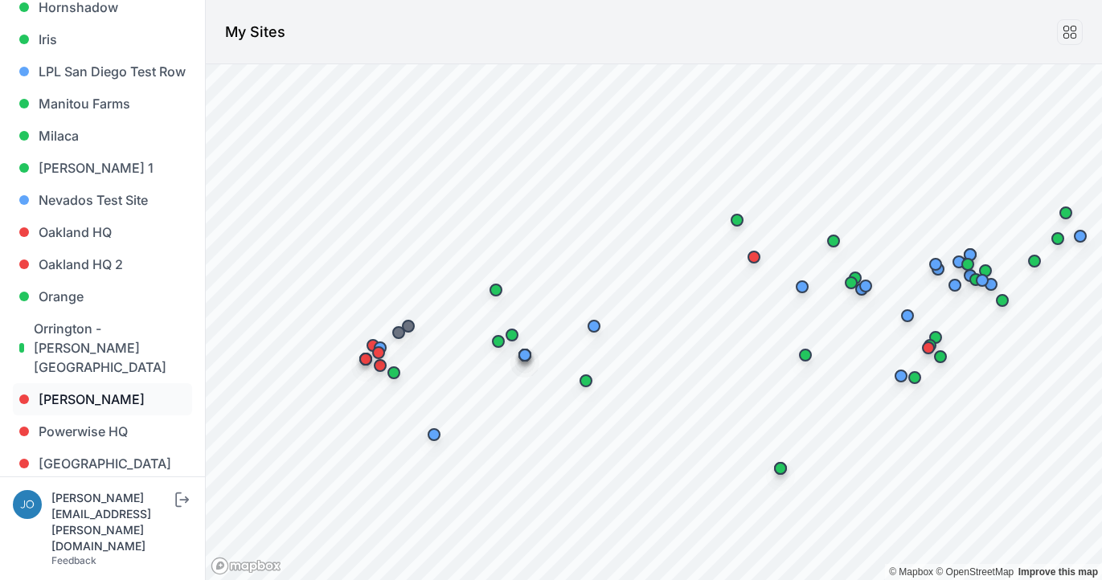
scroll to position [1015, 0]
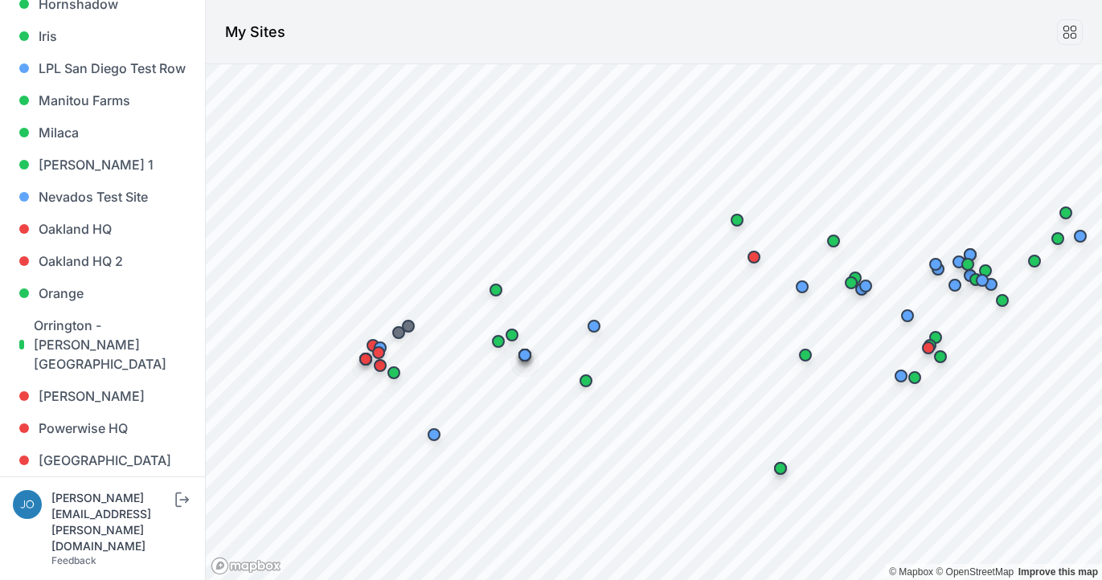
click at [84, 509] on link "River Fork" at bounding box center [102, 525] width 179 height 32
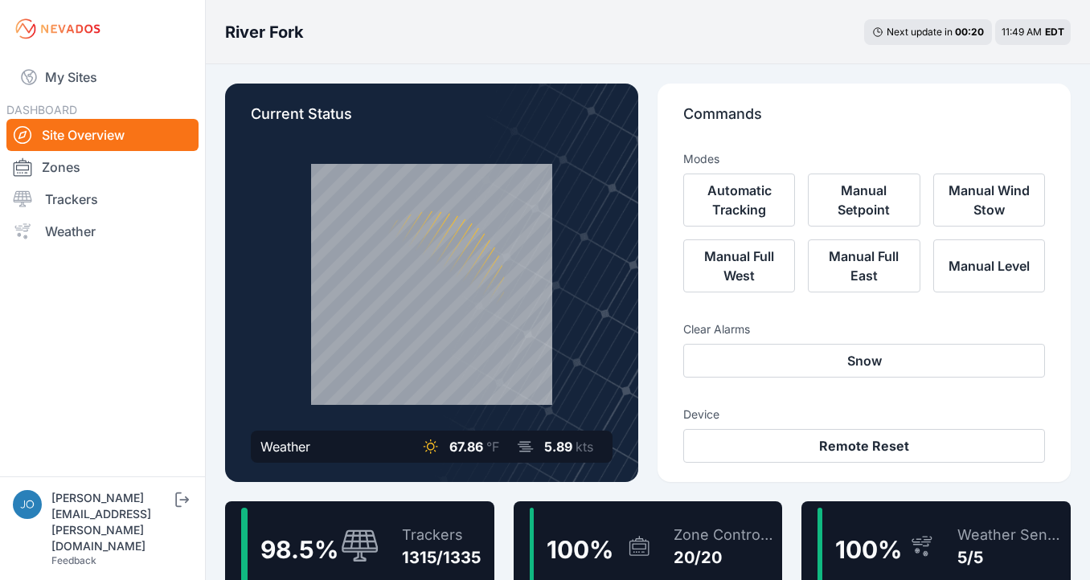
click at [447, 523] on div "Trackers 1315/1335" at bounding box center [433, 546] width 95 height 77
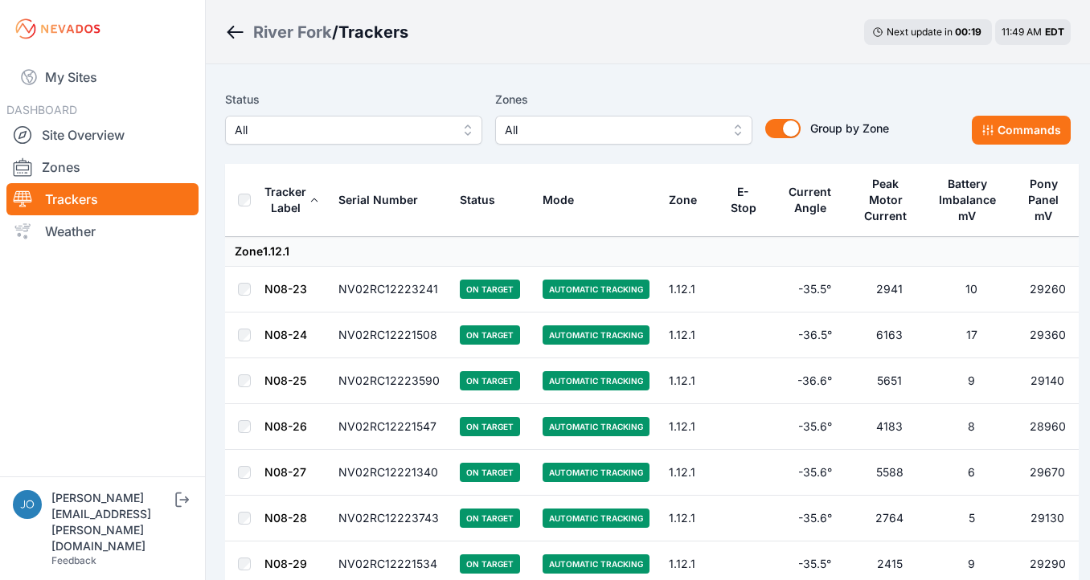
click at [437, 119] on button "All" at bounding box center [353, 130] width 257 height 29
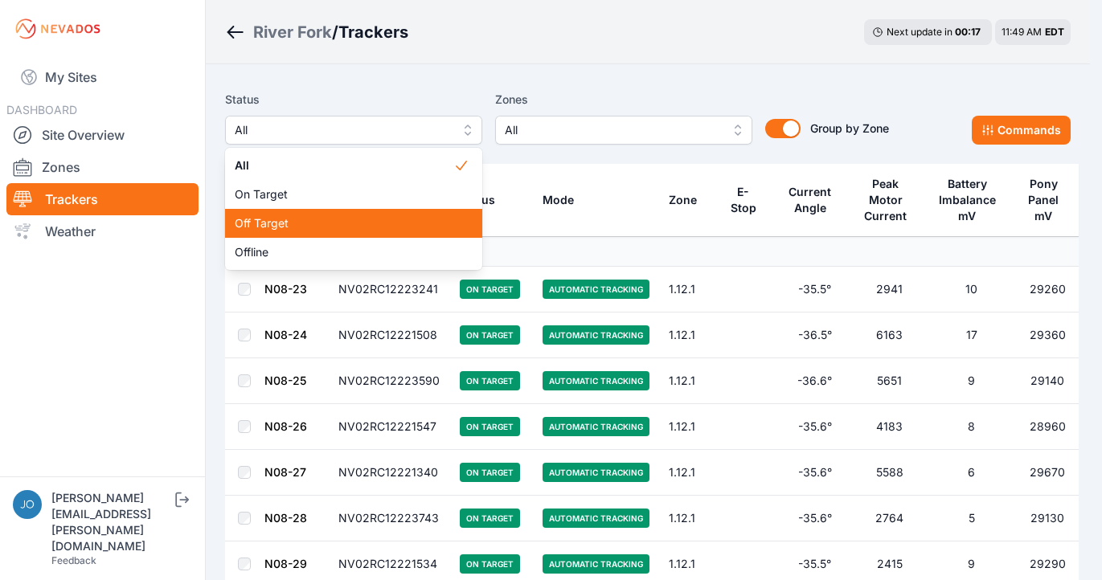
click at [342, 229] on span "Off Target" at bounding box center [344, 223] width 219 height 16
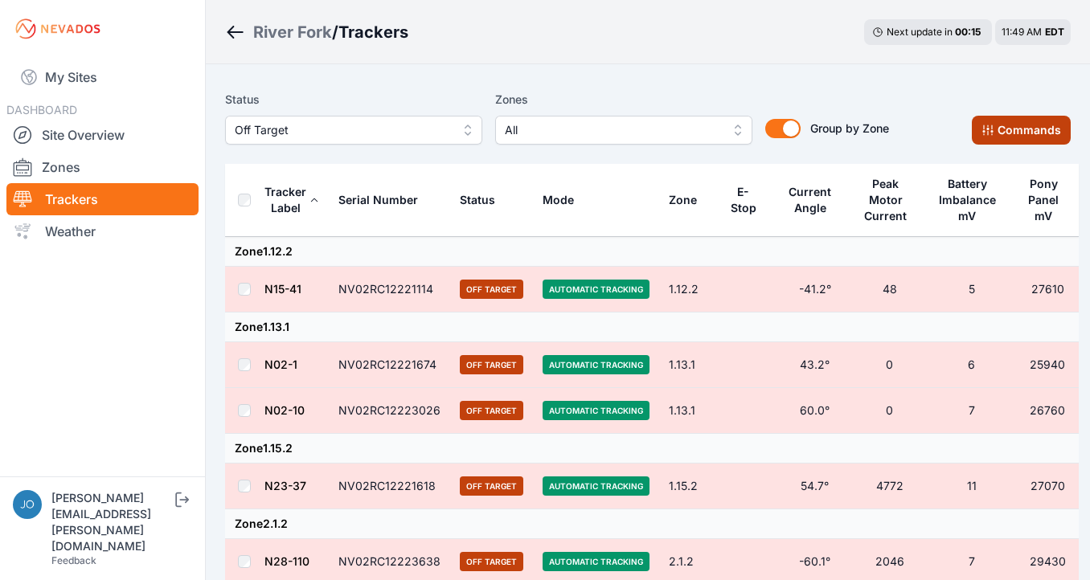
click at [993, 130] on icon at bounding box center [987, 130] width 13 height 13
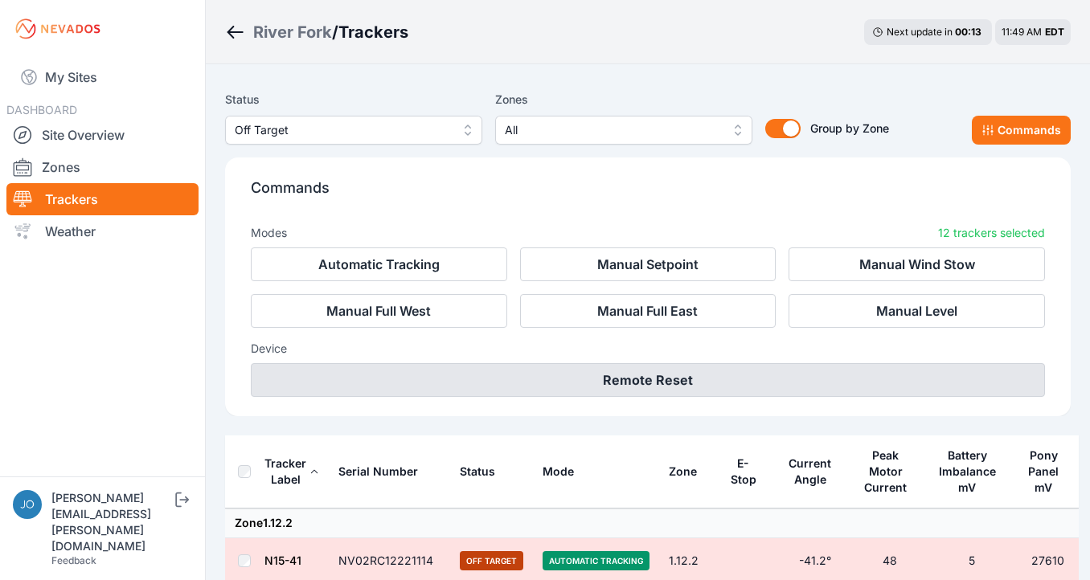
click at [652, 388] on button "Remote Reset" at bounding box center [648, 380] width 794 height 34
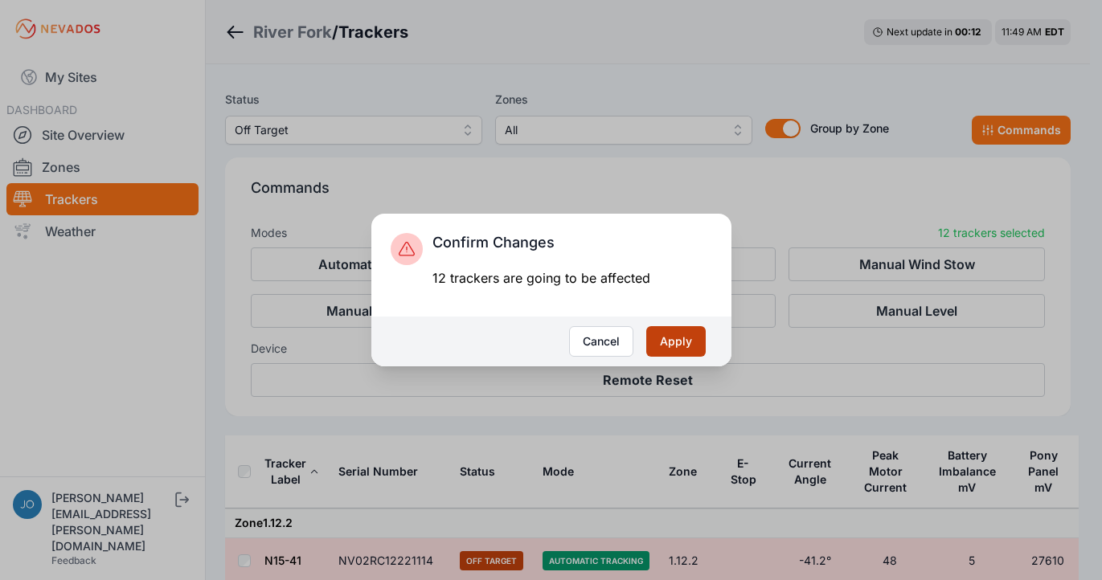
click at [669, 342] on button "Apply" at bounding box center [675, 341] width 59 height 31
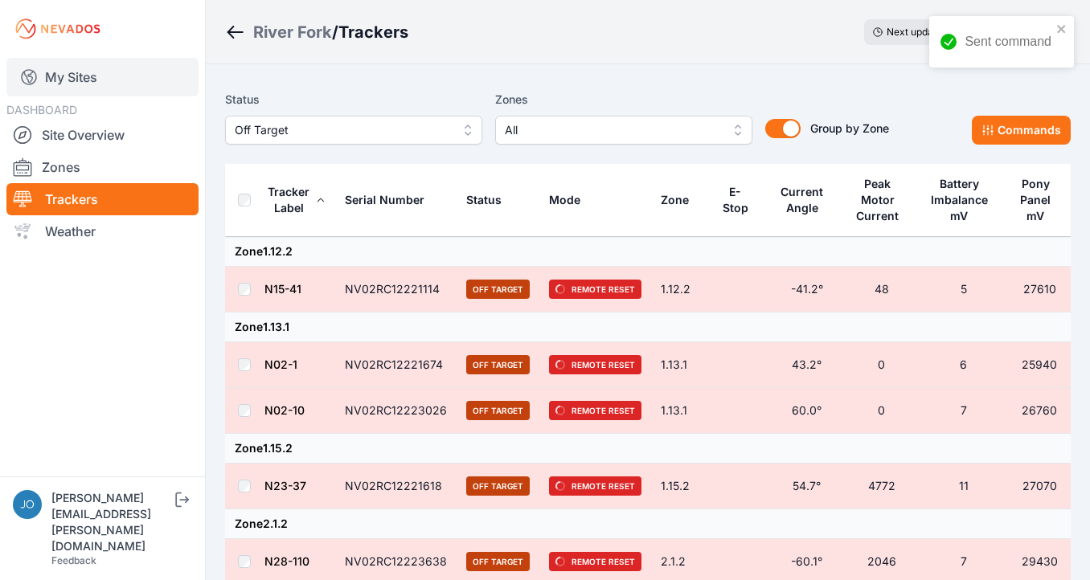
click at [76, 77] on link "My Sites" at bounding box center [102, 77] width 192 height 39
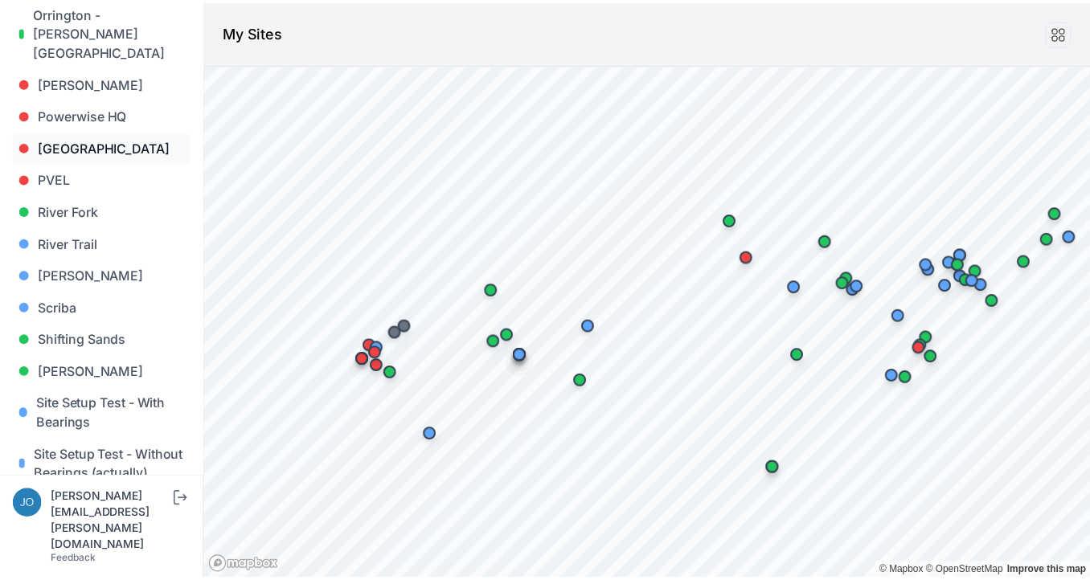
scroll to position [1372, 0]
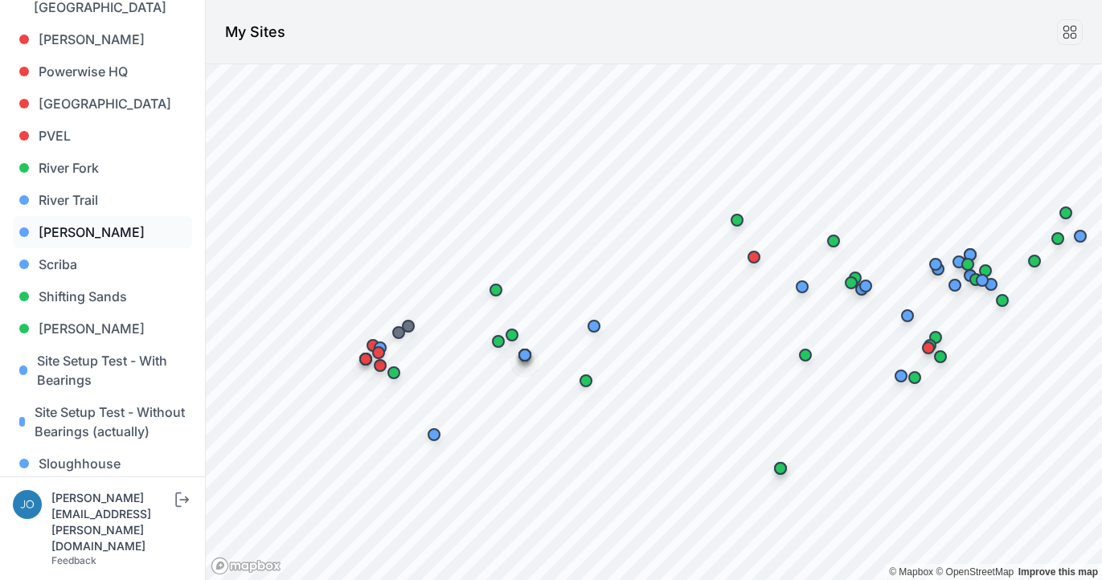
click at [72, 216] on link "[PERSON_NAME]" at bounding box center [102, 232] width 179 height 32
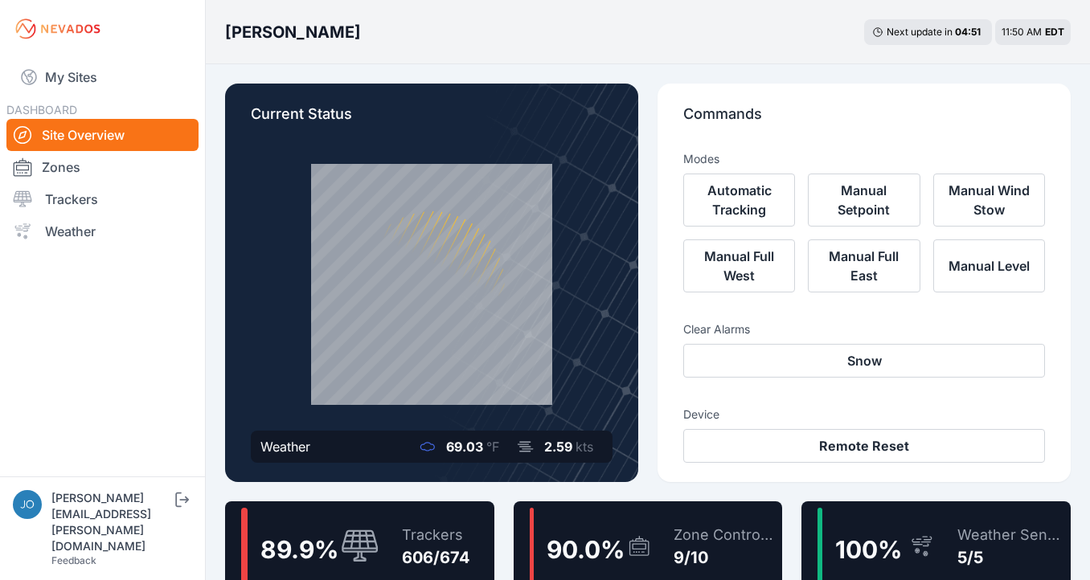
click at [392, 529] on div "Trackers 606/674" at bounding box center [428, 546] width 84 height 77
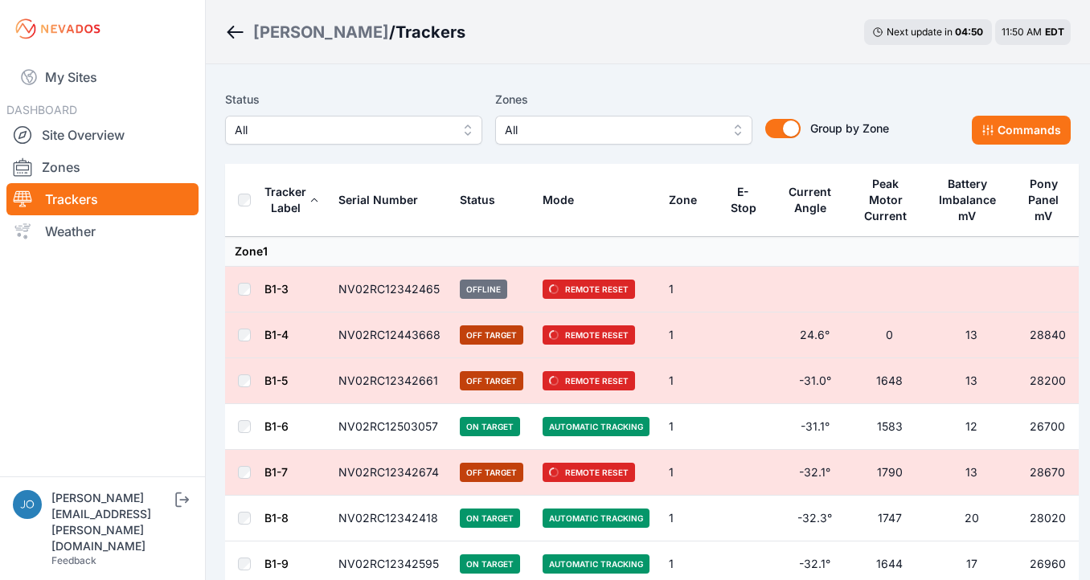
click at [330, 133] on span "All" at bounding box center [342, 130] width 215 height 19
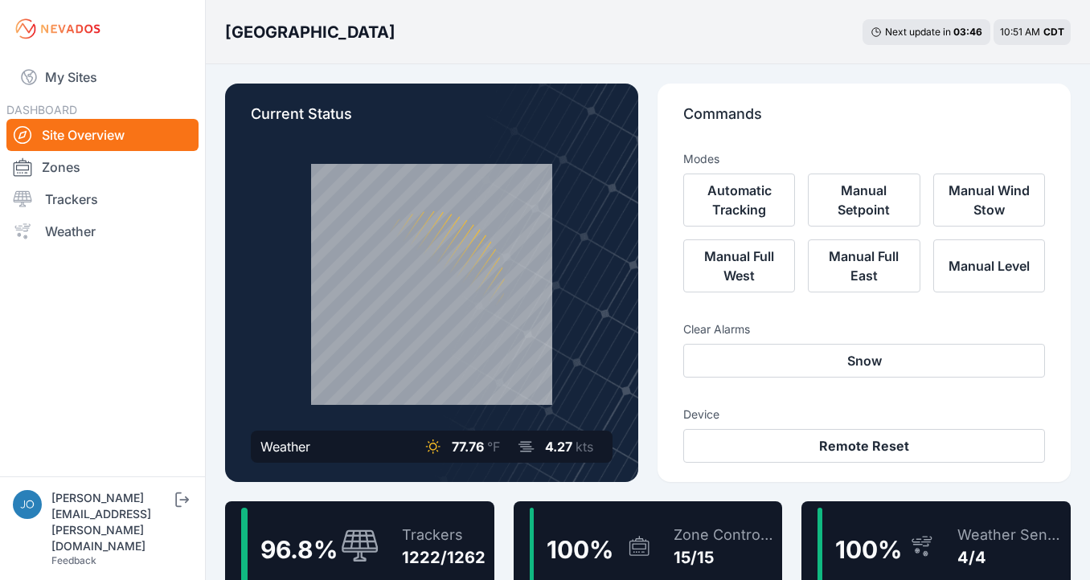
click at [402, 525] on div "Trackers" at bounding box center [444, 535] width 84 height 23
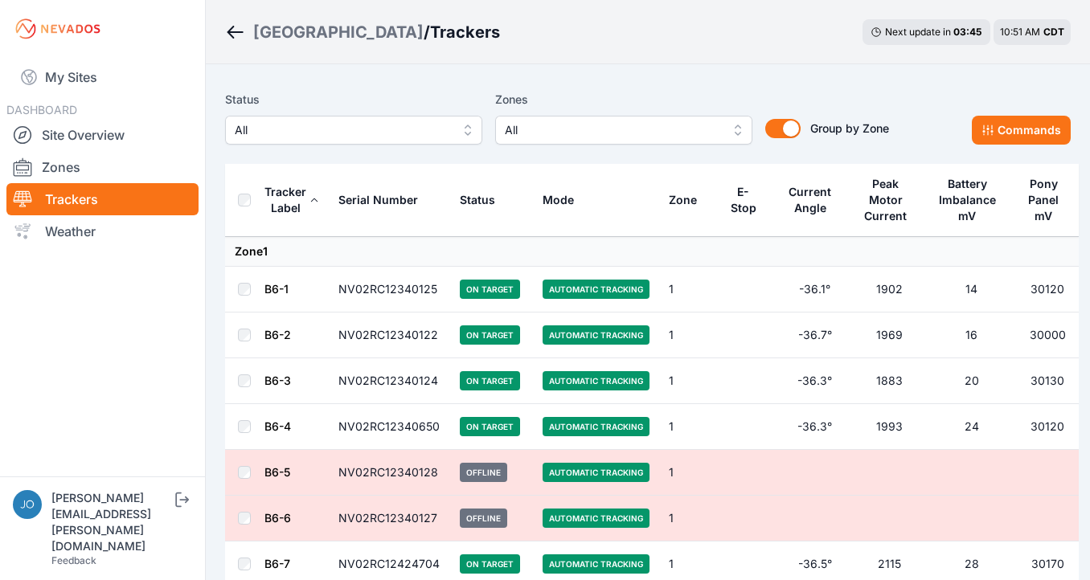
click at [323, 135] on span "All" at bounding box center [342, 130] width 215 height 19
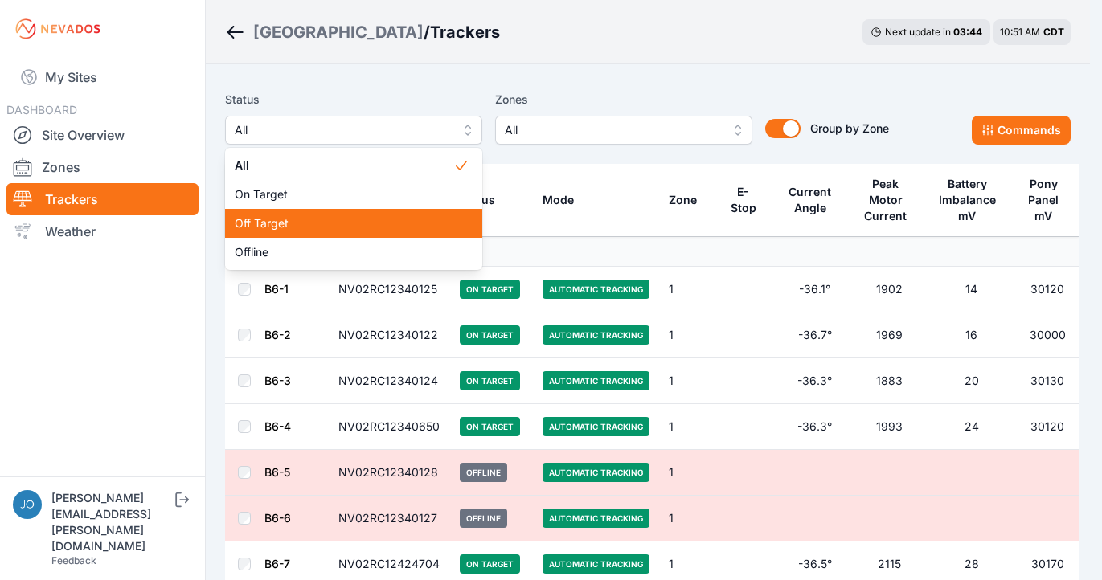
click at [324, 223] on span "Off Target" at bounding box center [344, 223] width 219 height 16
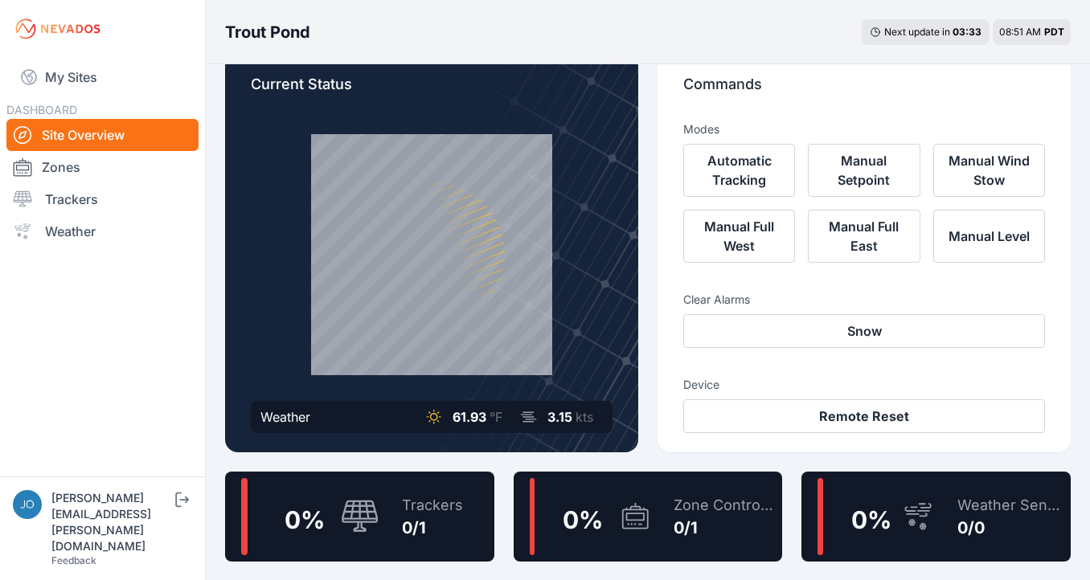
scroll to position [302, 0]
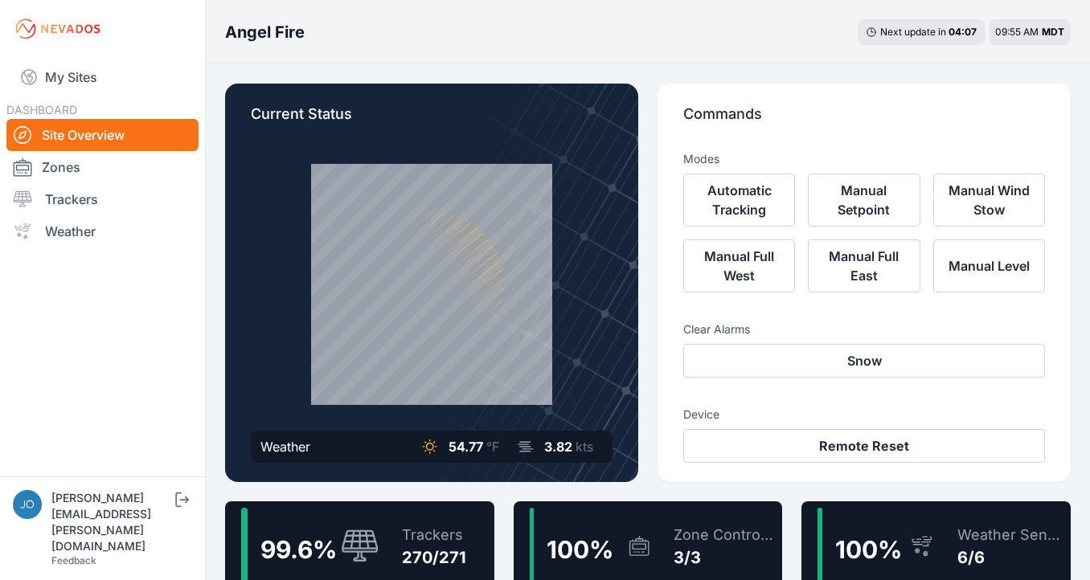
click at [384, 509] on div "99.6 % Trackers 270/271" at bounding box center [359, 547] width 269 height 90
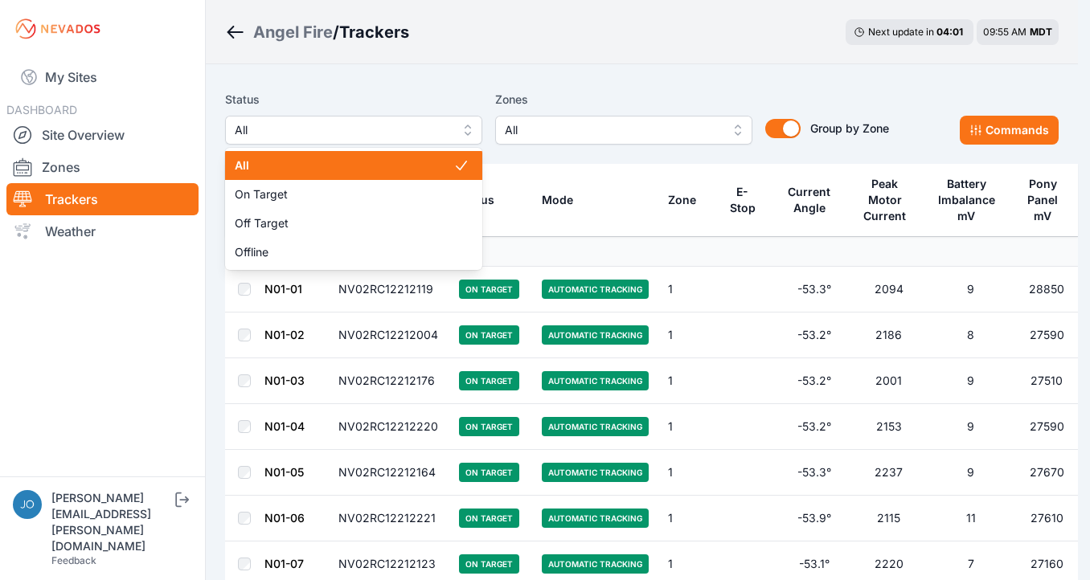
click at [327, 124] on span "All" at bounding box center [342, 130] width 215 height 19
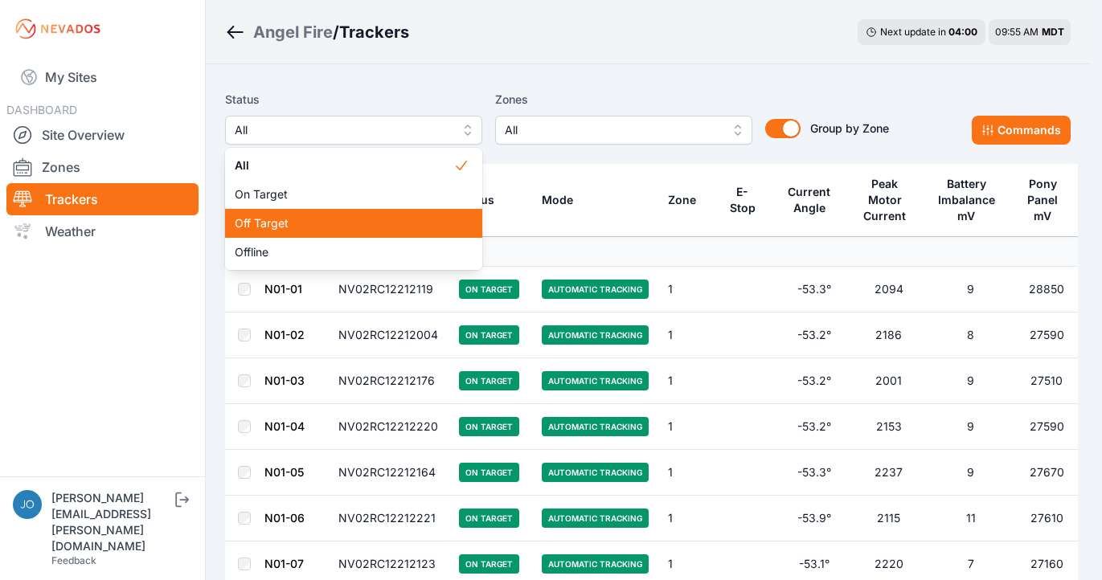
click at [303, 215] on div "Off Target" at bounding box center [353, 223] width 257 height 29
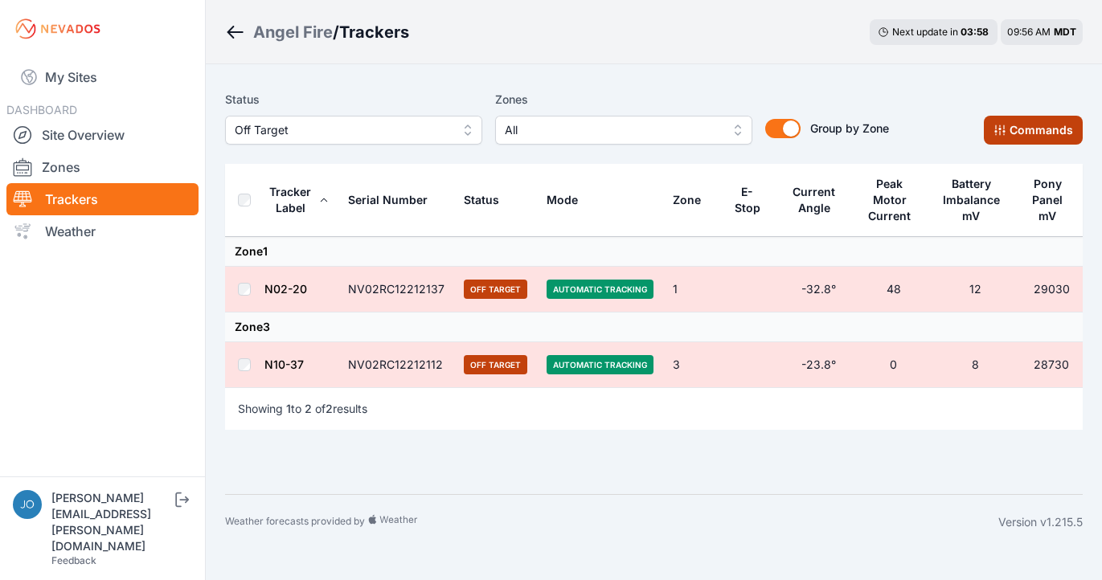
click at [1014, 131] on button "Commands" at bounding box center [1033, 130] width 99 height 29
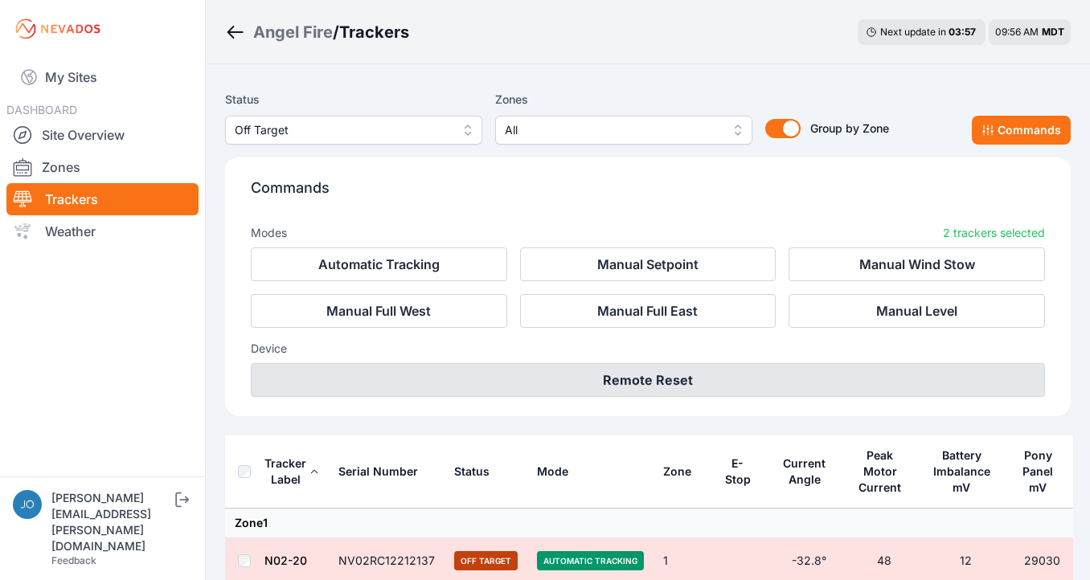
click at [706, 385] on button "Remote Reset" at bounding box center [648, 380] width 794 height 34
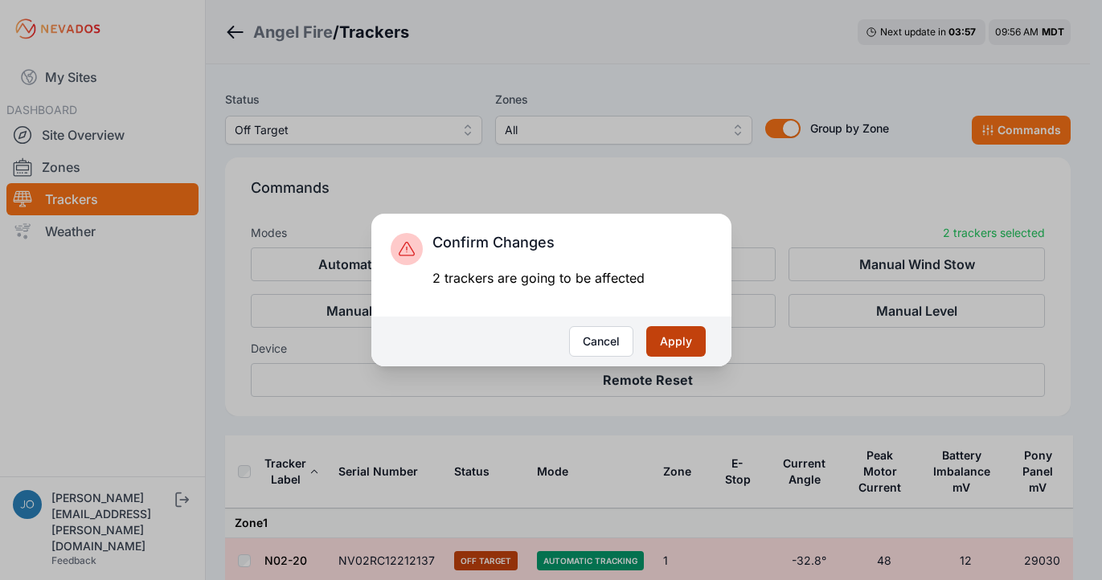
click at [685, 350] on button "Apply" at bounding box center [675, 341] width 59 height 31
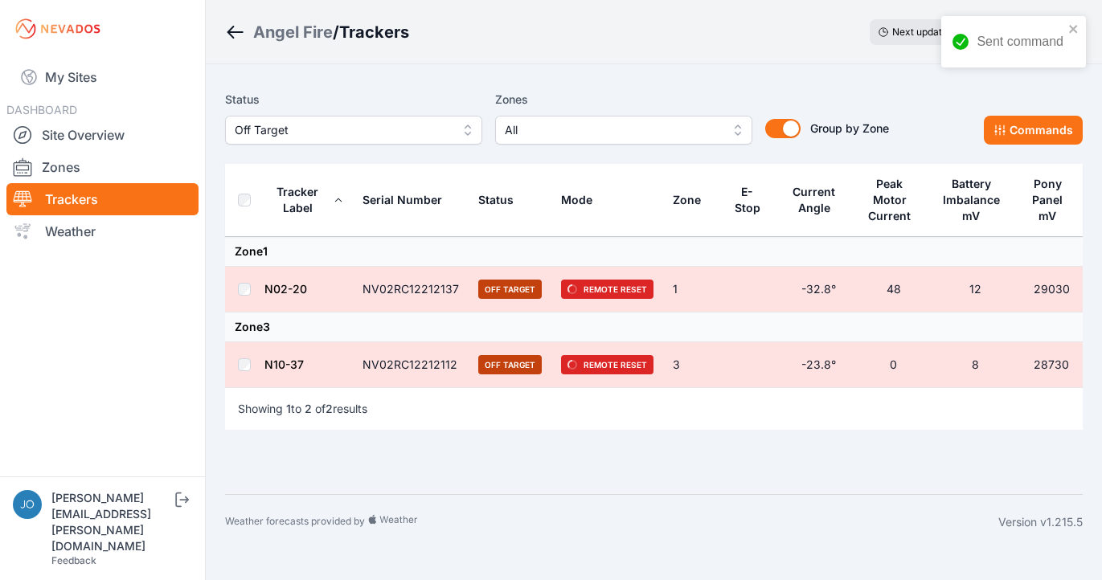
click at [447, 129] on span "Off Target" at bounding box center [342, 130] width 215 height 19
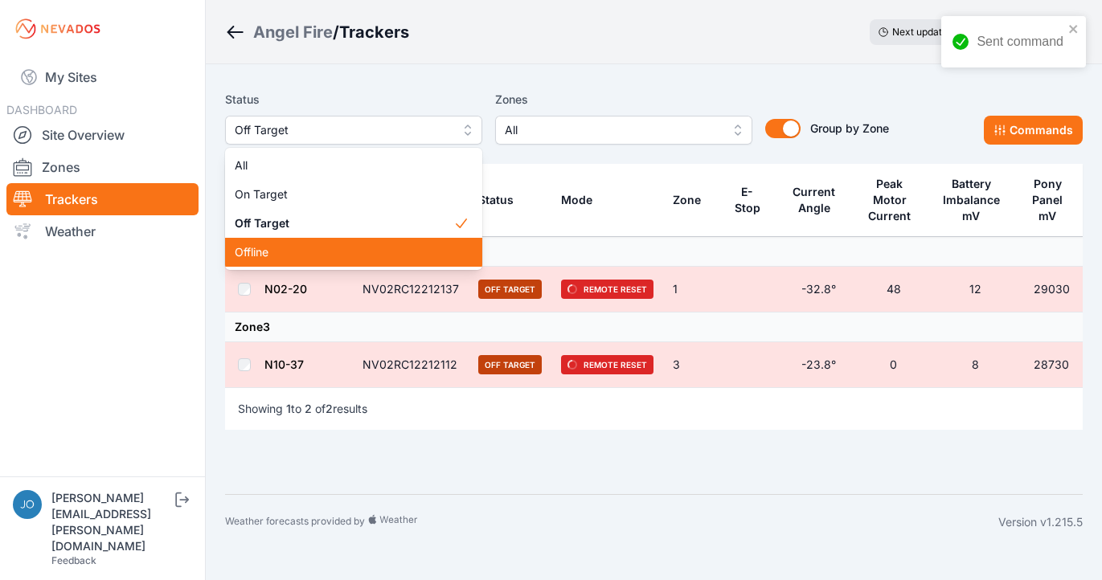
click at [335, 256] on span "Offline" at bounding box center [344, 252] width 219 height 16
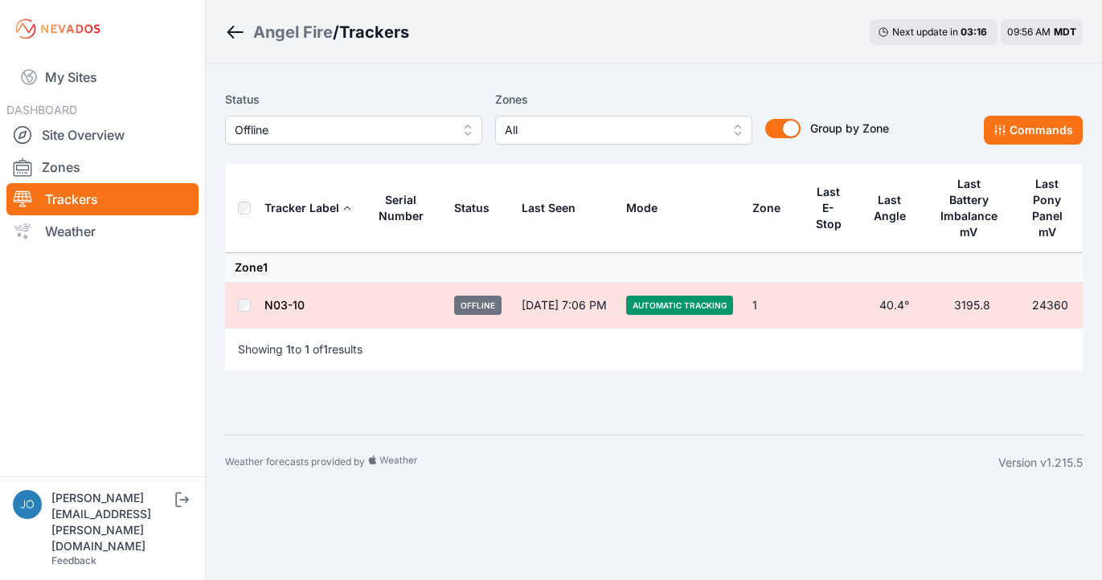
click at [288, 35] on div "Angel Fire" at bounding box center [293, 32] width 80 height 23
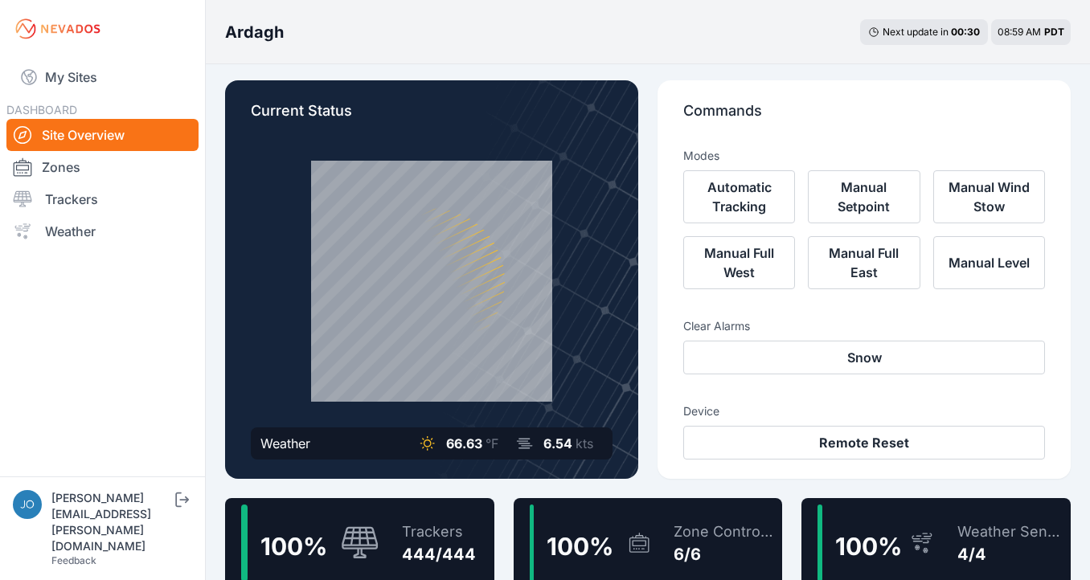
scroll to position [6, 0]
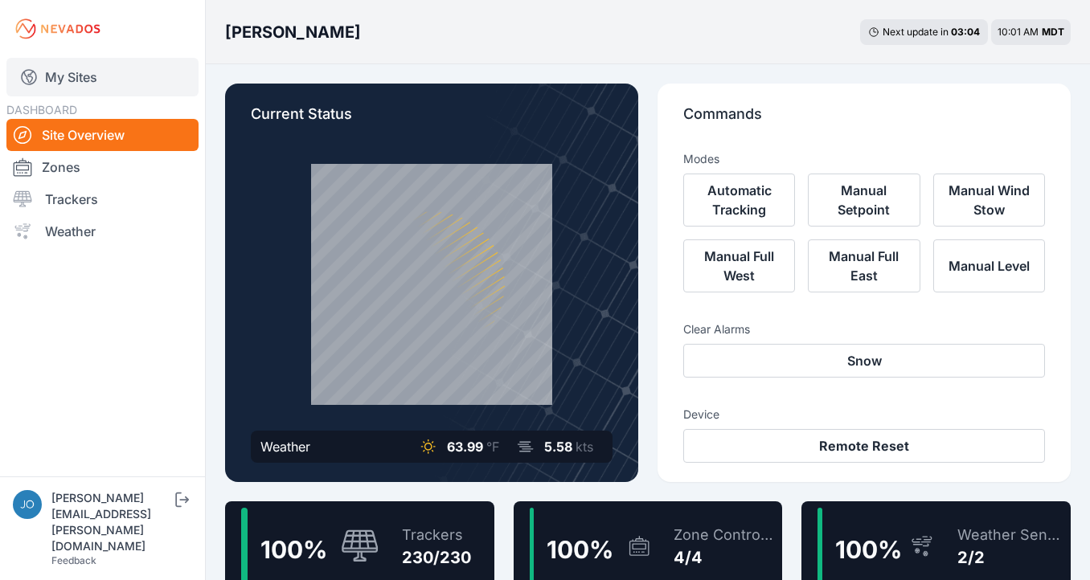
click at [59, 76] on link "My Sites" at bounding box center [102, 77] width 192 height 39
click at [85, 76] on link "My Sites" at bounding box center [102, 77] width 192 height 39
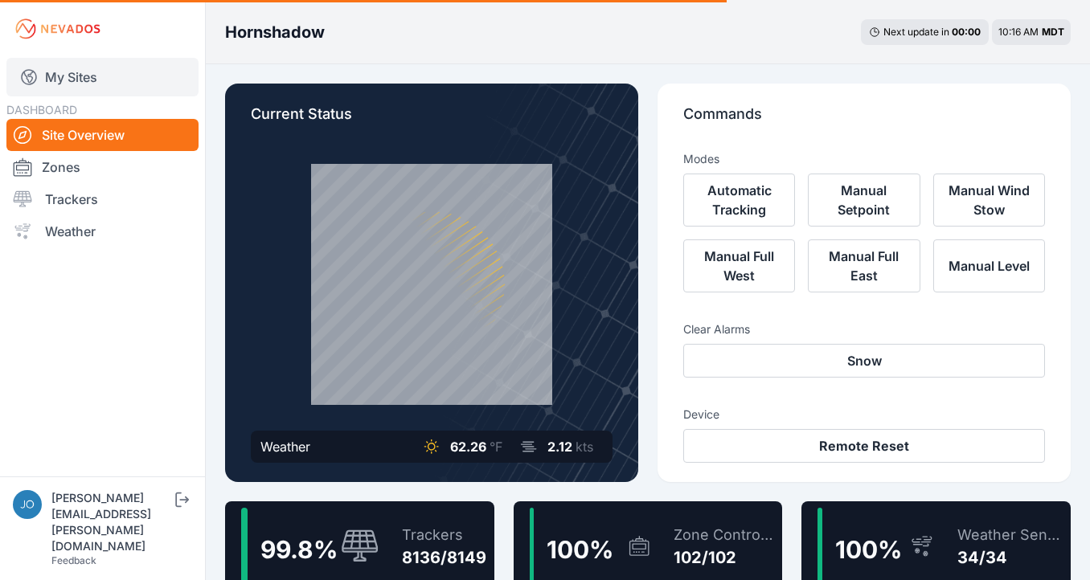
click at [73, 76] on link "My Sites" at bounding box center [102, 77] width 192 height 39
click at [65, 80] on link "My Sites" at bounding box center [102, 77] width 192 height 39
click at [80, 79] on link "My Sites" at bounding box center [102, 77] width 192 height 39
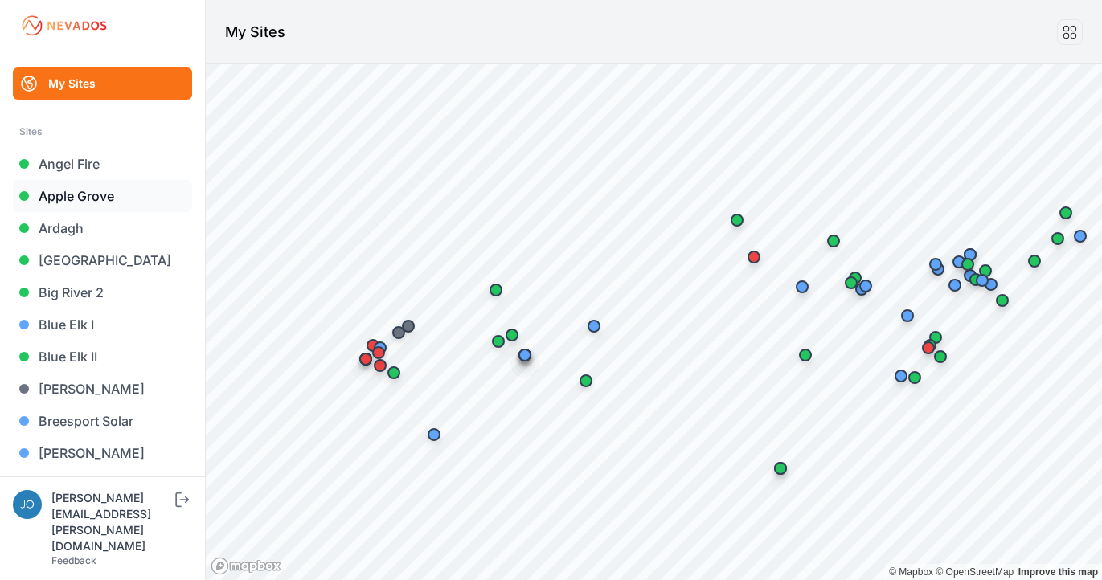
scroll to position [1706, 0]
